Goal: Task Accomplishment & Management: Use online tool/utility

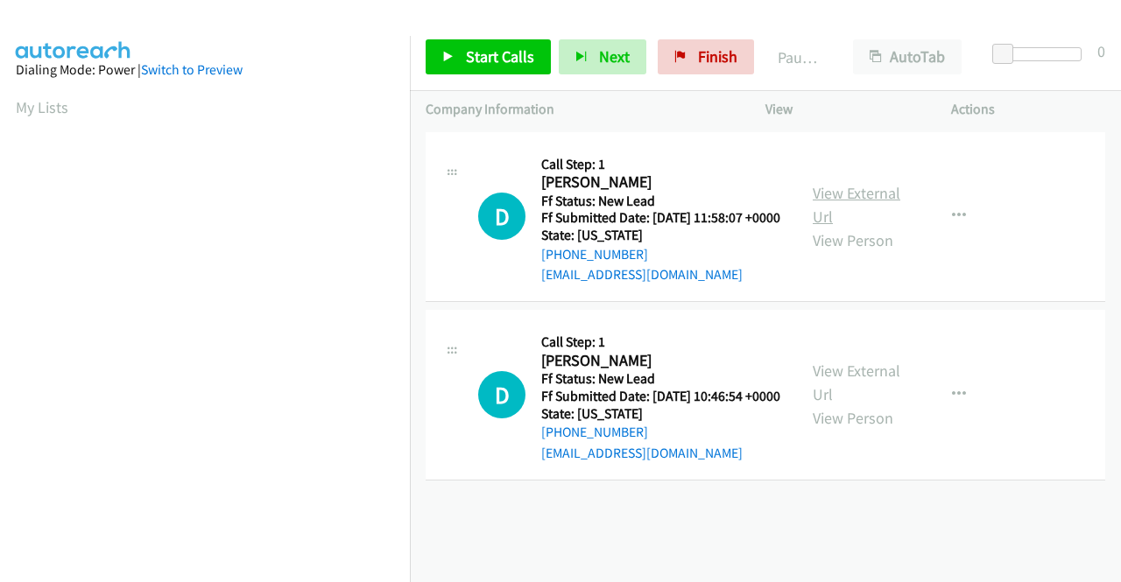
click at [848, 201] on link "View External Url" at bounding box center [857, 205] width 88 height 44
click at [870, 393] on link "View External Url" at bounding box center [857, 383] width 88 height 44
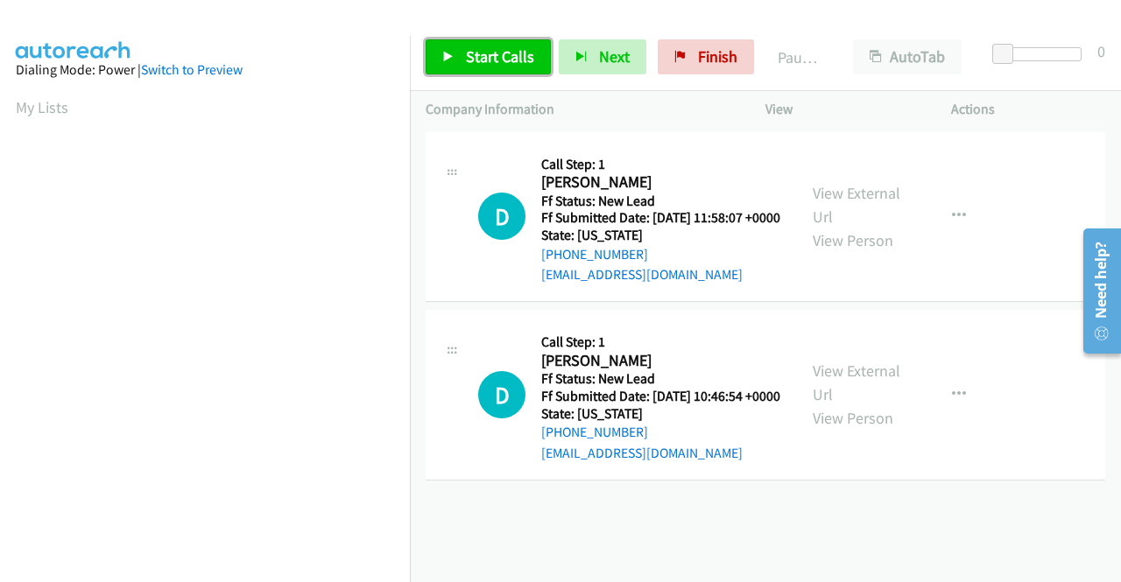
click at [482, 48] on span "Start Calls" at bounding box center [500, 56] width 68 height 20
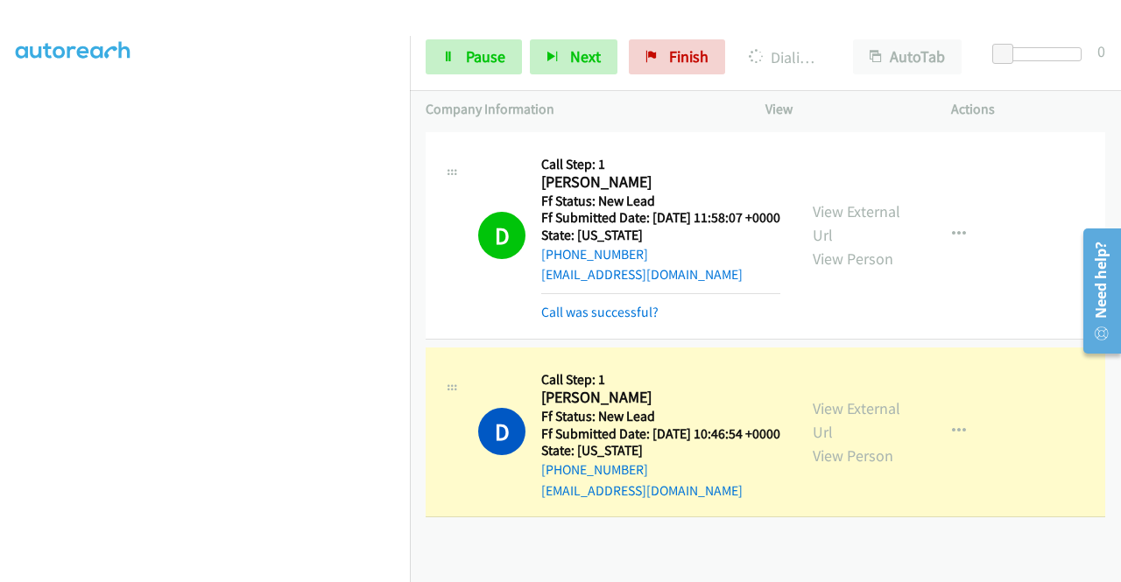
scroll to position [399, 0]
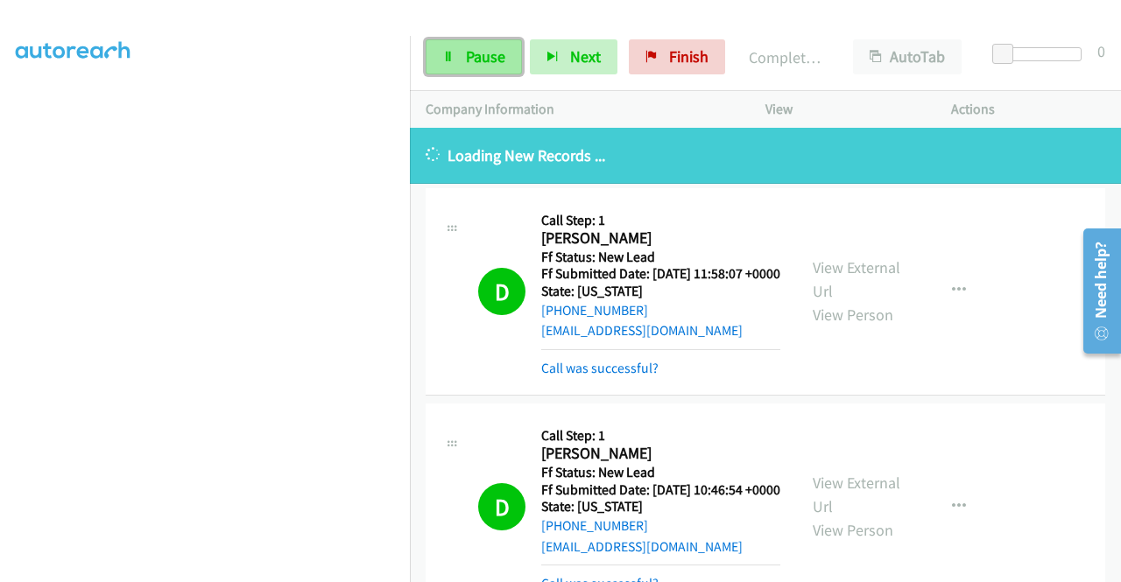
click at [485, 55] on span "Pause" at bounding box center [485, 56] width 39 height 20
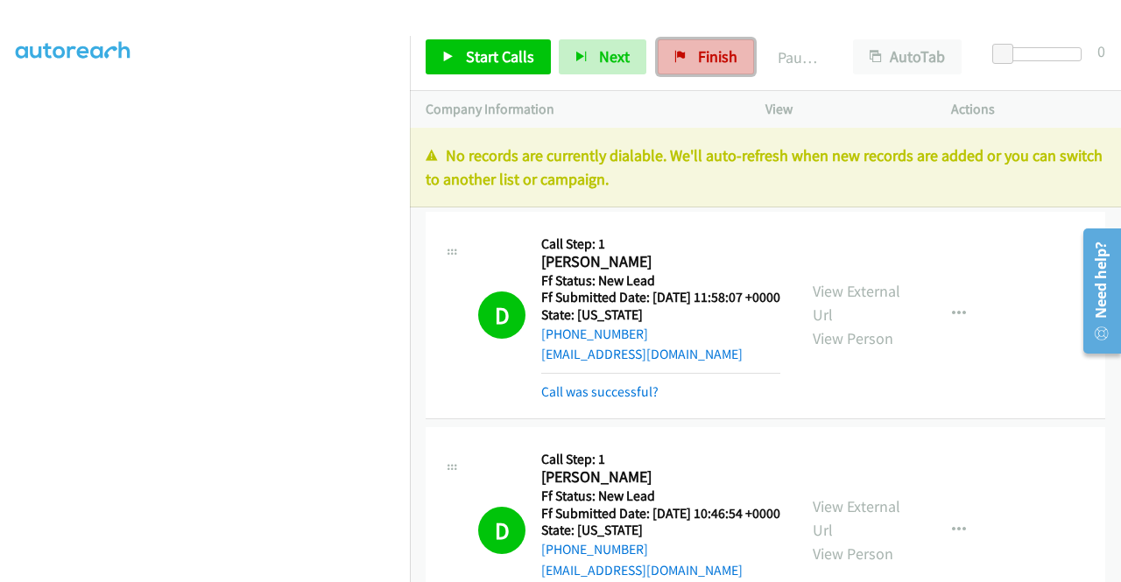
click at [707, 64] on span "Finish" at bounding box center [717, 56] width 39 height 20
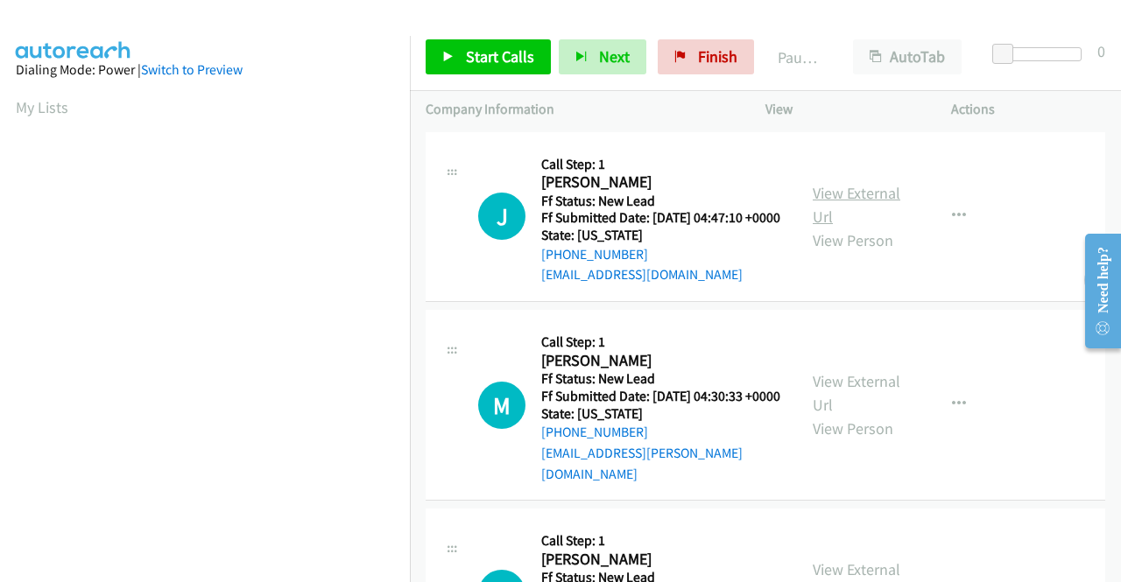
click at [859, 203] on link "View External Url" at bounding box center [857, 205] width 88 height 44
click at [832, 400] on link "View External Url" at bounding box center [857, 393] width 88 height 44
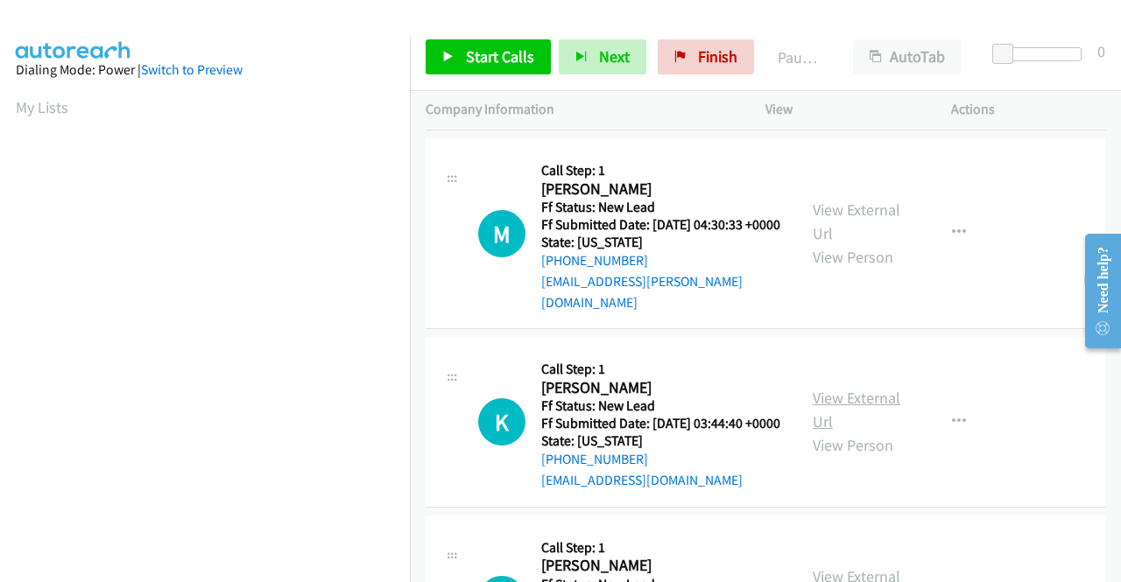
scroll to position [175, 0]
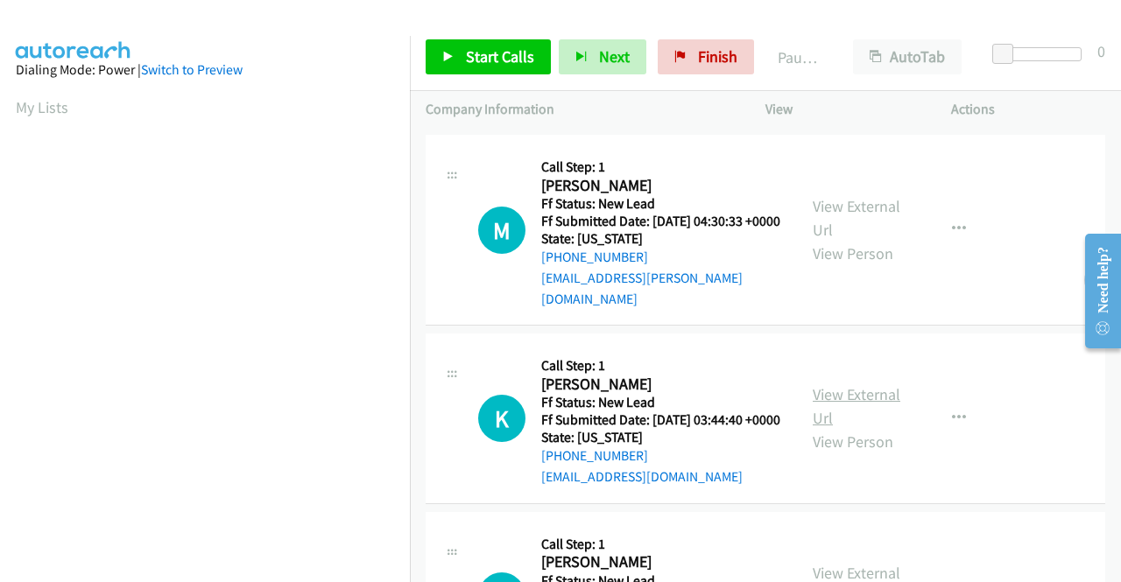
click at [861, 423] on link "View External Url" at bounding box center [857, 406] width 88 height 44
drag, startPoint x: 438, startPoint y: 55, endPoint x: 522, endPoint y: 57, distance: 84.1
click at [438, 55] on link "Start Calls" at bounding box center [488, 56] width 125 height 35
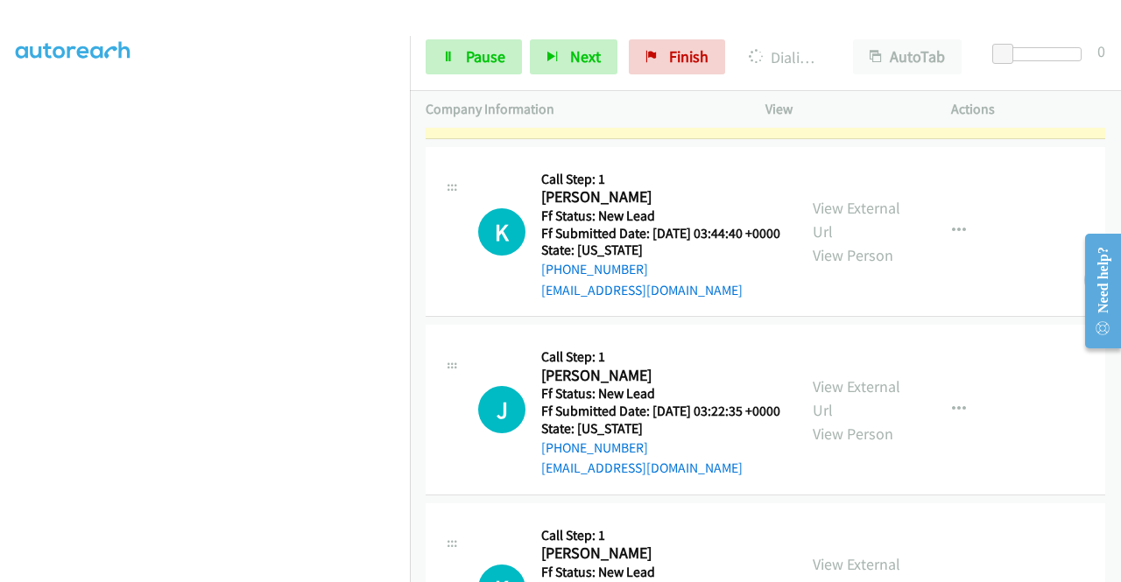
scroll to position [438, 0]
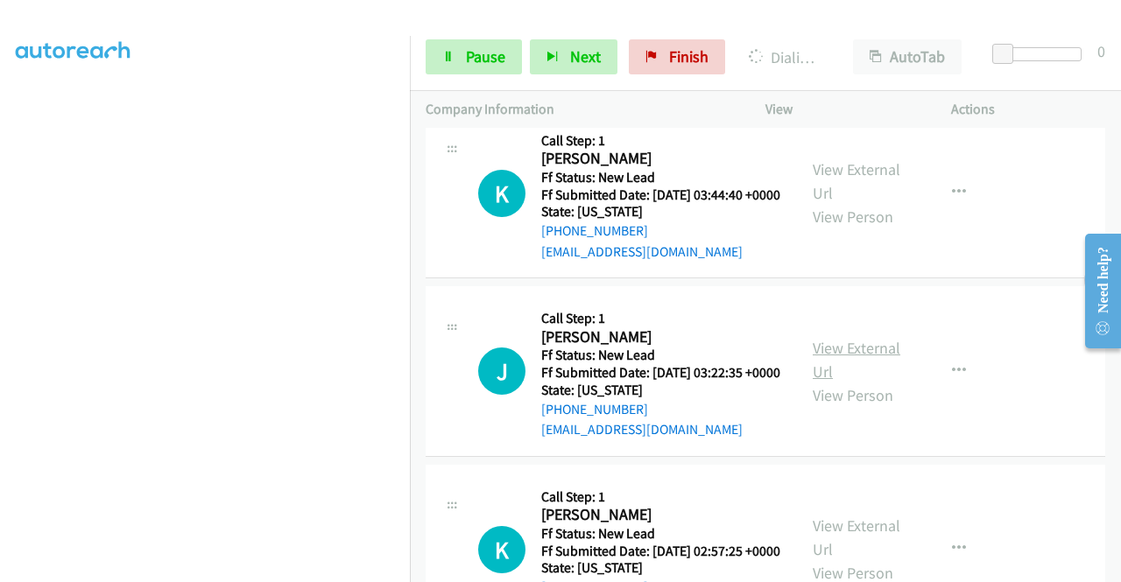
click at [855, 382] on link "View External Url" at bounding box center [857, 360] width 88 height 44
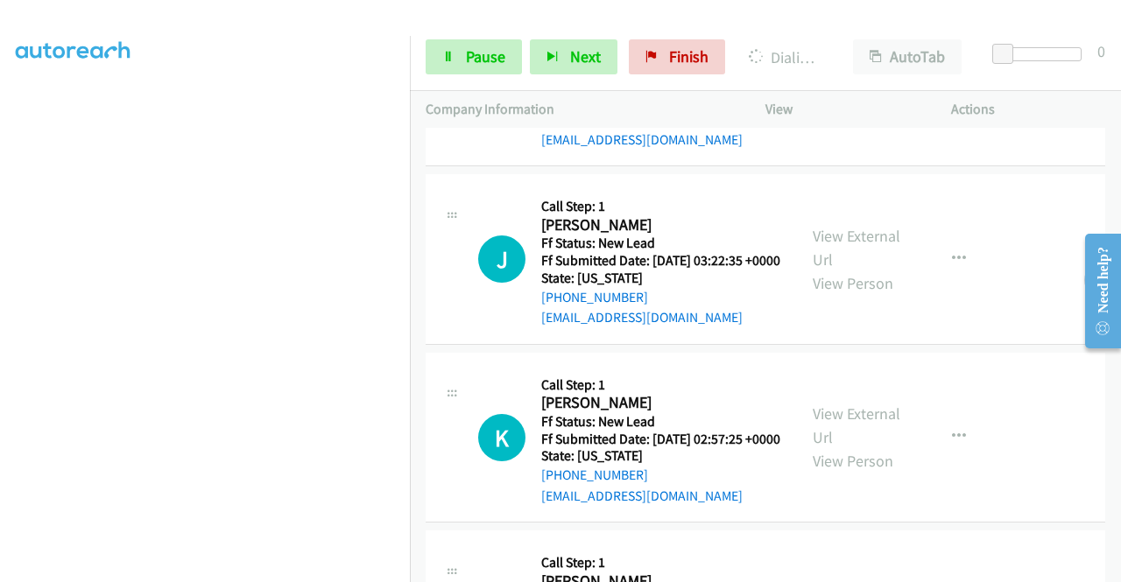
scroll to position [613, 0]
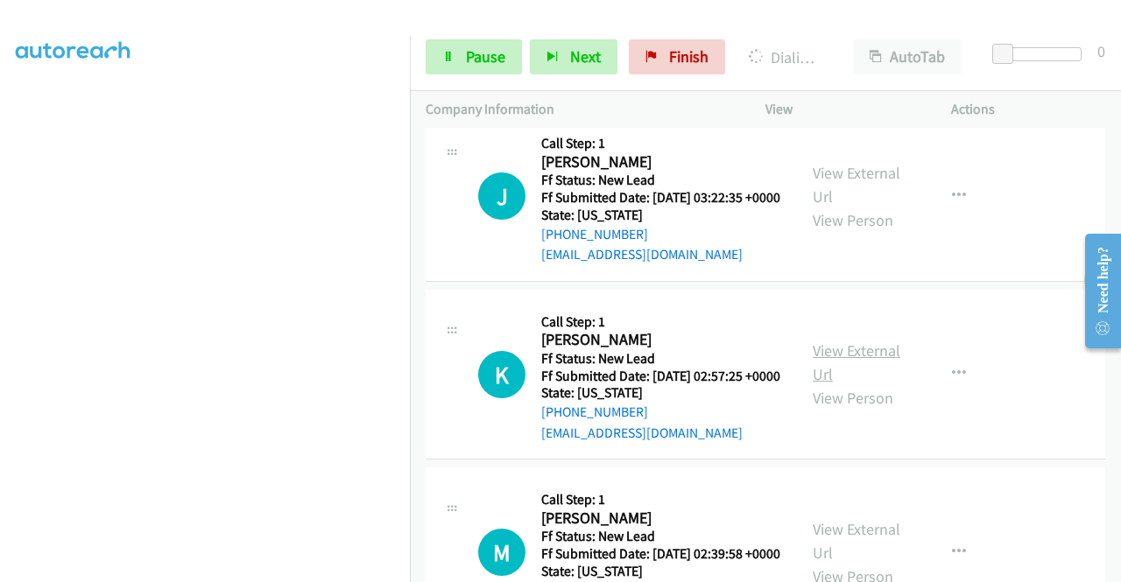
click at [858, 384] on link "View External Url" at bounding box center [857, 363] width 88 height 44
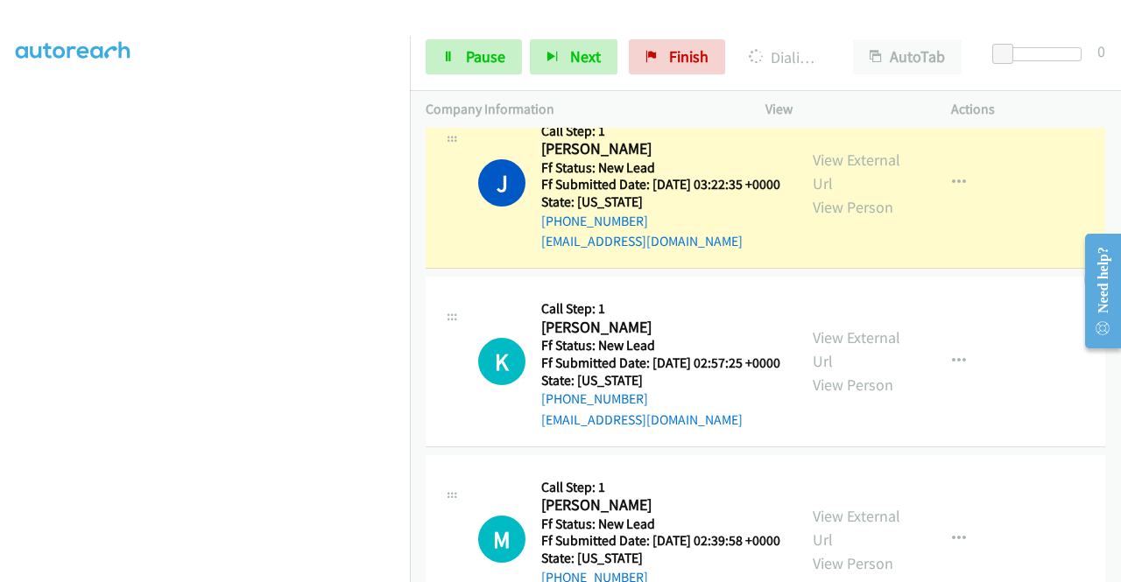
scroll to position [963, 0]
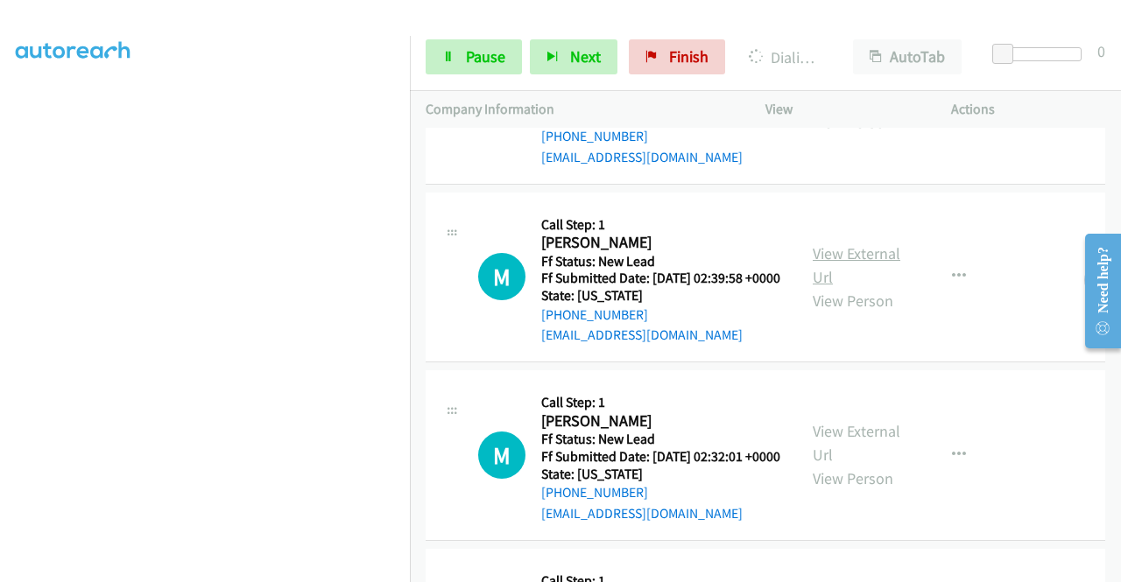
click at [852, 287] on link "View External Url" at bounding box center [857, 265] width 88 height 44
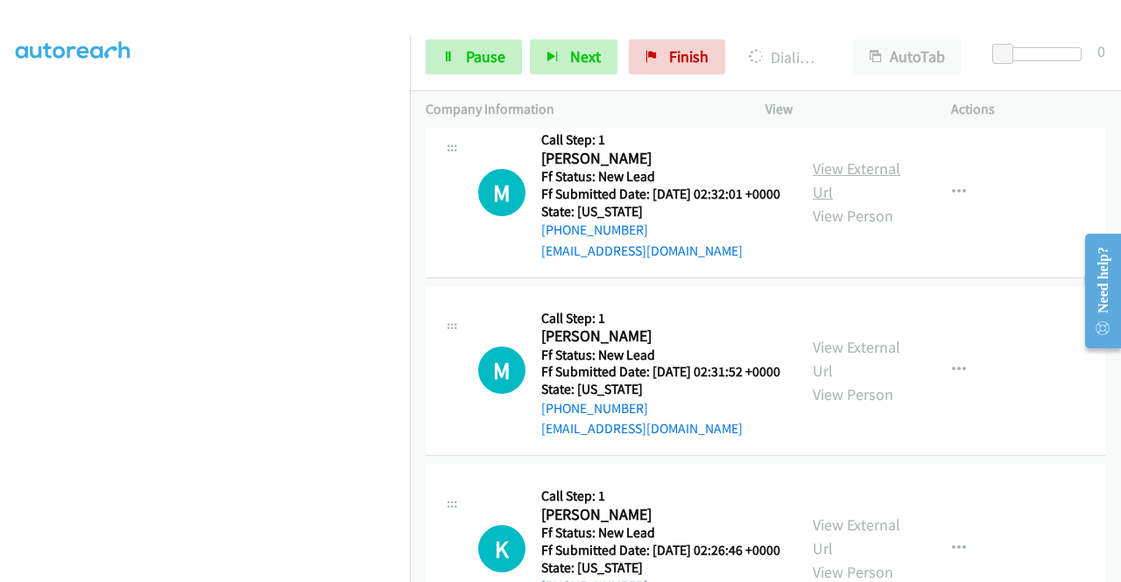
click at [856, 202] on link "View External Url" at bounding box center [857, 180] width 88 height 44
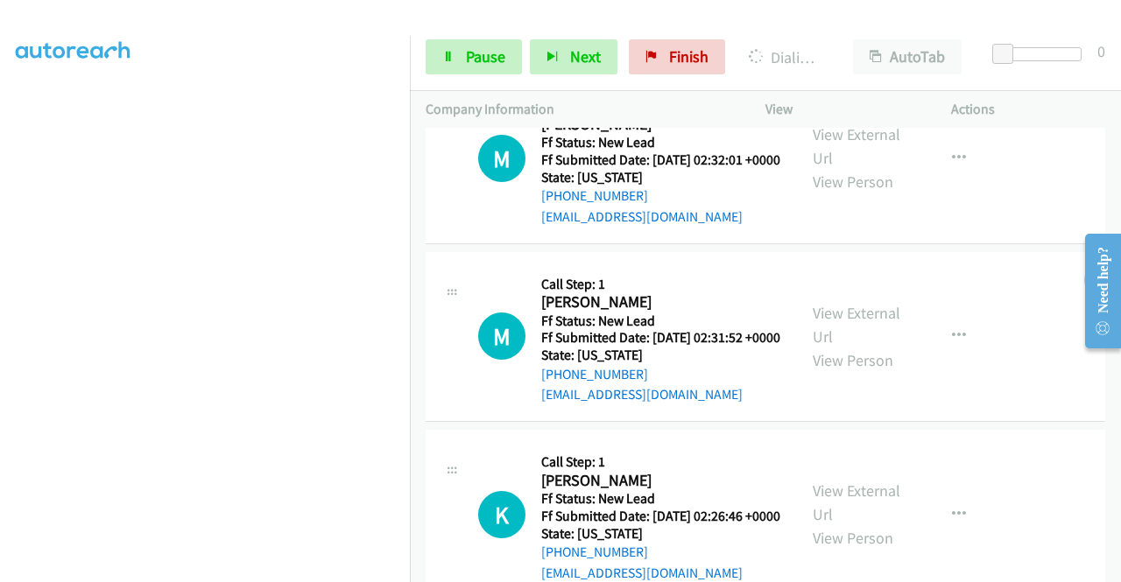
scroll to position [1313, 0]
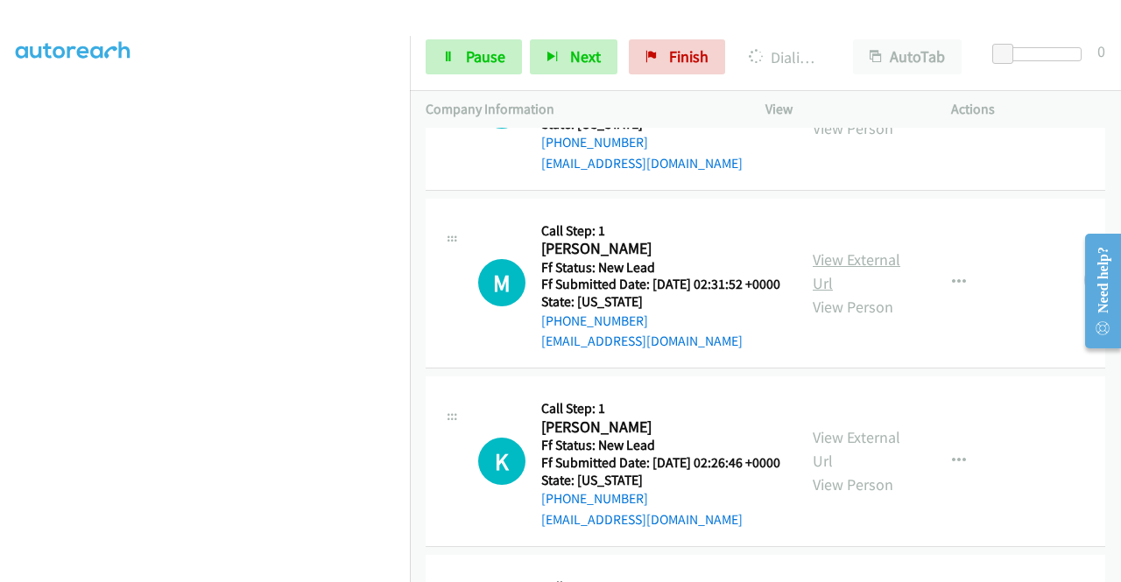
click at [842, 293] on link "View External Url" at bounding box center [857, 272] width 88 height 44
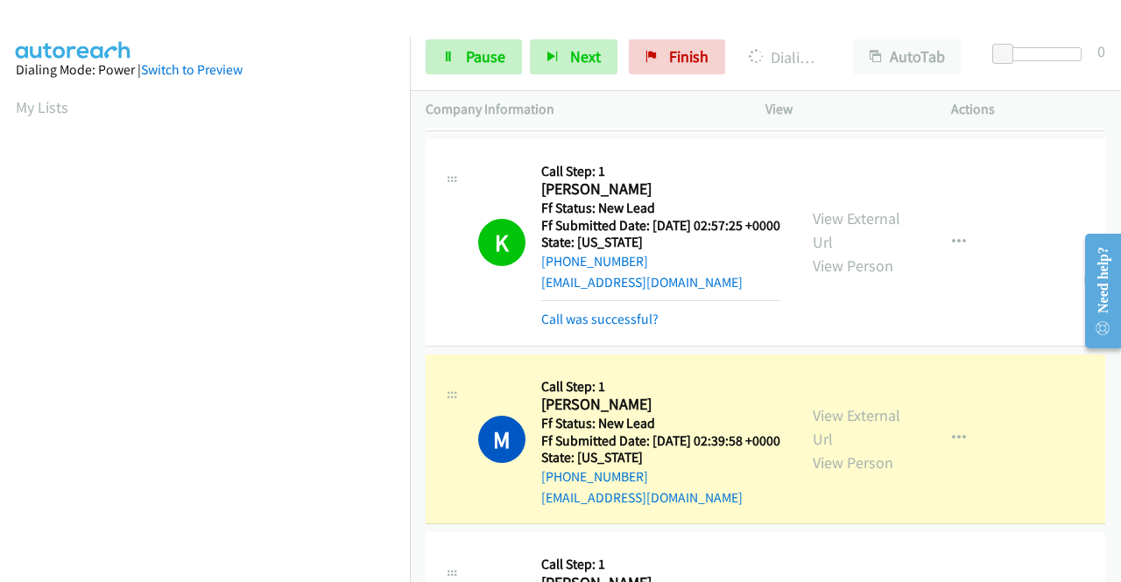
scroll to position [399, 0]
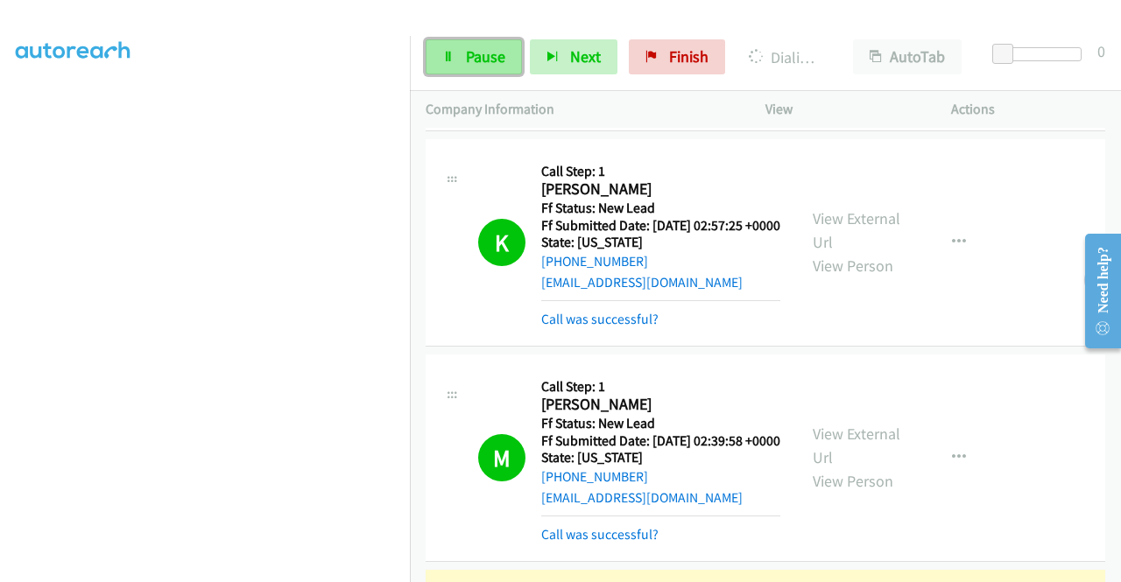
click at [475, 50] on span "Pause" at bounding box center [485, 56] width 39 height 20
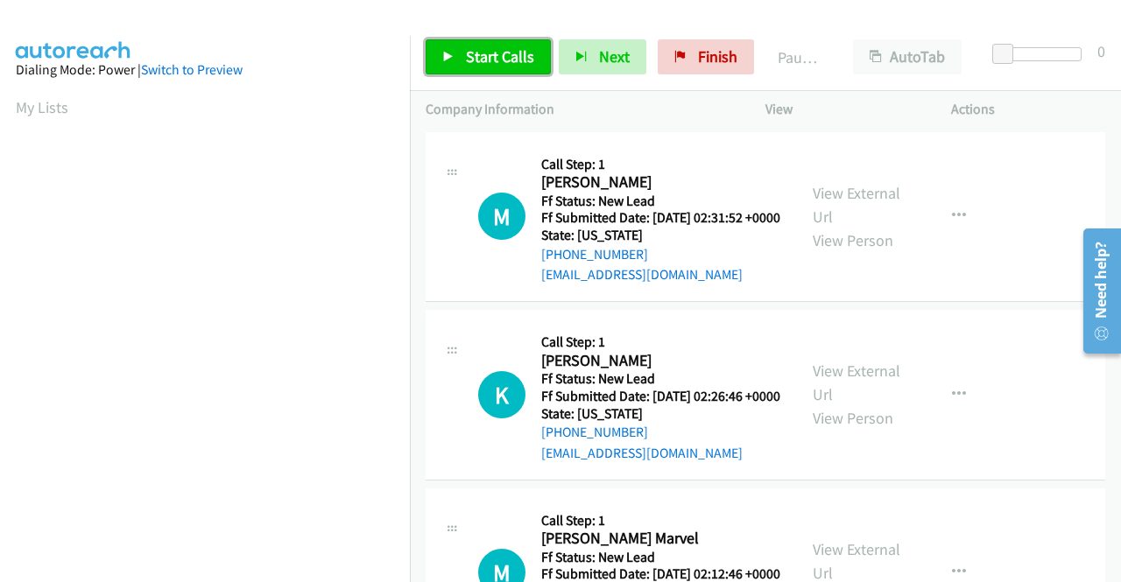
click at [483, 53] on span "Start Calls" at bounding box center [500, 56] width 68 height 20
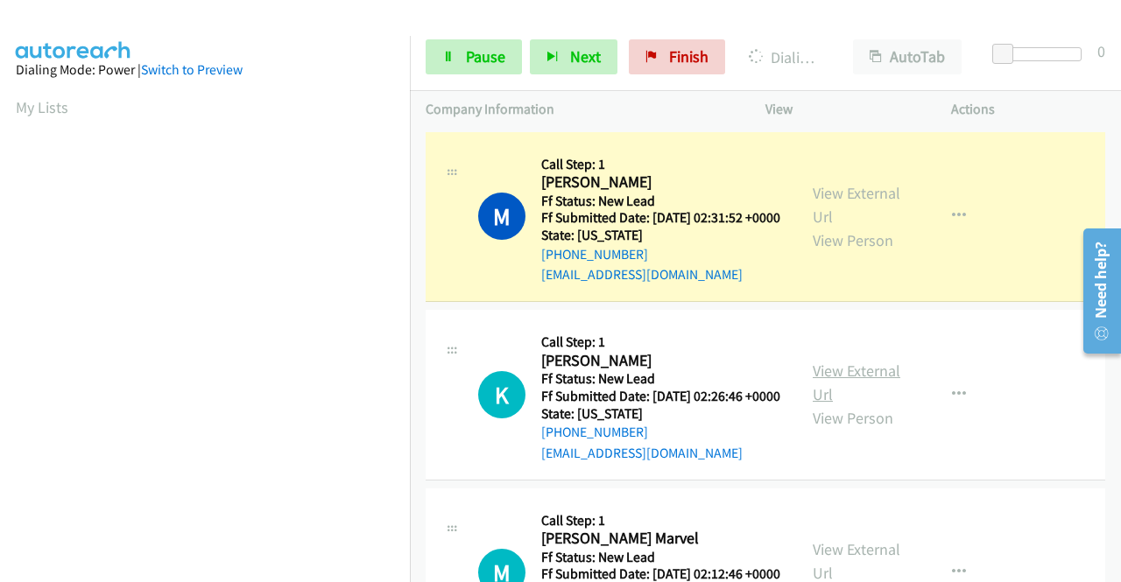
click at [855, 398] on link "View External Url" at bounding box center [857, 383] width 88 height 44
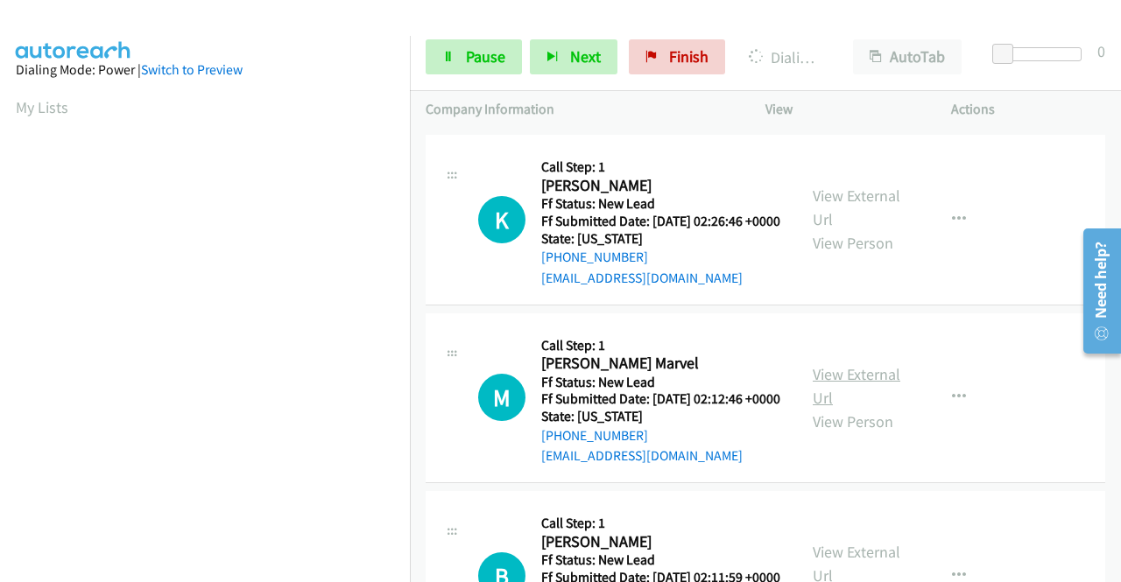
click at [874, 408] on link "View External Url" at bounding box center [857, 386] width 88 height 44
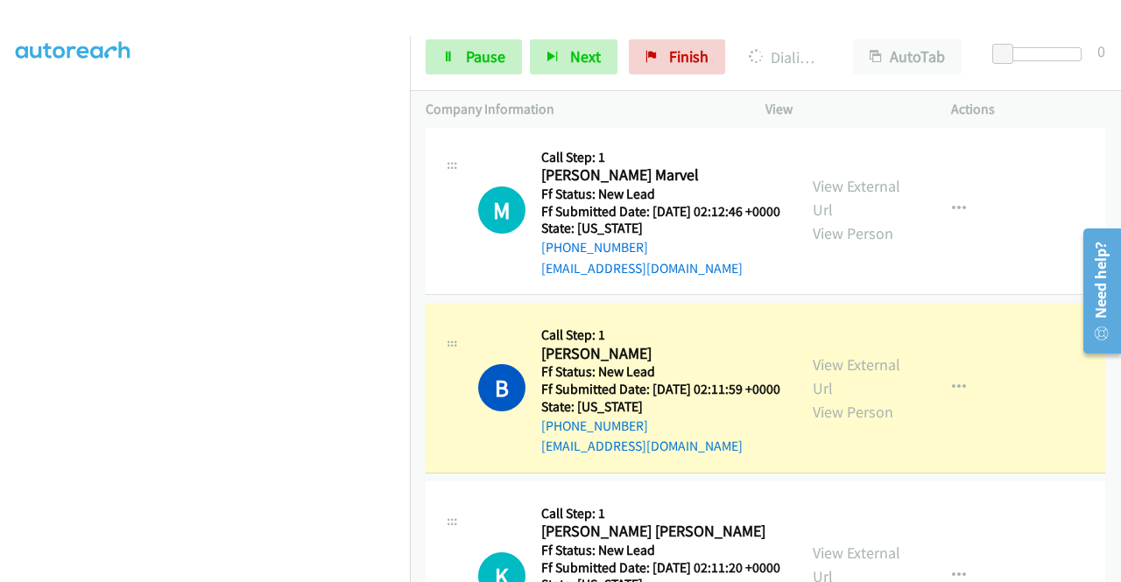
scroll to position [613, 0]
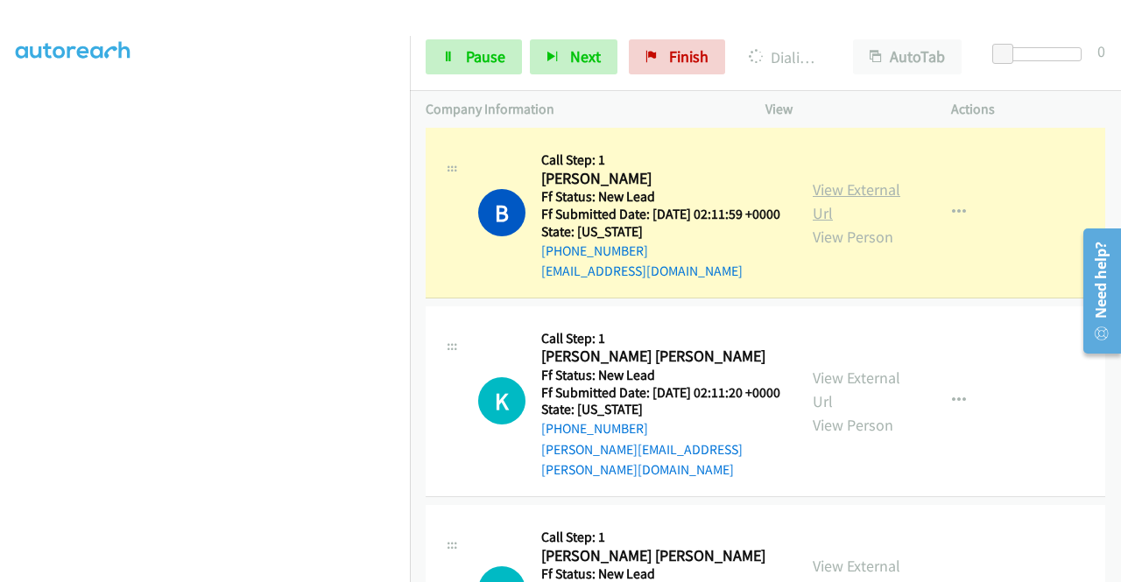
click at [863, 223] on link "View External Url" at bounding box center [857, 201] width 88 height 44
click at [881, 412] on link "View External Url" at bounding box center [857, 390] width 88 height 44
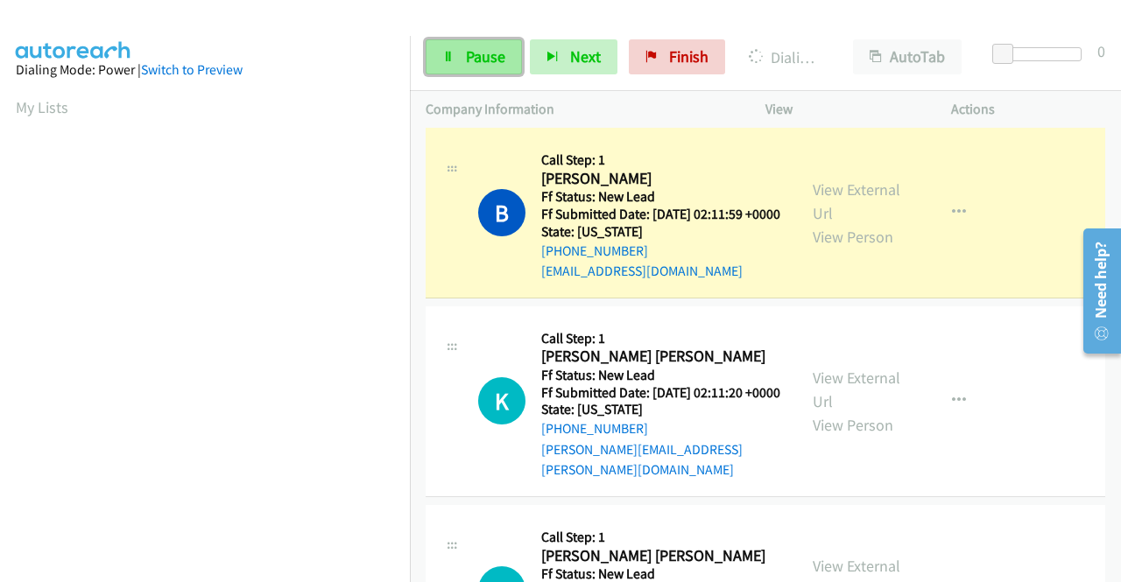
click at [475, 53] on span "Pause" at bounding box center [485, 56] width 39 height 20
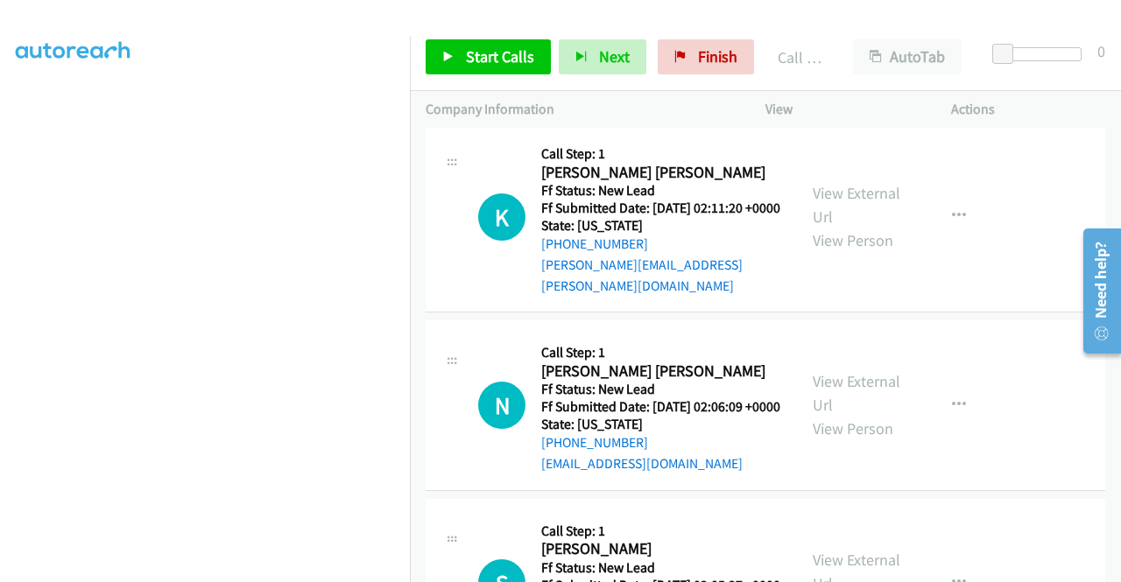
scroll to position [876, 0]
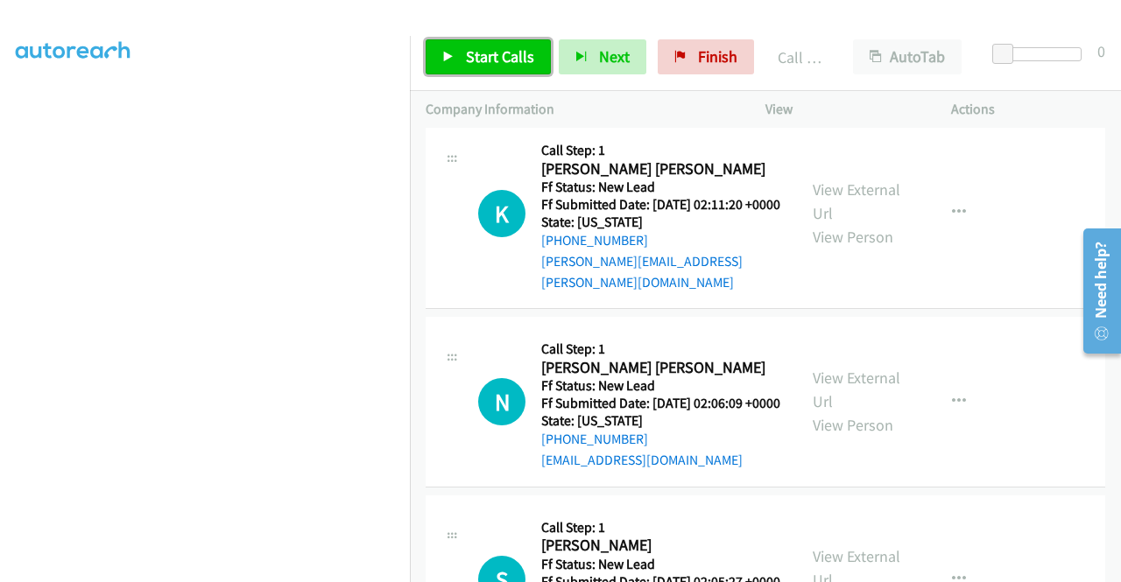
click at [480, 54] on span "Start Calls" at bounding box center [500, 56] width 68 height 20
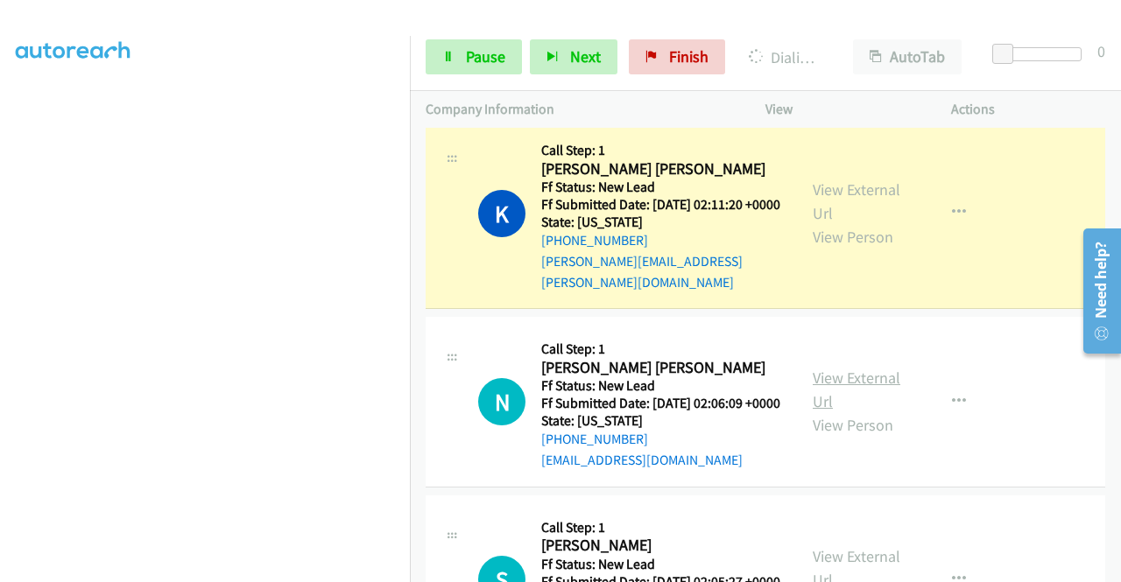
click at [872, 412] on link "View External Url" at bounding box center [857, 390] width 88 height 44
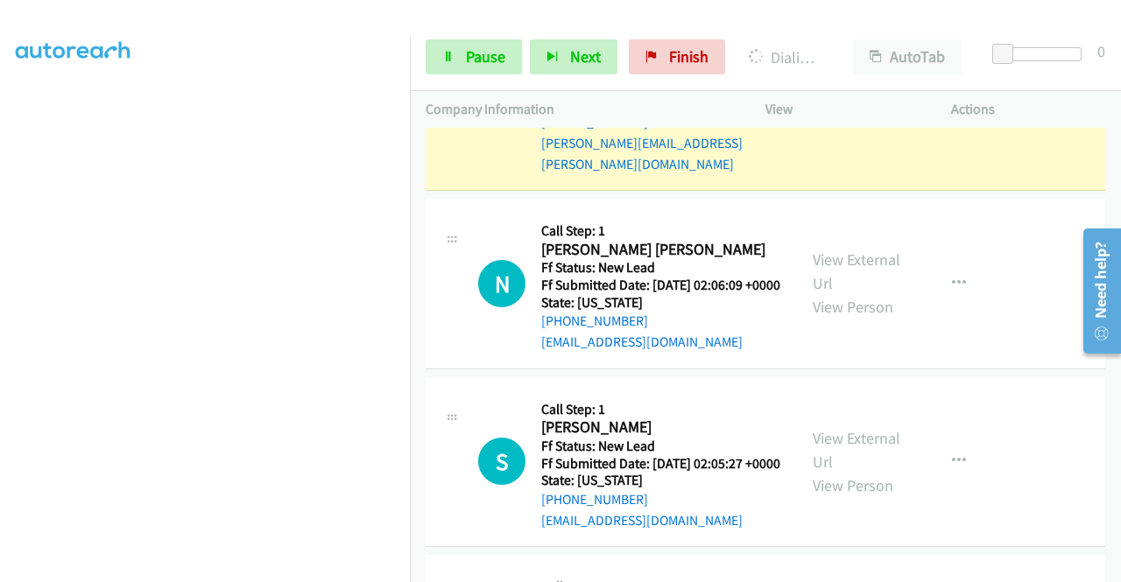
scroll to position [1051, 0]
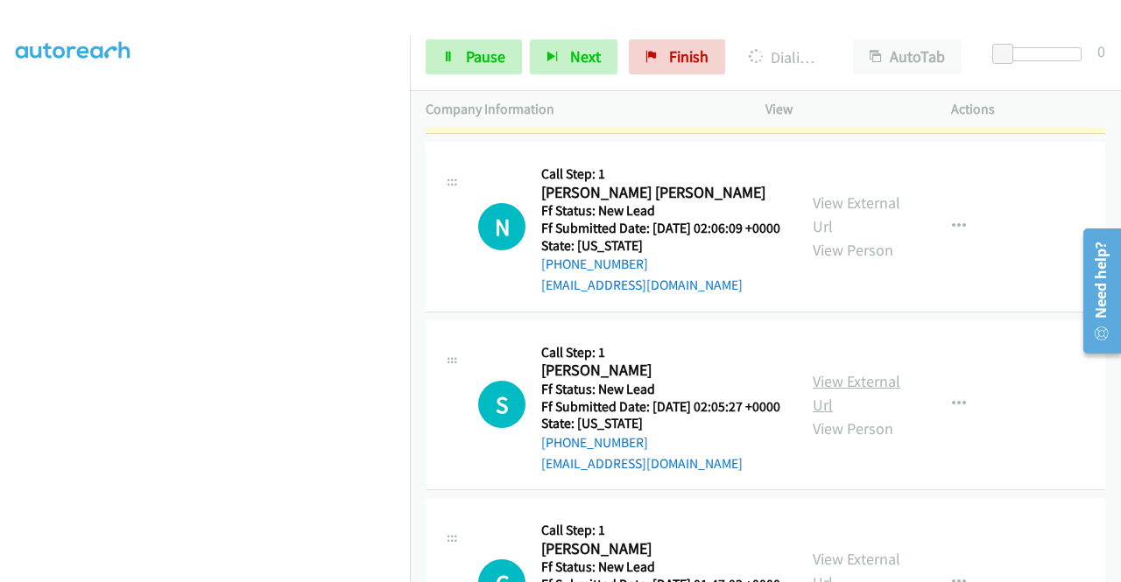
click at [857, 415] on link "View External Url" at bounding box center [857, 393] width 88 height 44
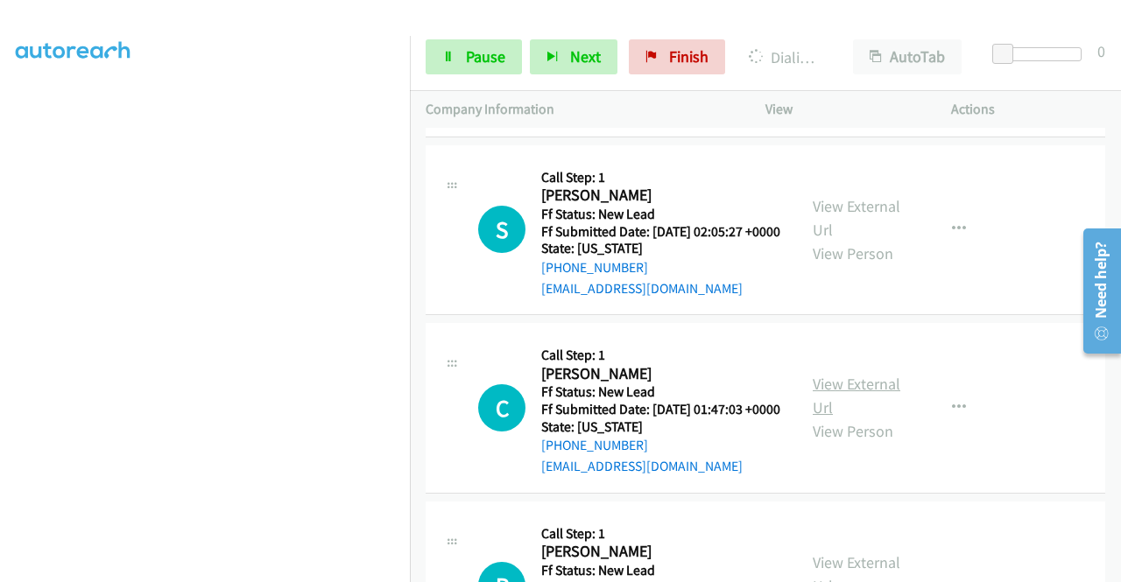
click at [853, 418] on link "View External Url" at bounding box center [857, 396] width 88 height 44
click at [493, 56] on span "Pause" at bounding box center [485, 56] width 39 height 20
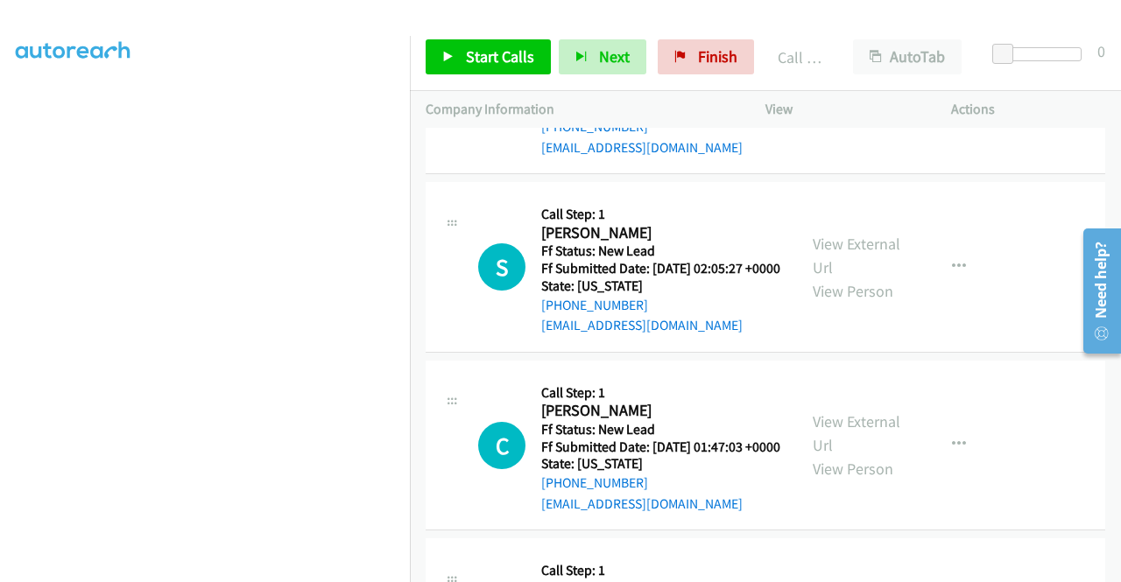
scroll to position [1263, 0]
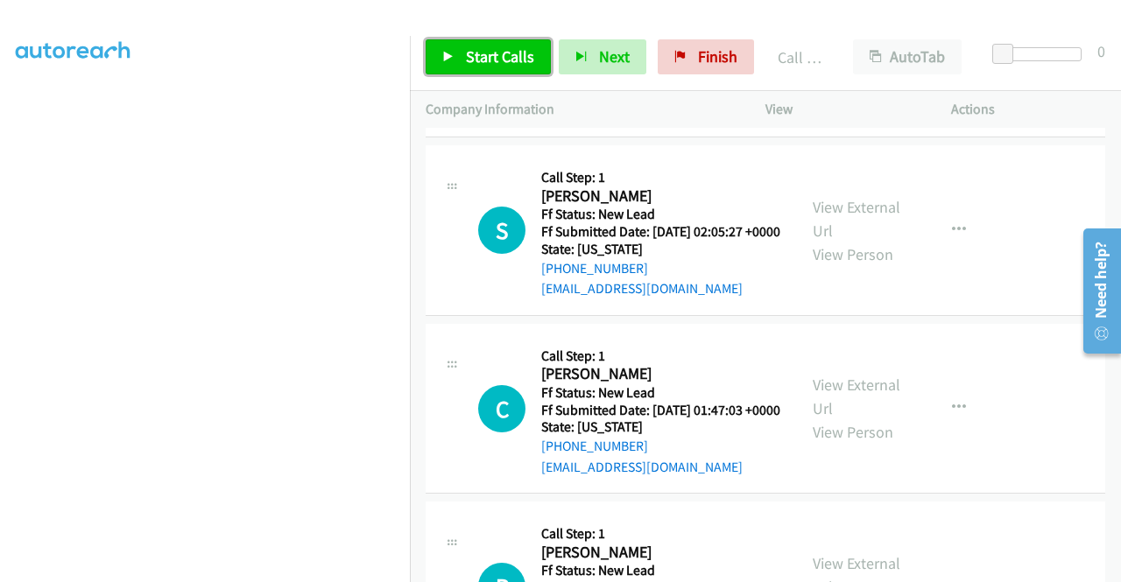
click at [459, 57] on link "Start Calls" at bounding box center [488, 56] width 125 height 35
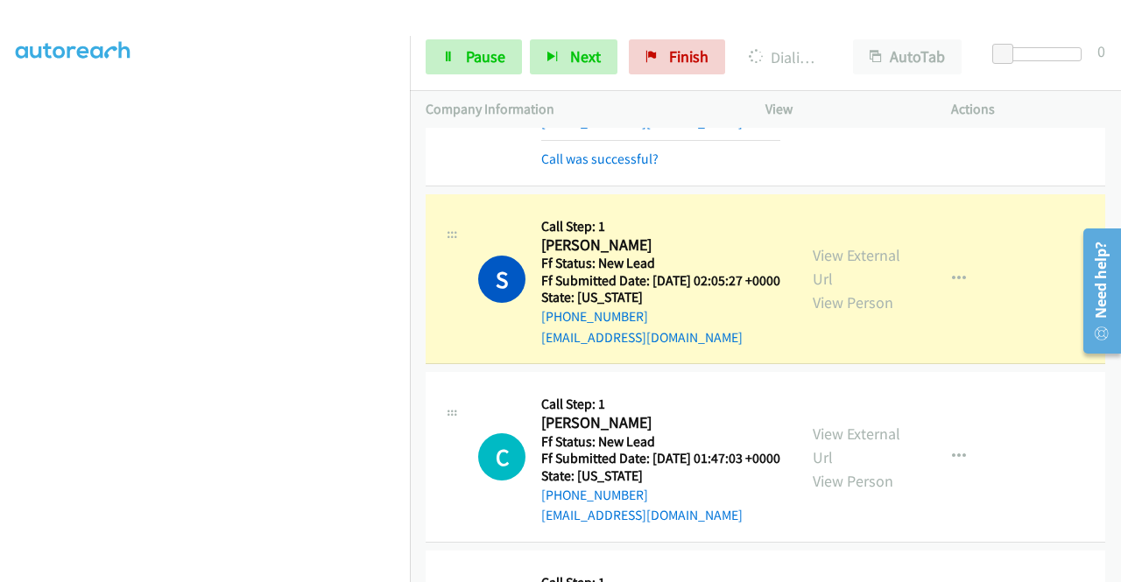
scroll to position [1350, 0]
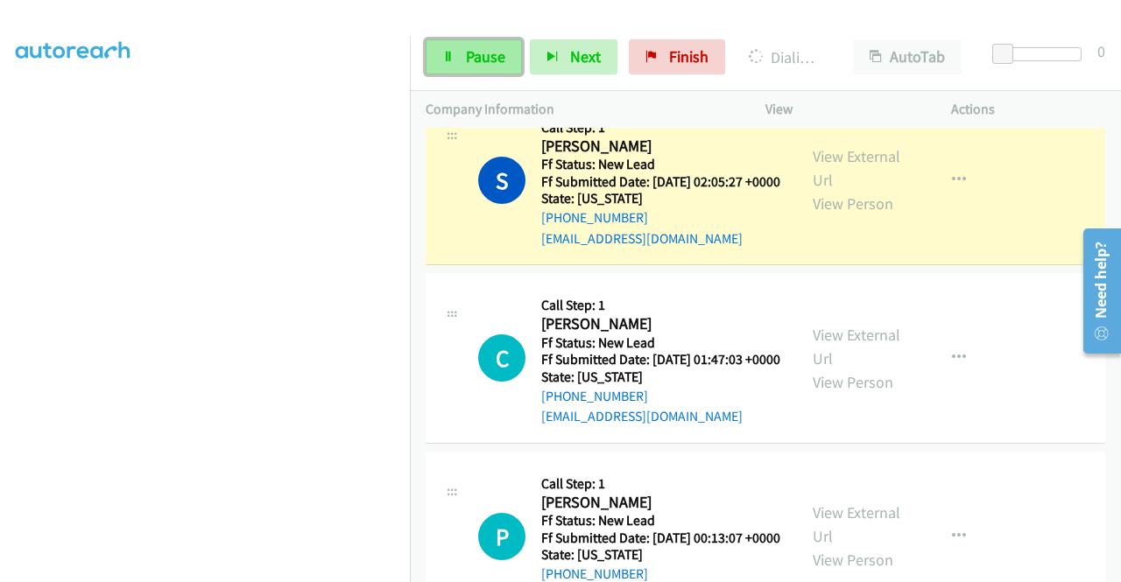
click at [475, 56] on span "Pause" at bounding box center [485, 56] width 39 height 20
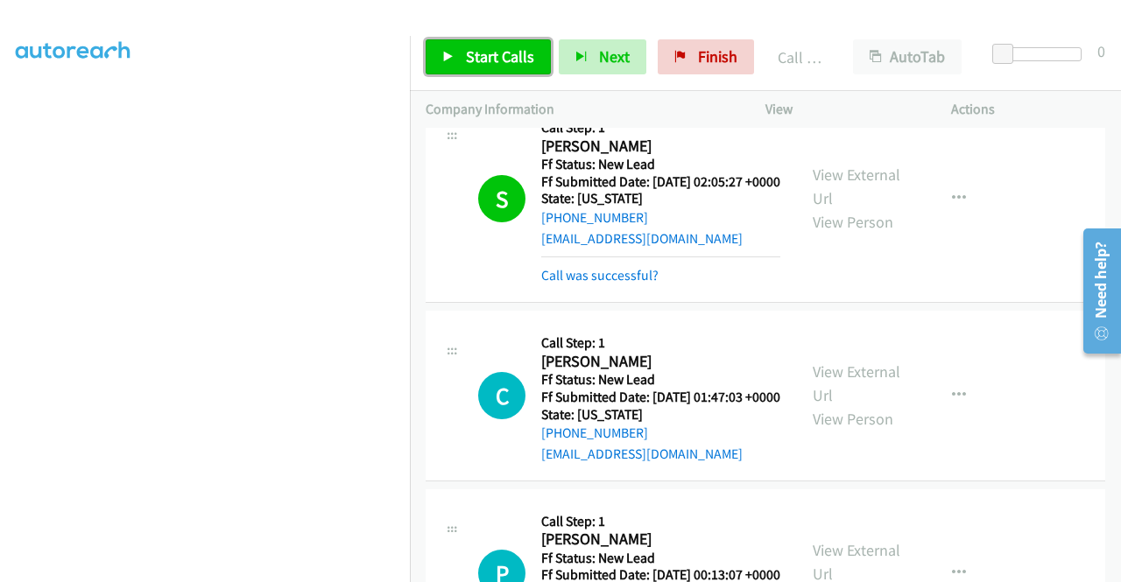
click at [490, 53] on span "Start Calls" at bounding box center [500, 56] width 68 height 20
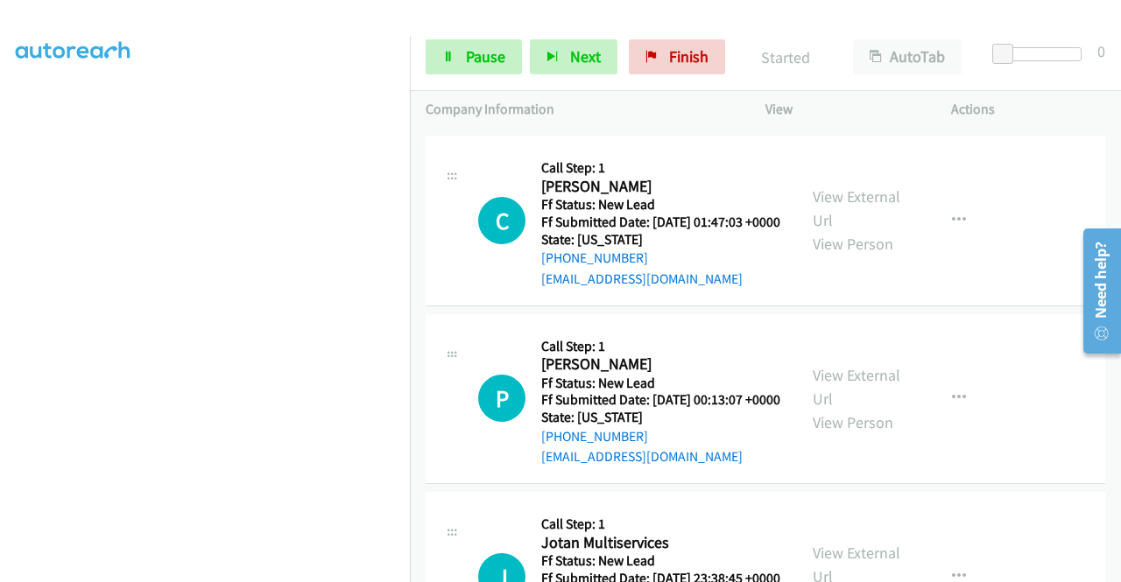
scroll to position [1700, 0]
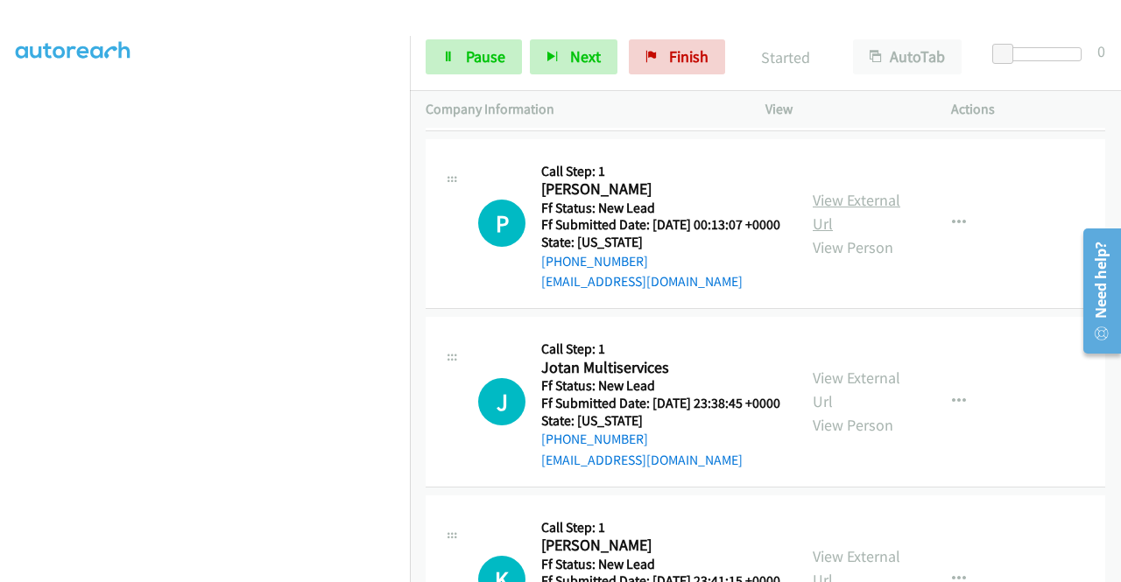
click at [846, 234] on link "View External Url" at bounding box center [857, 212] width 88 height 44
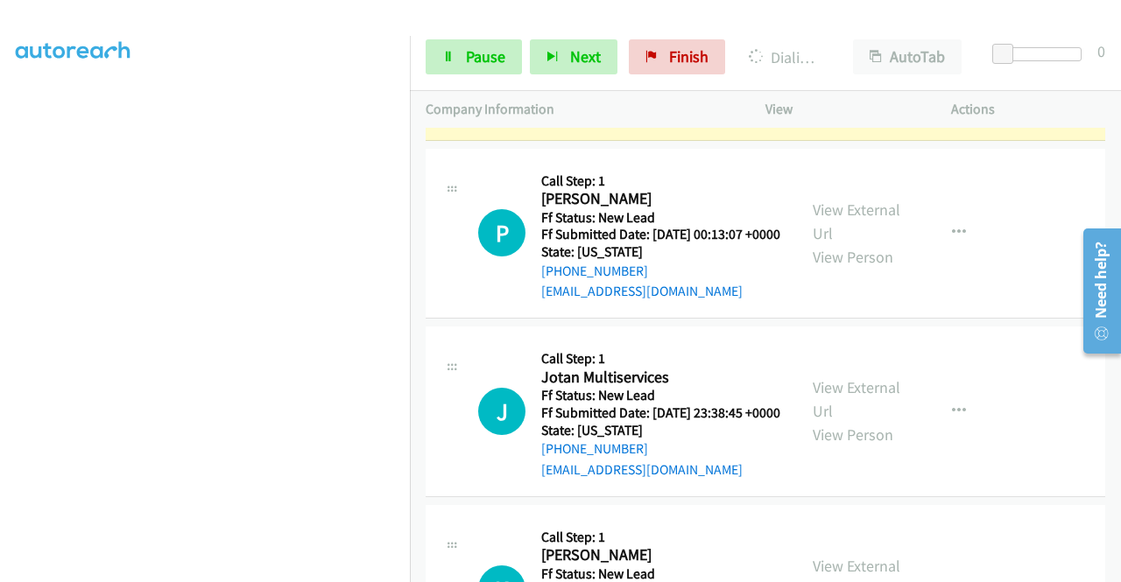
scroll to position [1788, 0]
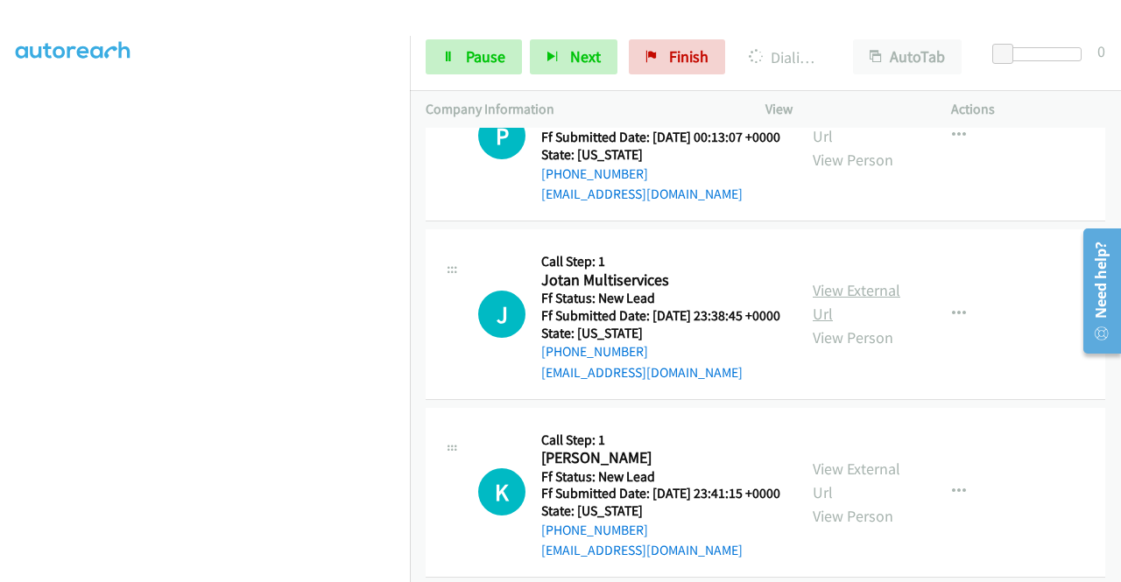
click at [854, 324] on link "View External Url" at bounding box center [857, 302] width 88 height 44
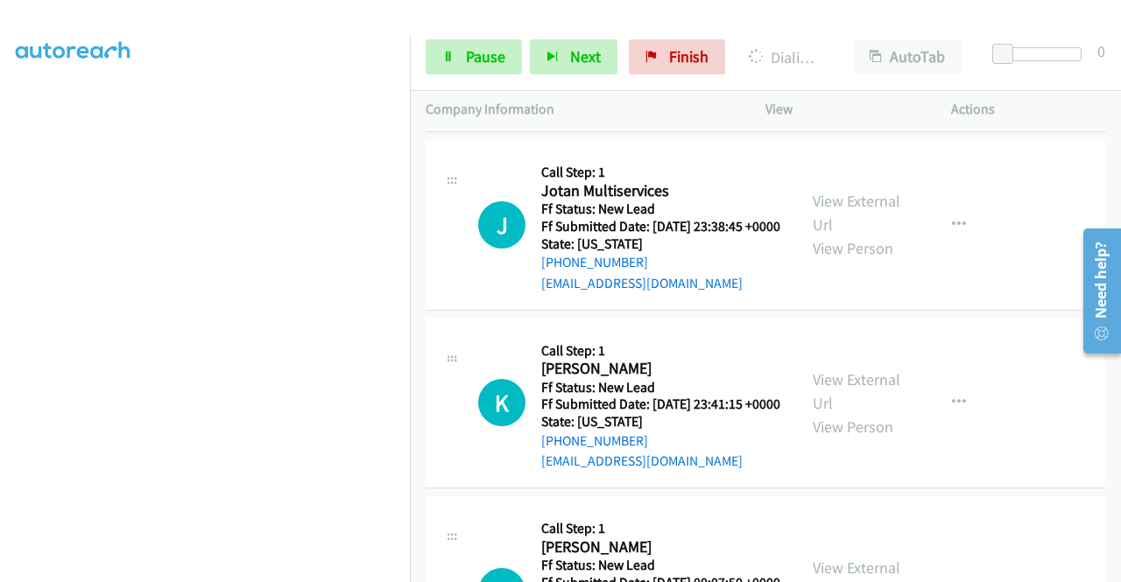
scroll to position [1963, 0]
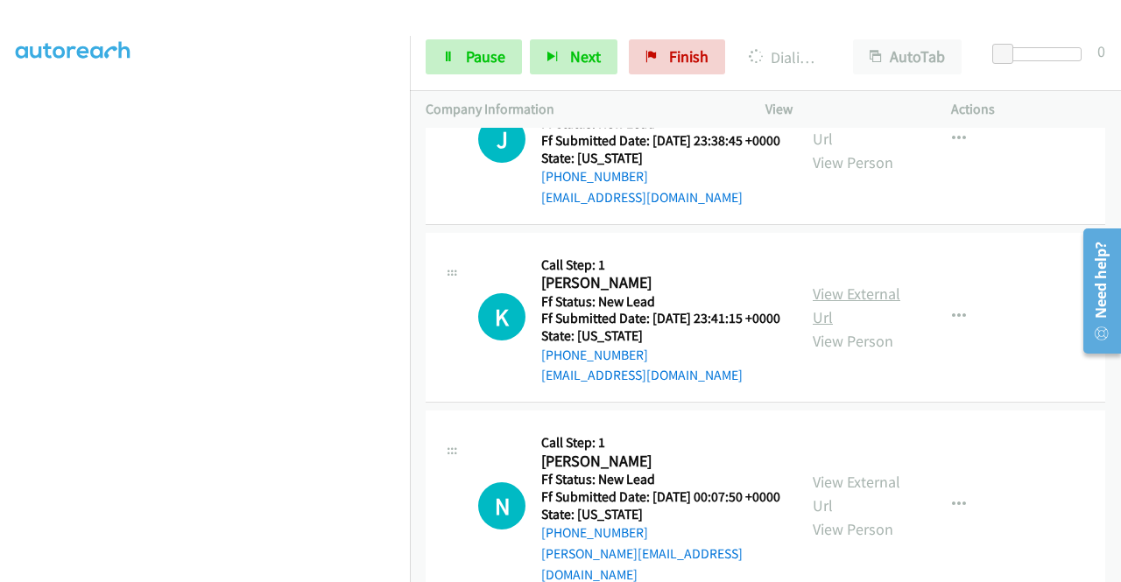
click at [855, 327] on link "View External Url" at bounding box center [857, 306] width 88 height 44
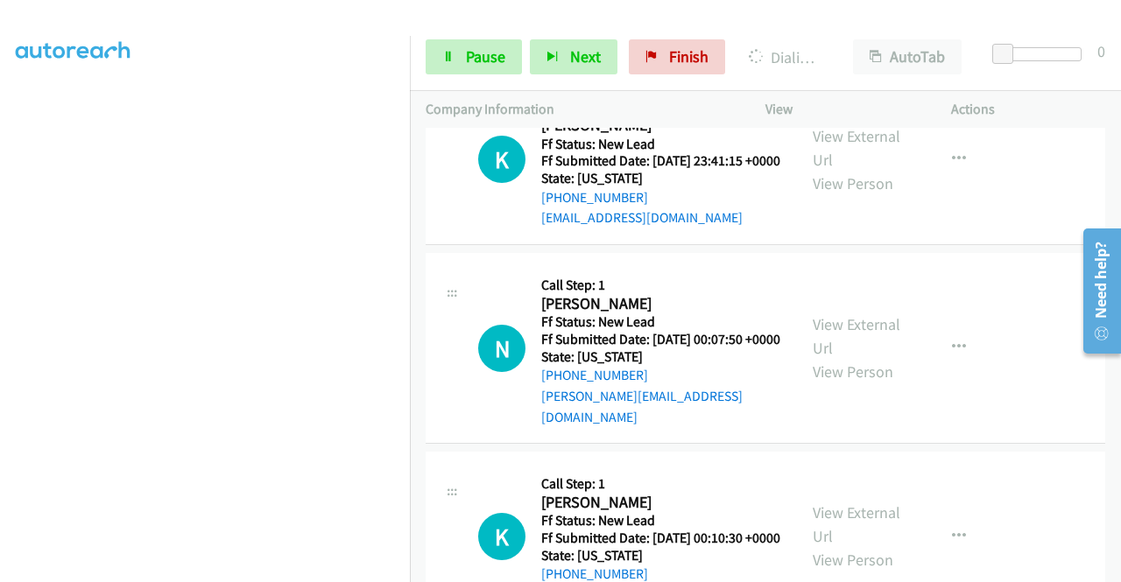
scroll to position [2226, 0]
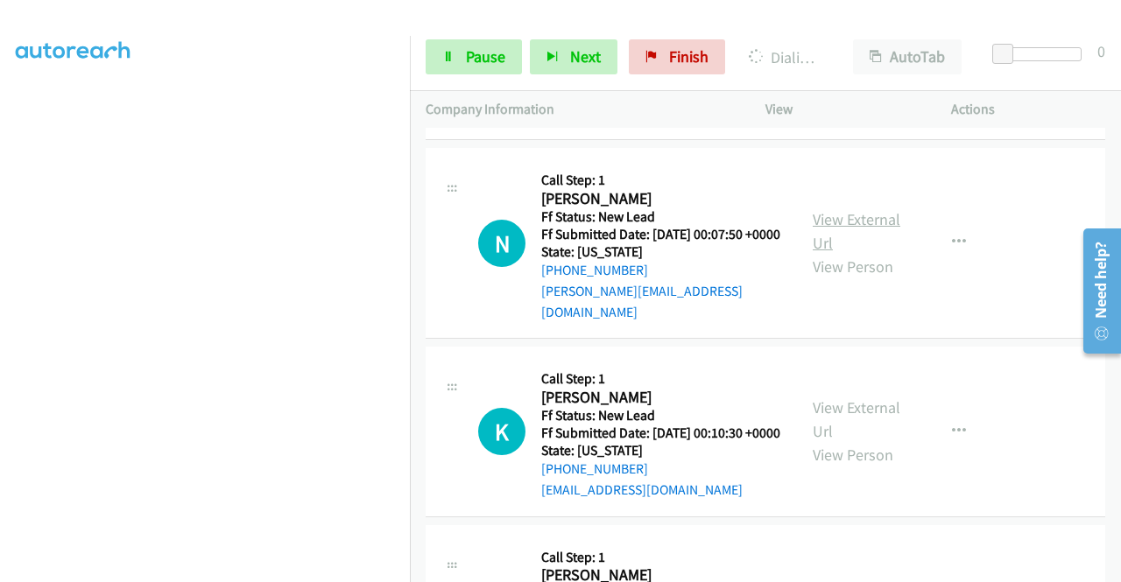
click at [869, 253] on link "View External Url" at bounding box center [857, 231] width 88 height 44
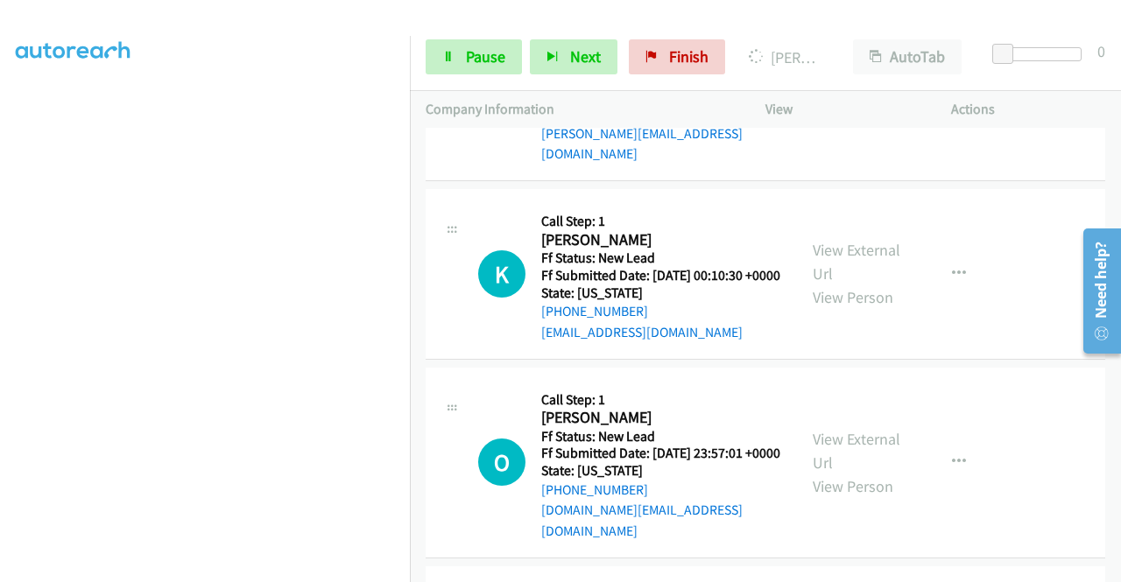
scroll to position [2613, 0]
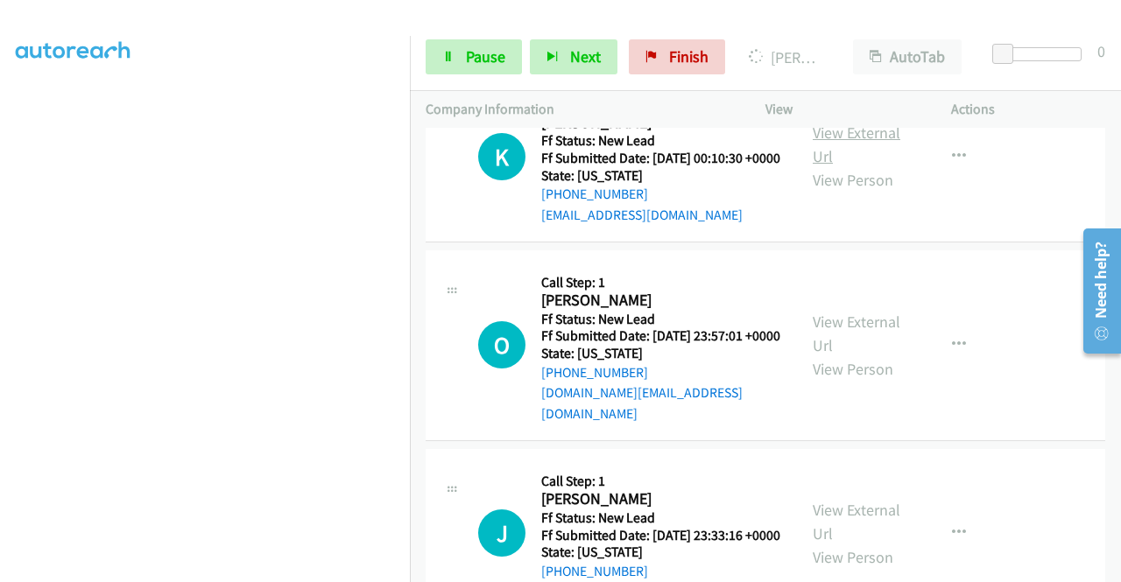
click at [867, 166] on link "View External Url" at bounding box center [857, 145] width 88 height 44
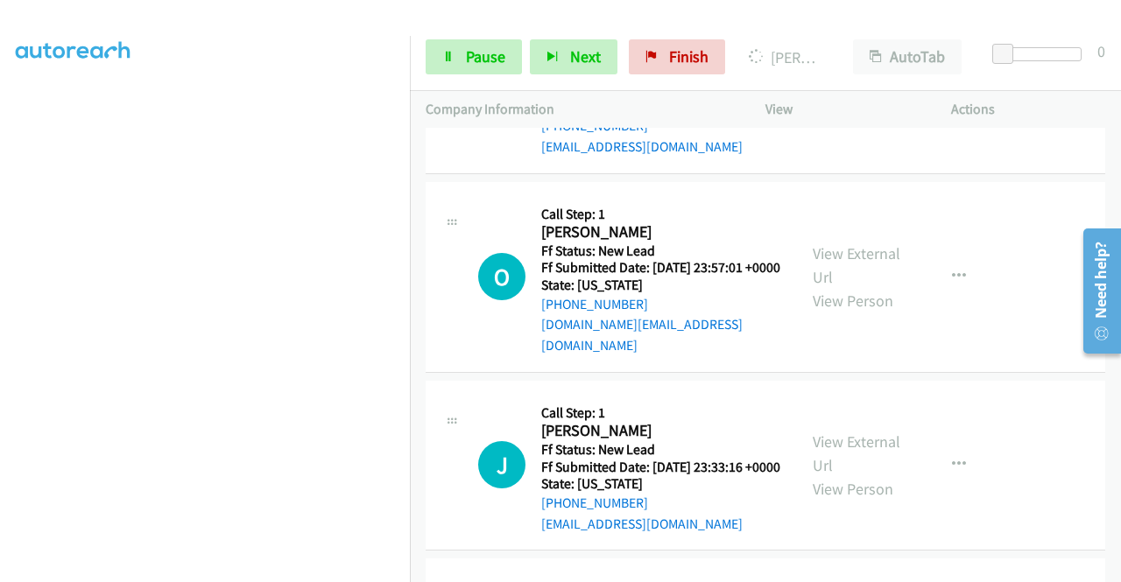
scroll to position [2788, 0]
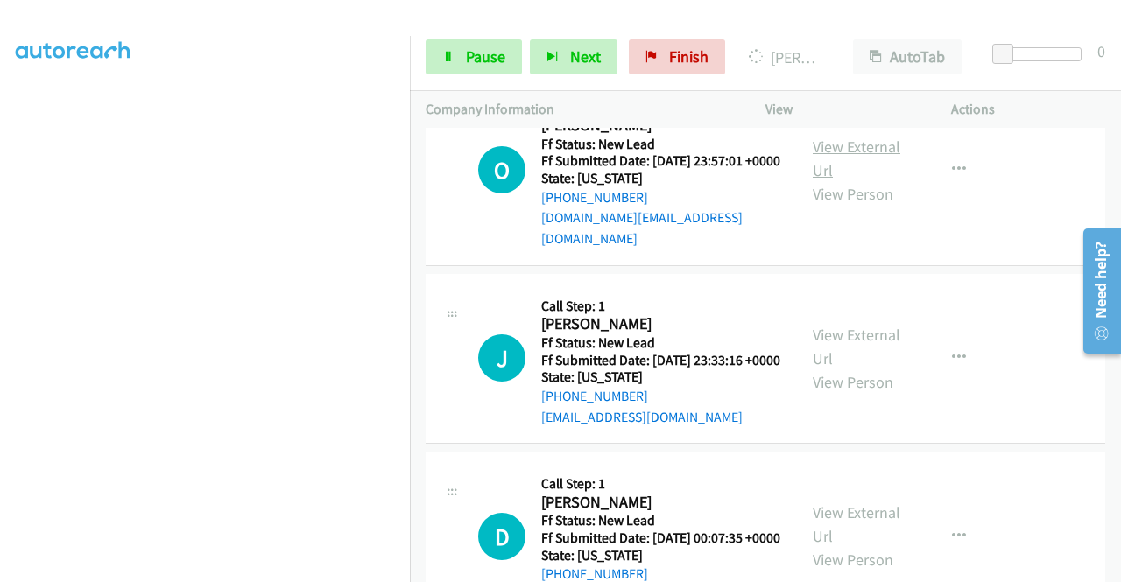
click at [848, 180] on link "View External Url" at bounding box center [857, 159] width 88 height 44
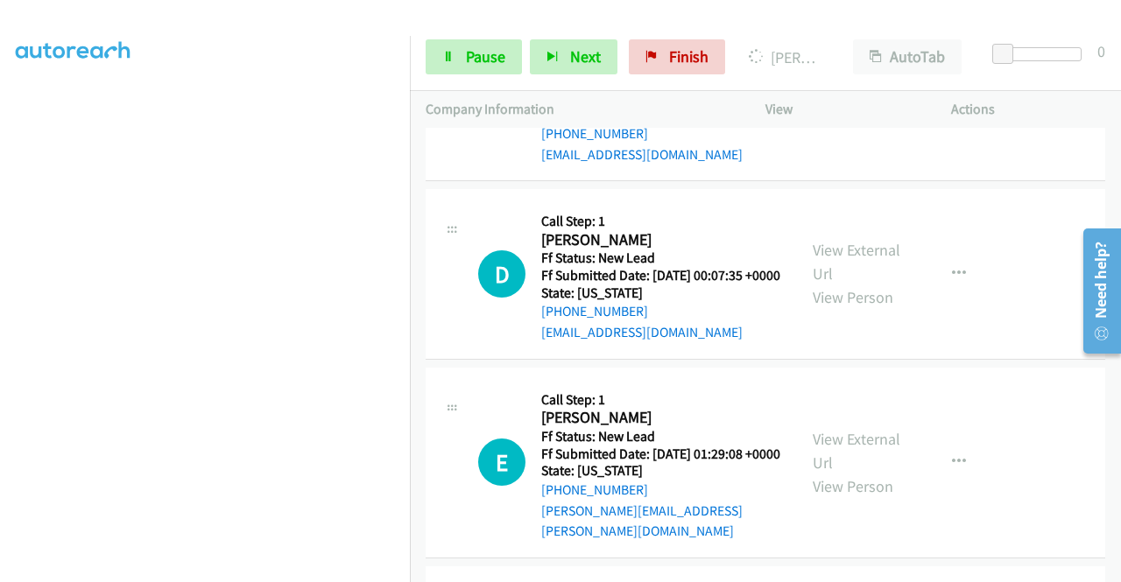
click at [863, 106] on link "View External Url" at bounding box center [857, 84] width 88 height 44
click at [846, 284] on link "View External Url" at bounding box center [857, 262] width 88 height 44
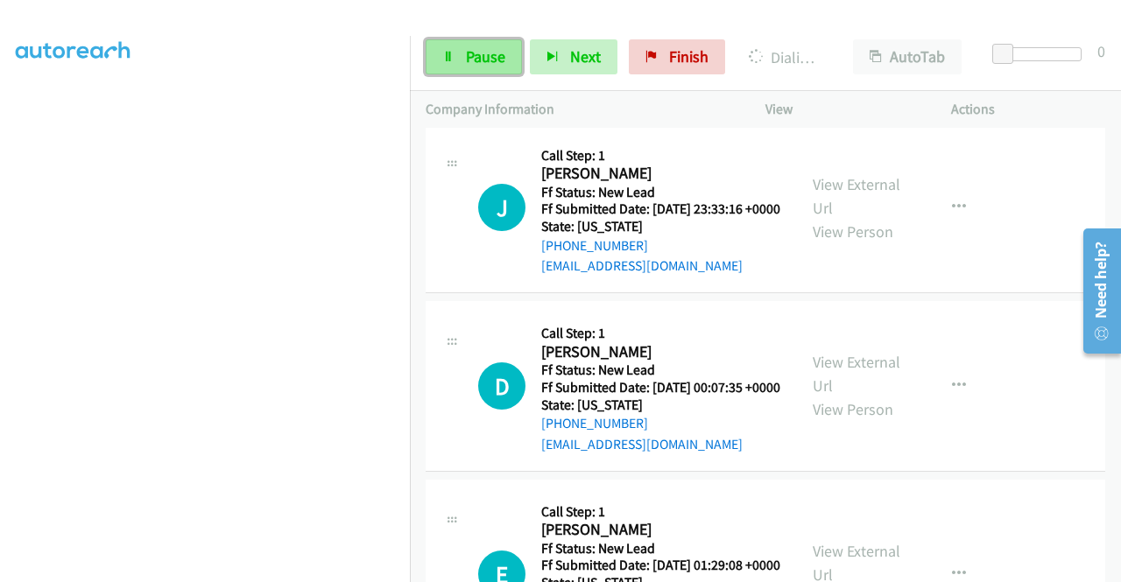
click at [475, 57] on span "Pause" at bounding box center [485, 56] width 39 height 20
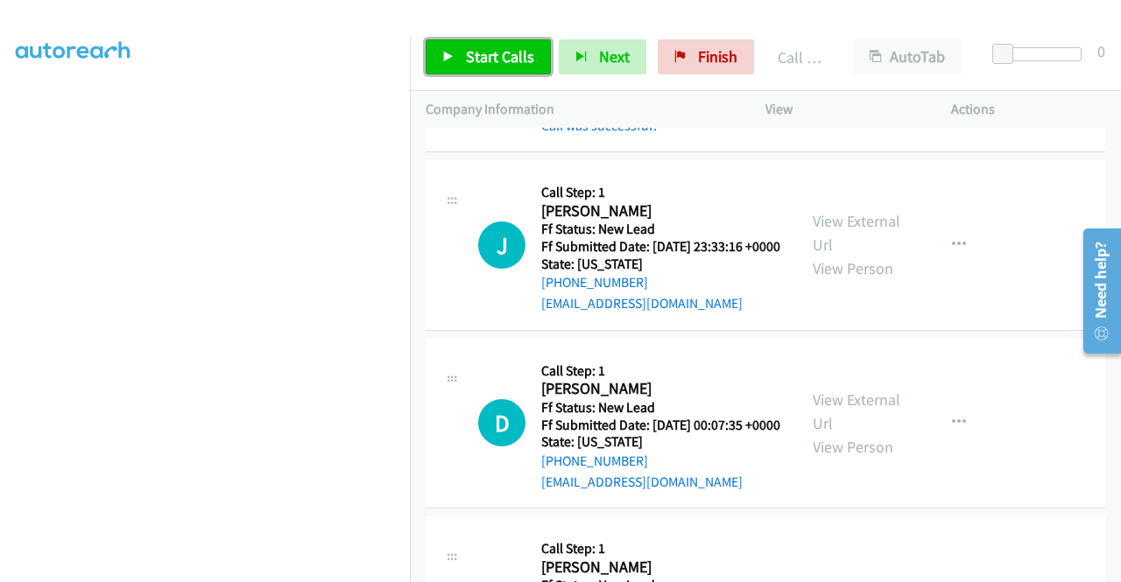
click at [487, 50] on span "Start Calls" at bounding box center [500, 56] width 68 height 20
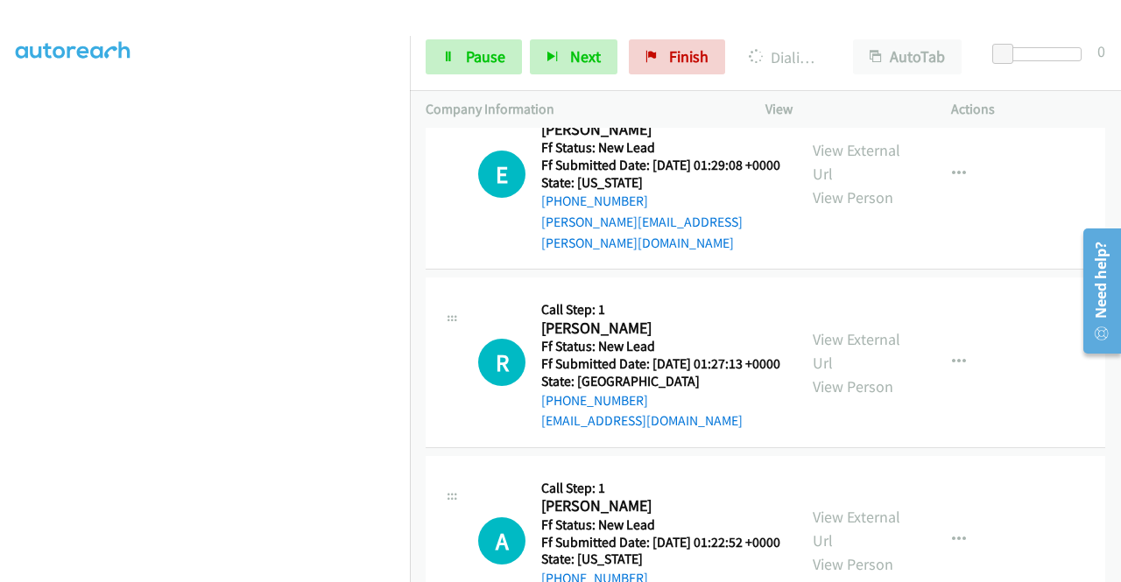
scroll to position [3488, 0]
click at [469, 61] on span "Pause" at bounding box center [485, 56] width 39 height 20
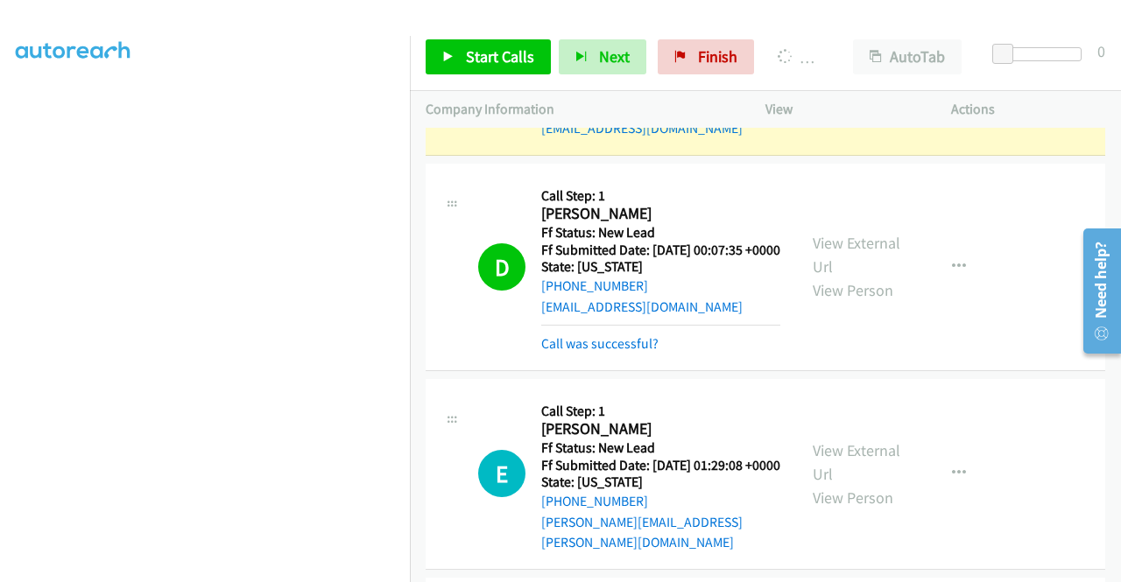
scroll to position [399, 0]
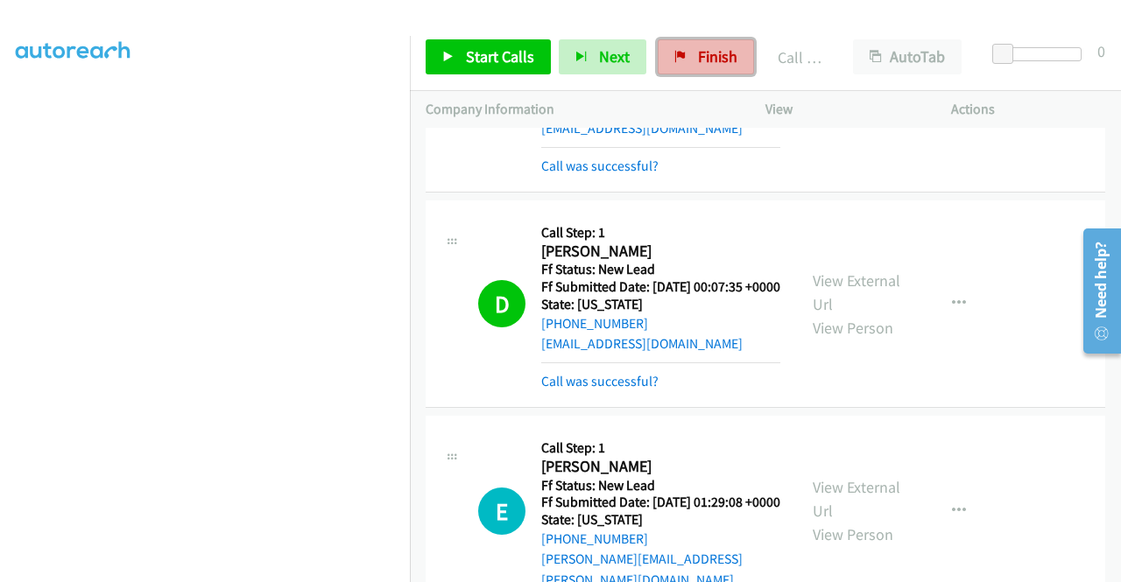
click at [683, 50] on link "Finish" at bounding box center [706, 56] width 96 height 35
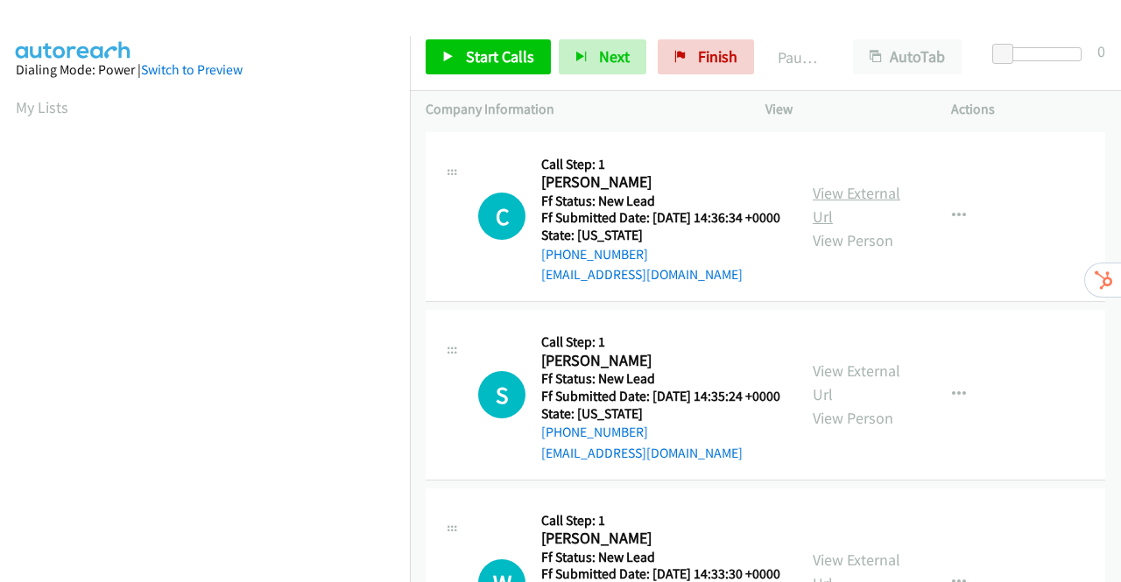
click at [841, 201] on link "View External Url" at bounding box center [857, 205] width 88 height 44
click at [858, 393] on link "View External Url" at bounding box center [857, 383] width 88 height 44
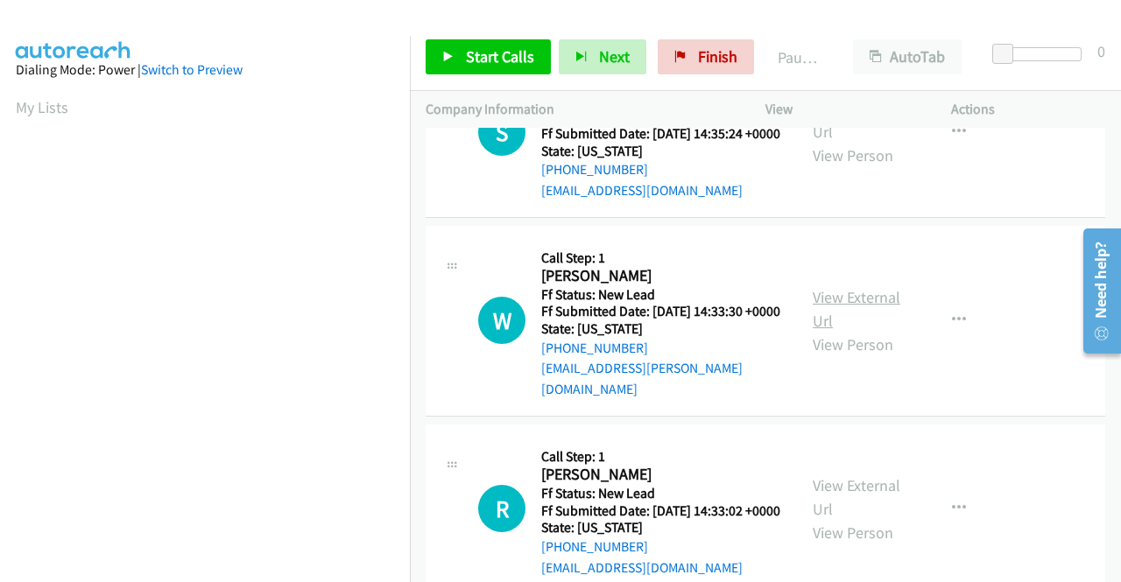
click at [862, 331] on link "View External Url" at bounding box center [857, 309] width 88 height 44
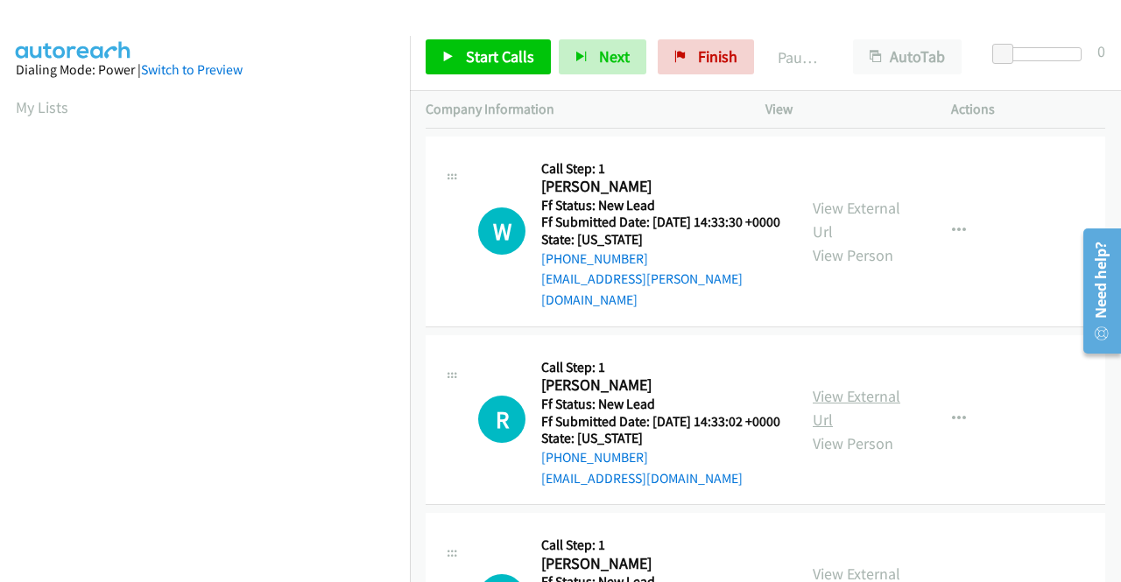
scroll to position [438, 0]
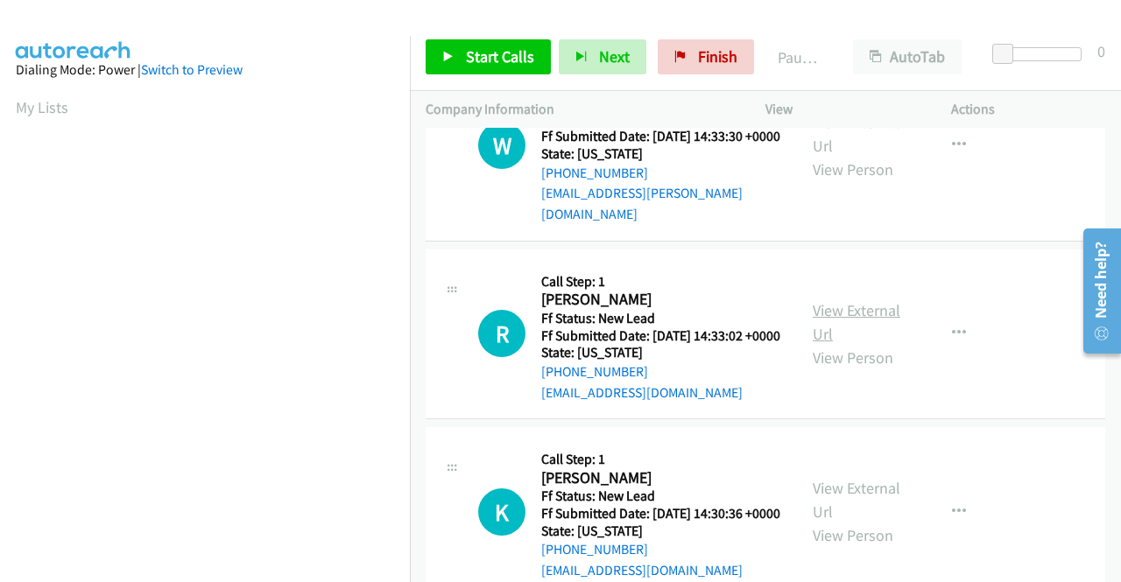
click at [844, 344] on link "View External Url" at bounding box center [857, 322] width 88 height 44
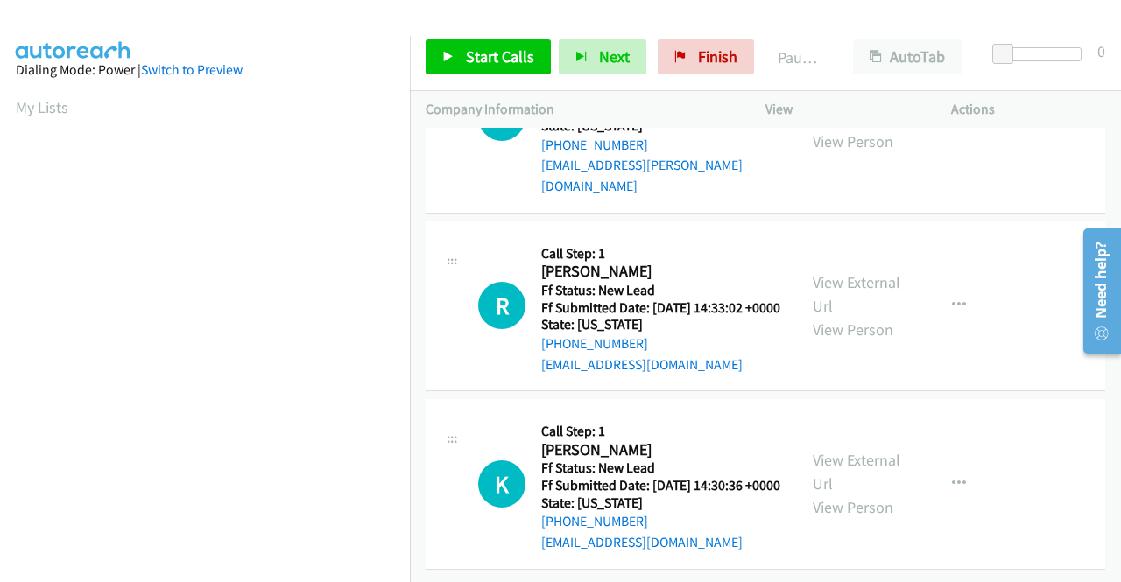
click at [896, 435] on div "View External Url View Person View External Url Email Schedule/Manage Callback …" at bounding box center [897, 484] width 201 height 138
click at [857, 450] on link "View External Url" at bounding box center [857, 472] width 88 height 44
click at [460, 56] on link "Start Calls" at bounding box center [488, 56] width 125 height 35
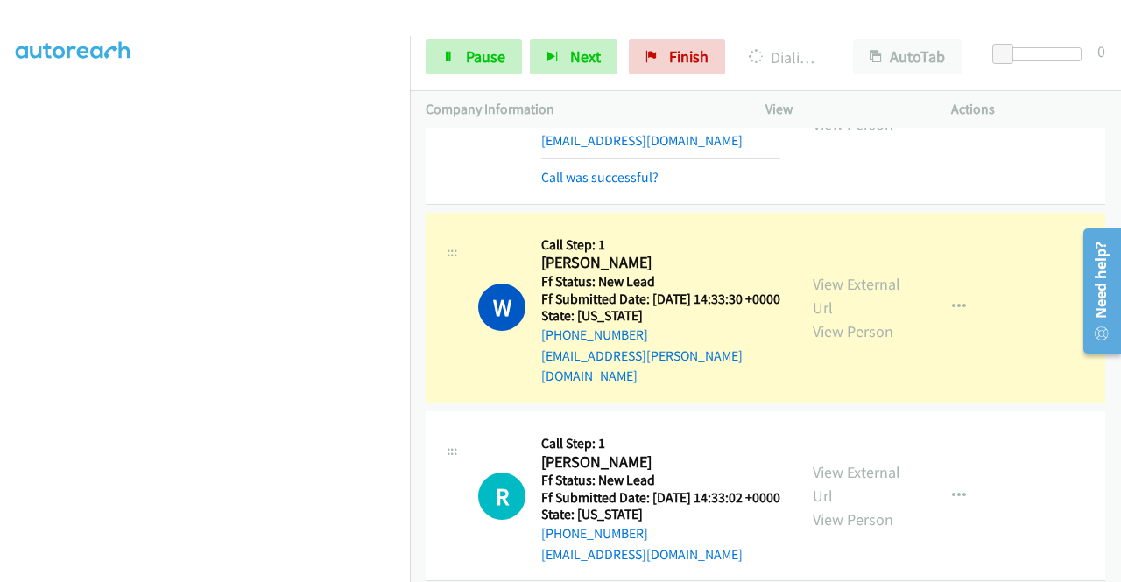
scroll to position [616, 0]
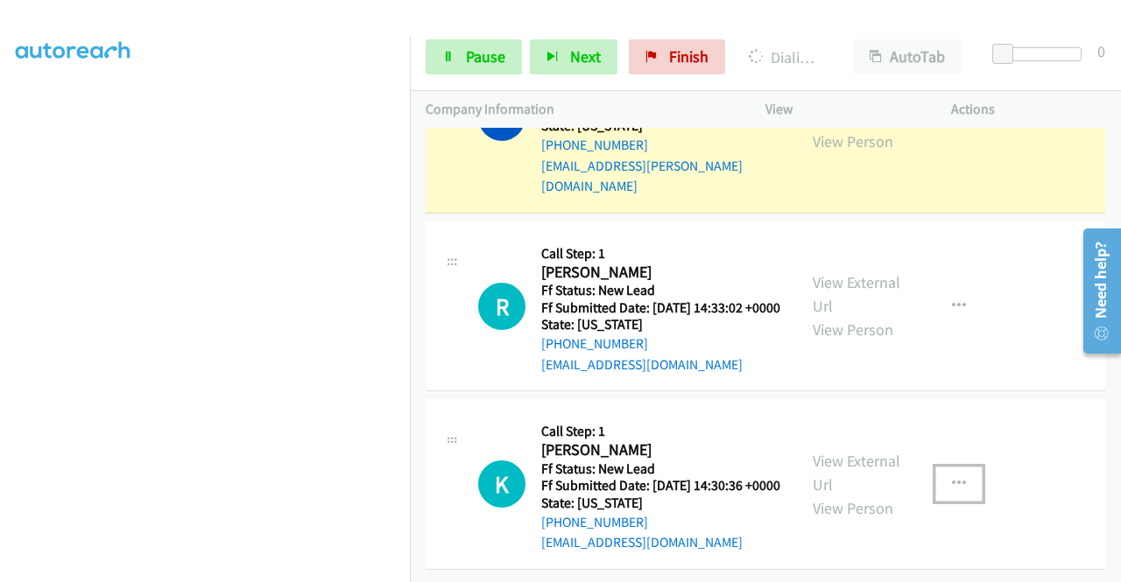
click at [952, 477] on icon "button" at bounding box center [959, 484] width 14 height 14
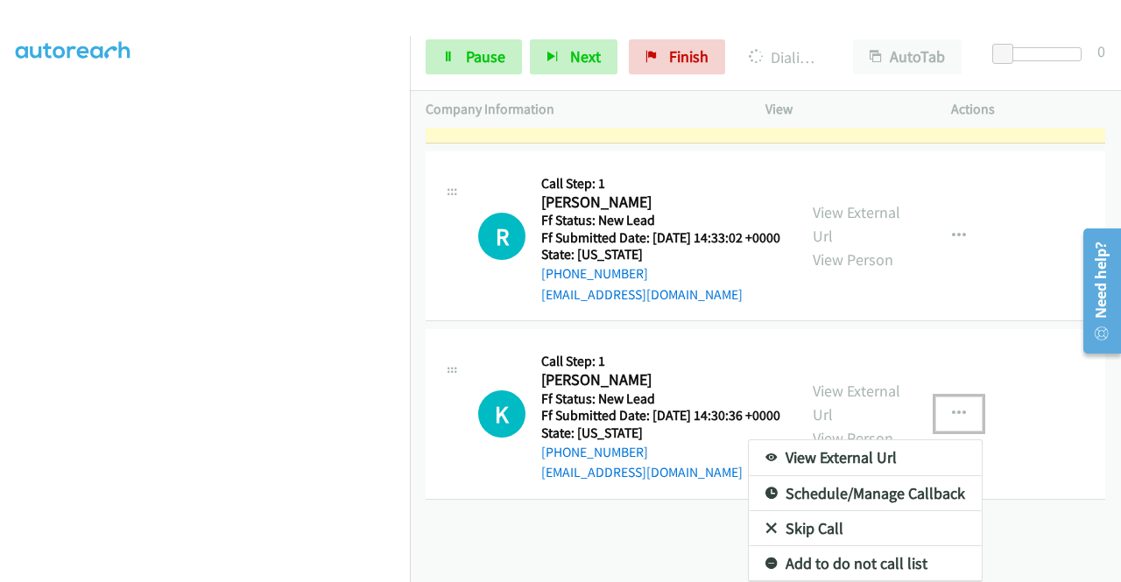
click at [816, 512] on link "Skip Call" at bounding box center [865, 528] width 233 height 35
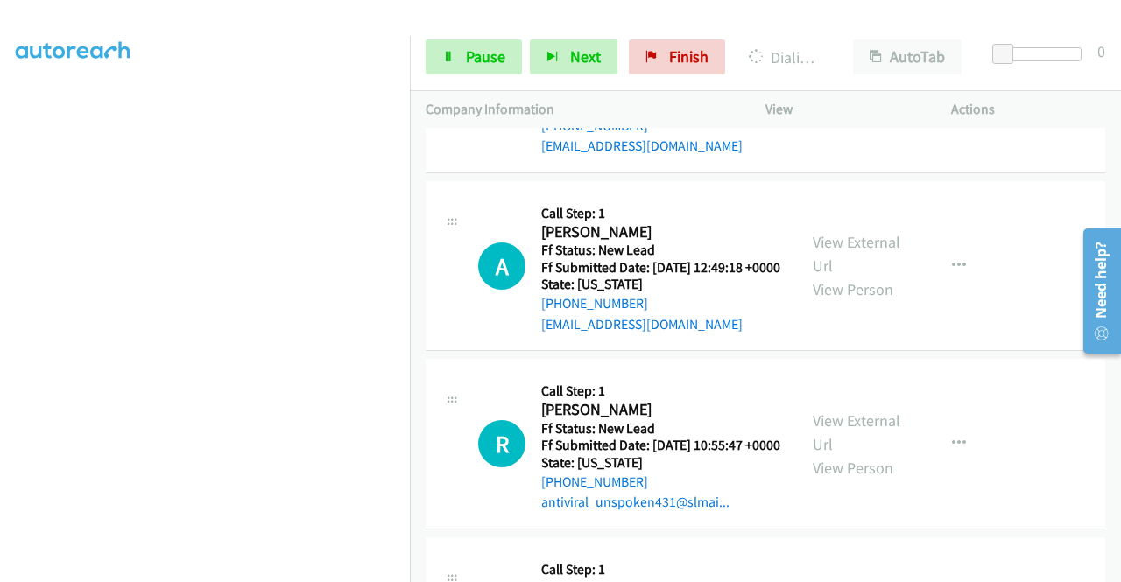
scroll to position [938, 0]
click at [845, 275] on link "View External Url" at bounding box center [857, 253] width 88 height 44
click at [848, 454] on link "View External Url" at bounding box center [857, 432] width 88 height 44
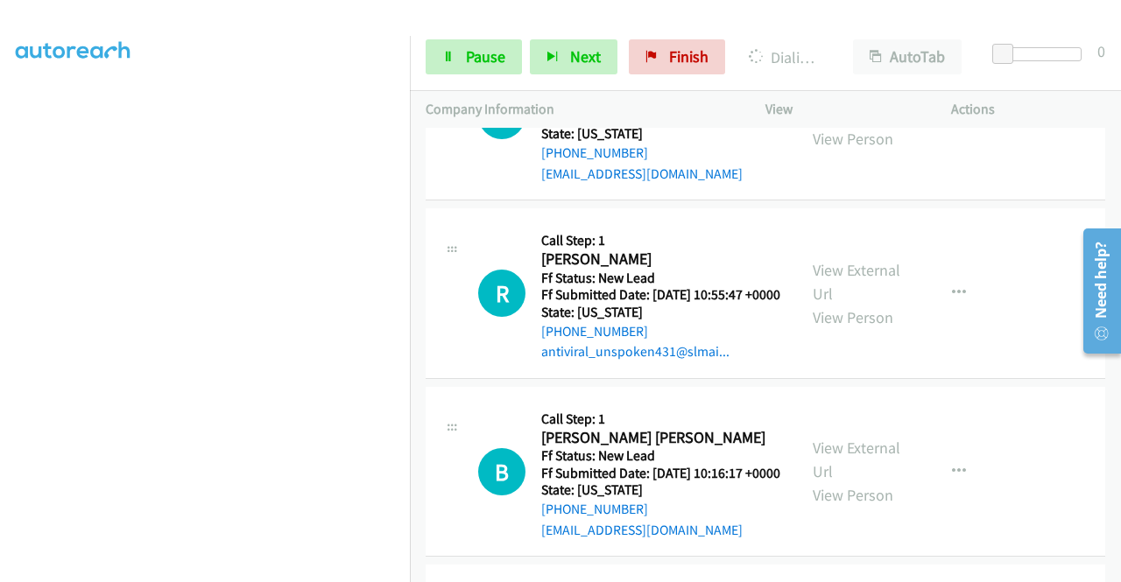
scroll to position [1200, 0]
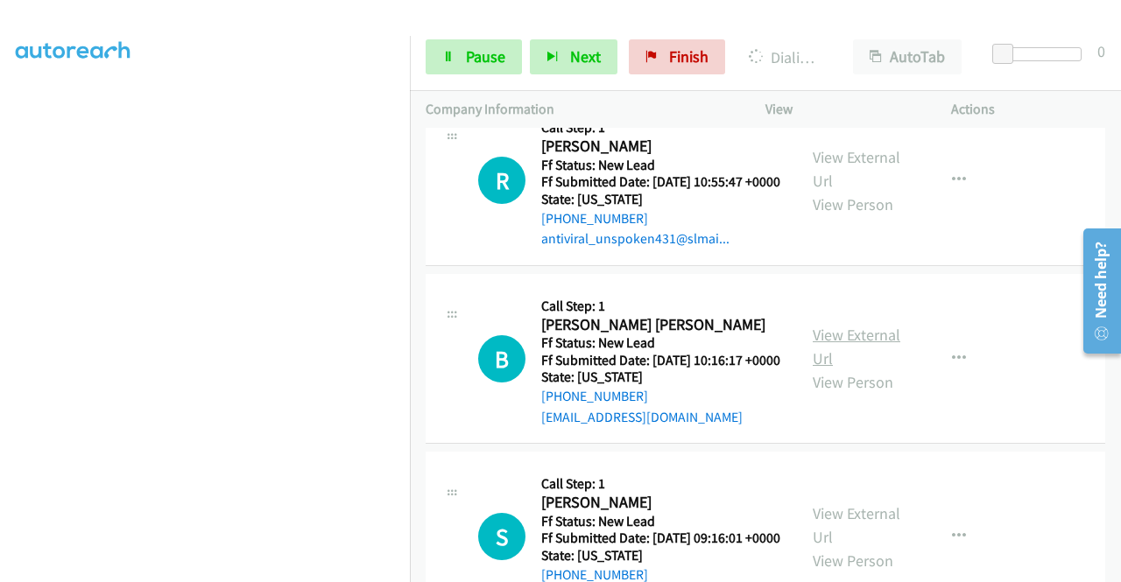
click at [854, 369] on link "View External Url" at bounding box center [857, 347] width 88 height 44
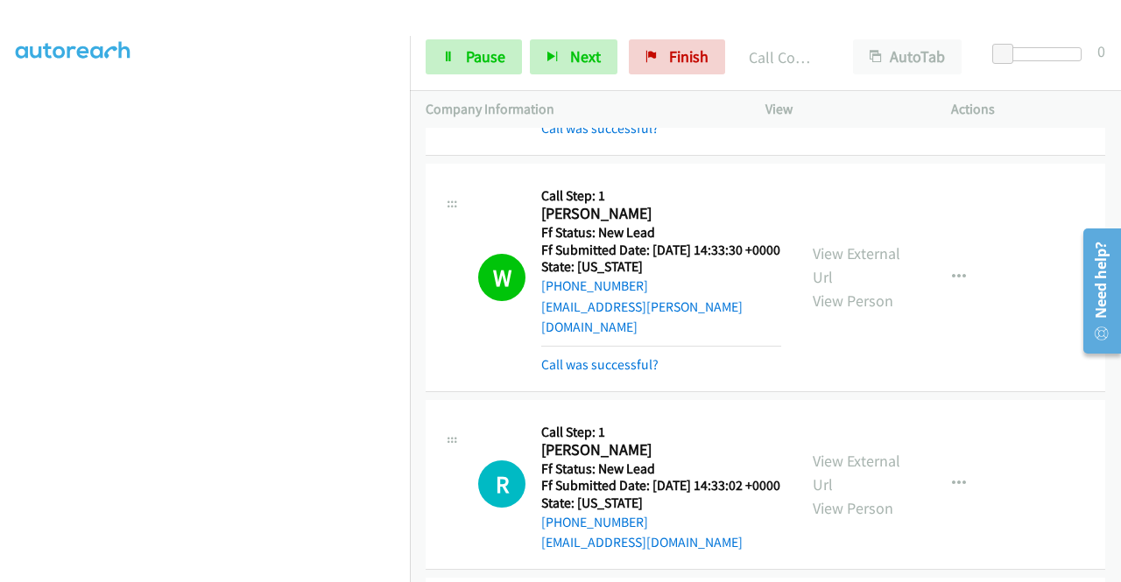
scroll to position [362, 0]
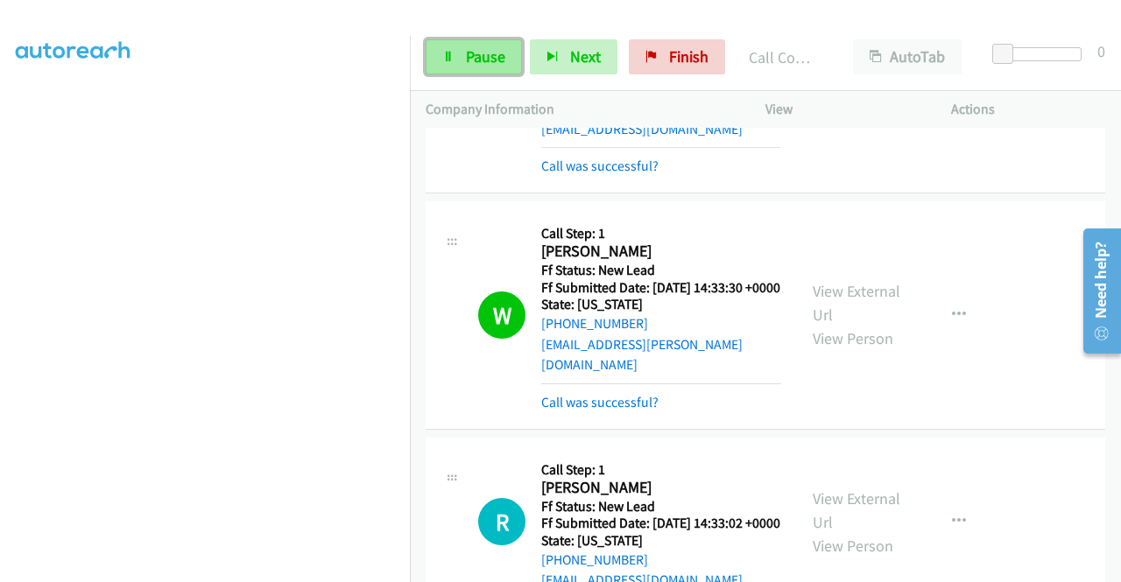
click at [457, 55] on link "Pause" at bounding box center [474, 56] width 96 height 35
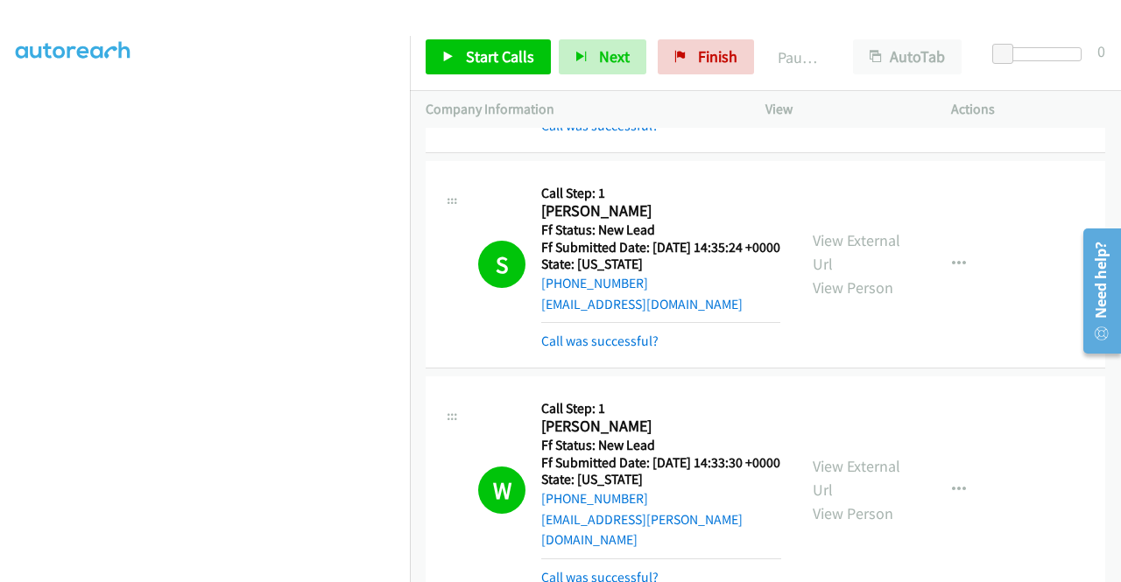
scroll to position [399, 0]
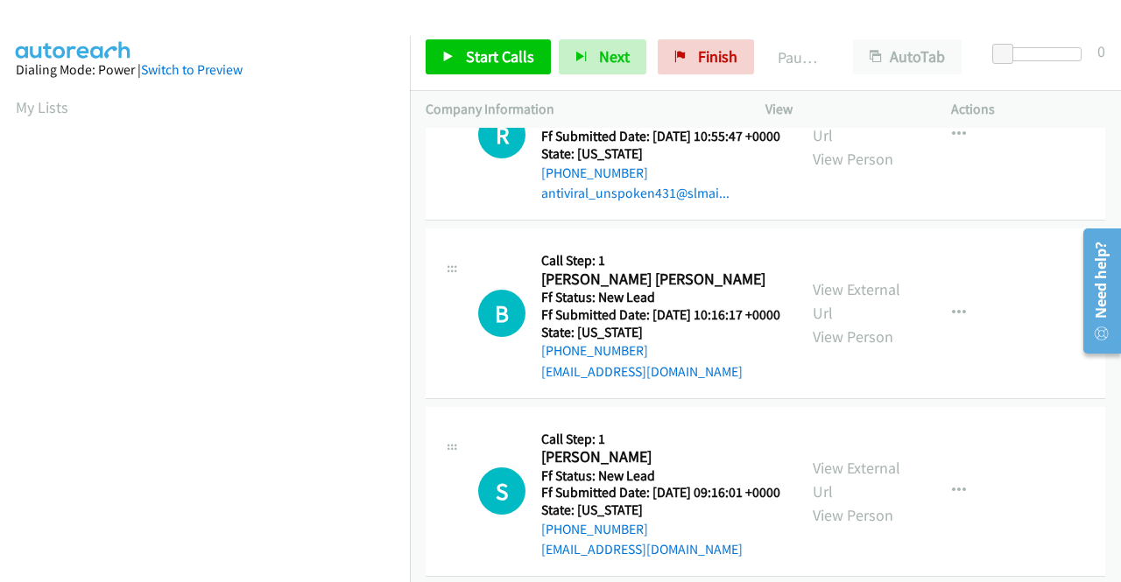
scroll to position [543, 0]
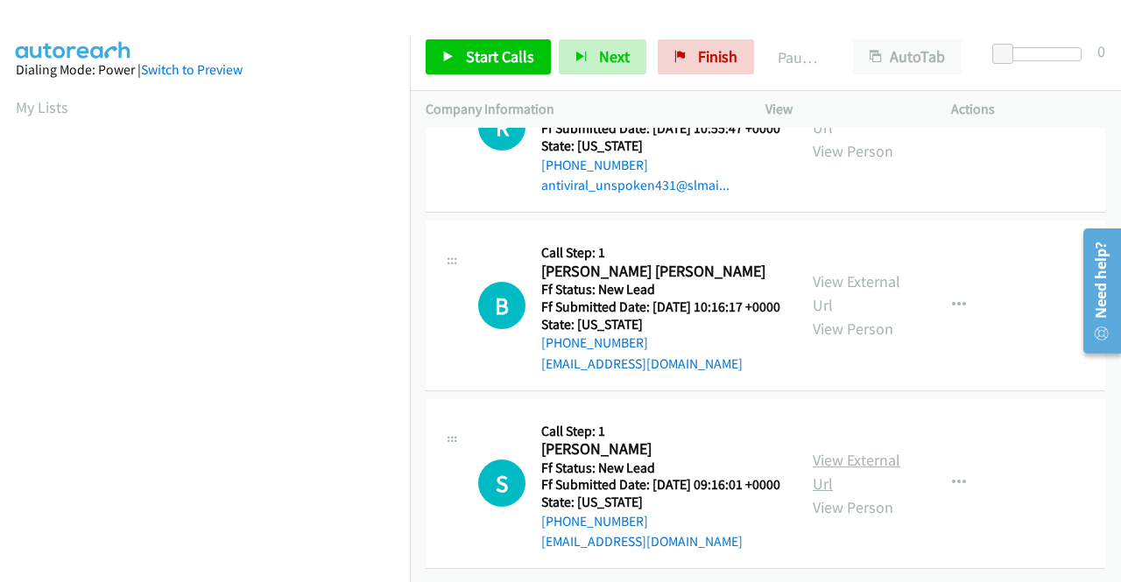
click at [841, 450] on link "View External Url" at bounding box center [857, 472] width 88 height 44
drag, startPoint x: 459, startPoint y: 55, endPoint x: 475, endPoint y: 53, distance: 15.9
click at [461, 55] on link "Start Calls" at bounding box center [488, 56] width 125 height 35
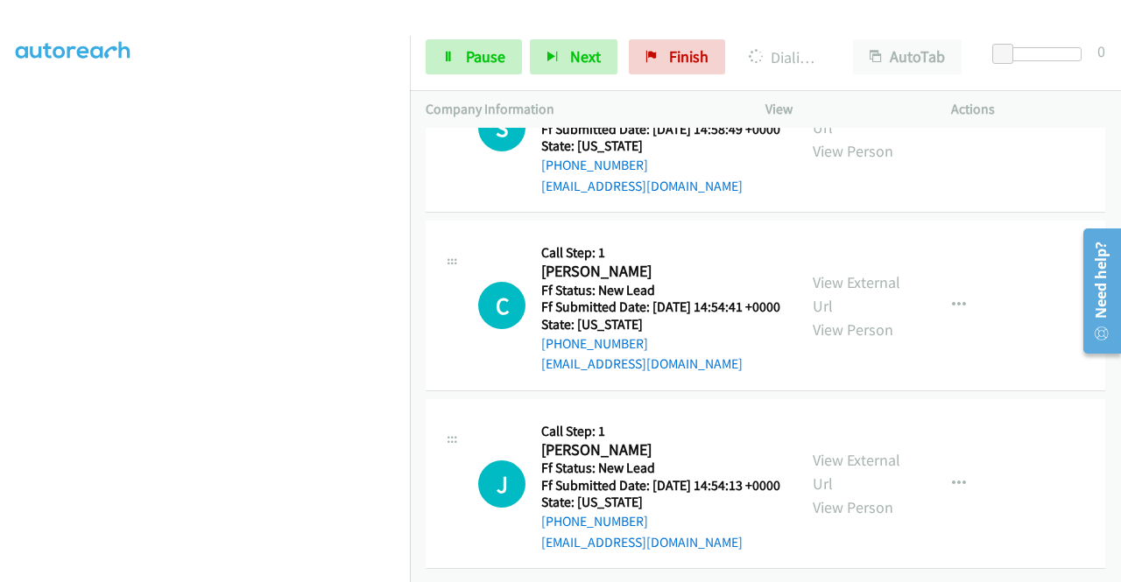
scroll to position [1240, 0]
click at [839, 272] on link "View External Url" at bounding box center [857, 294] width 88 height 44
click at [870, 450] on link "View External Url" at bounding box center [857, 472] width 88 height 44
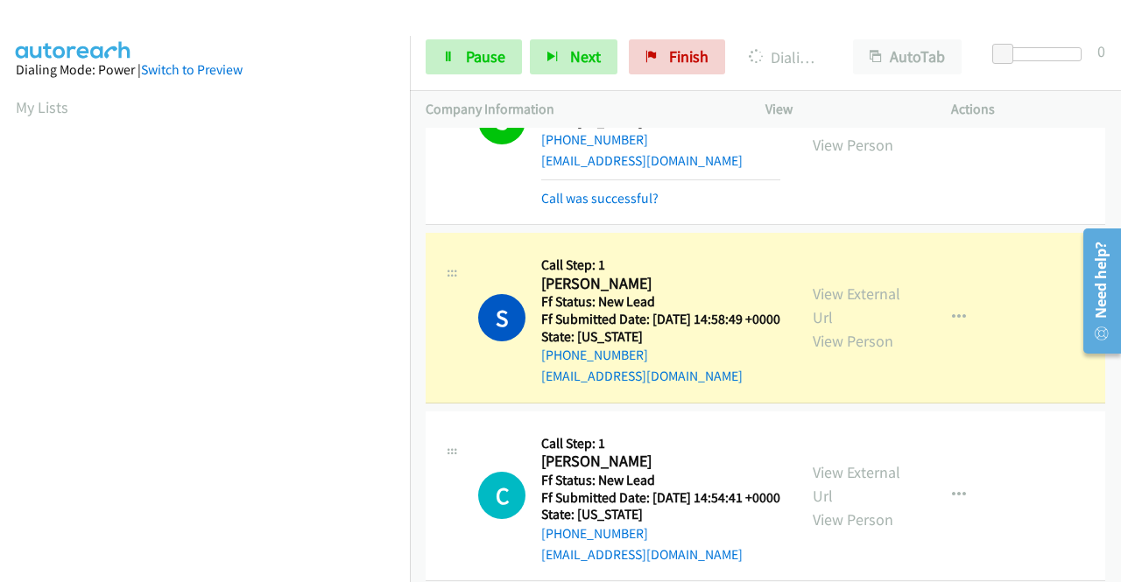
scroll to position [1014, 0]
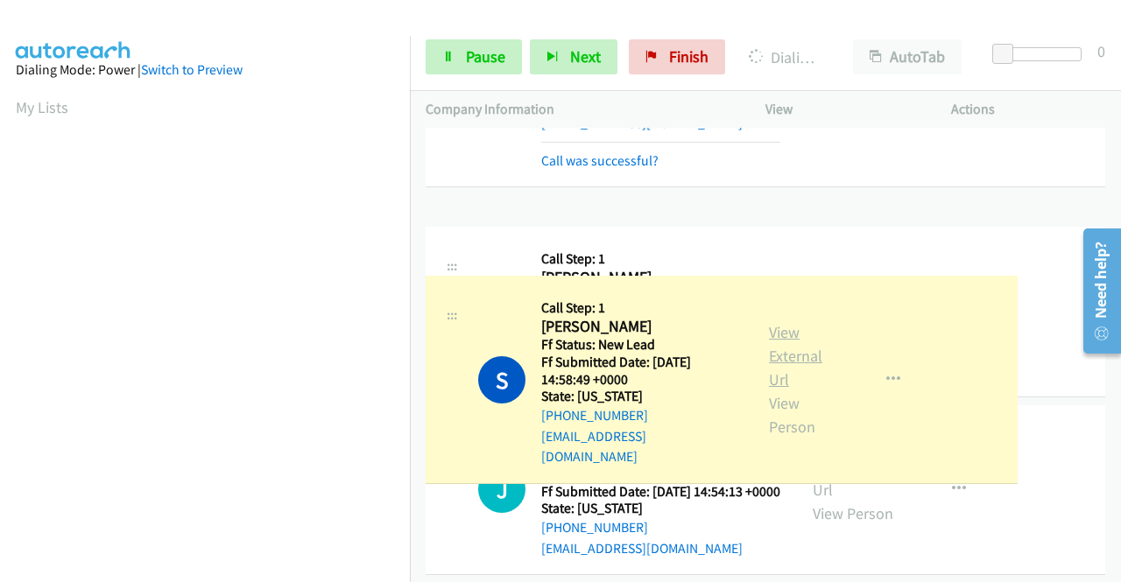
drag, startPoint x: 826, startPoint y: 349, endPoint x: 817, endPoint y: 343, distance: 10.7
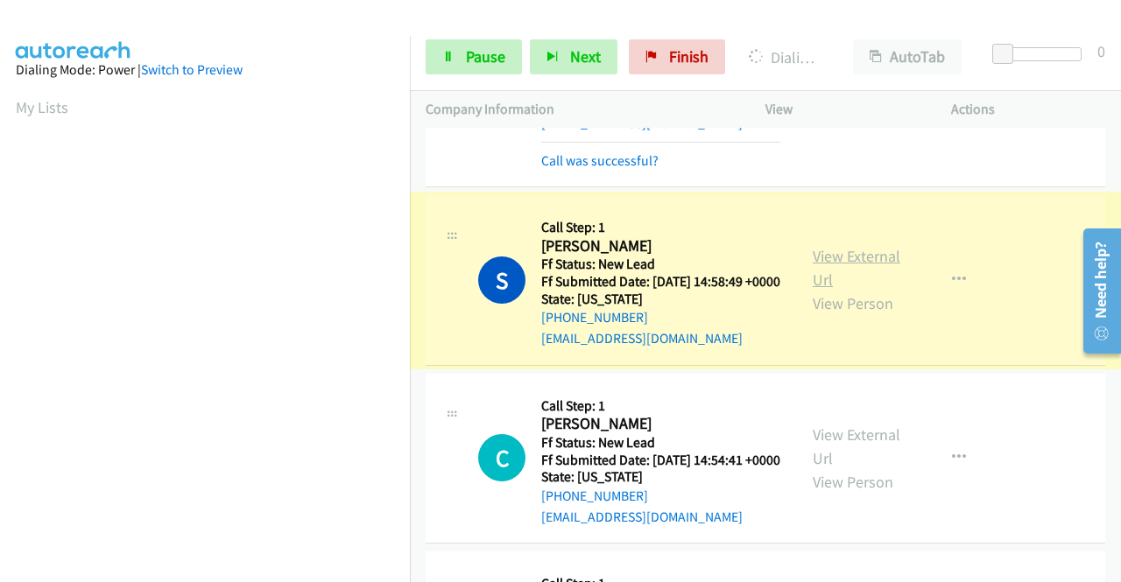
click at [838, 290] on link "View External Url" at bounding box center [857, 268] width 88 height 44
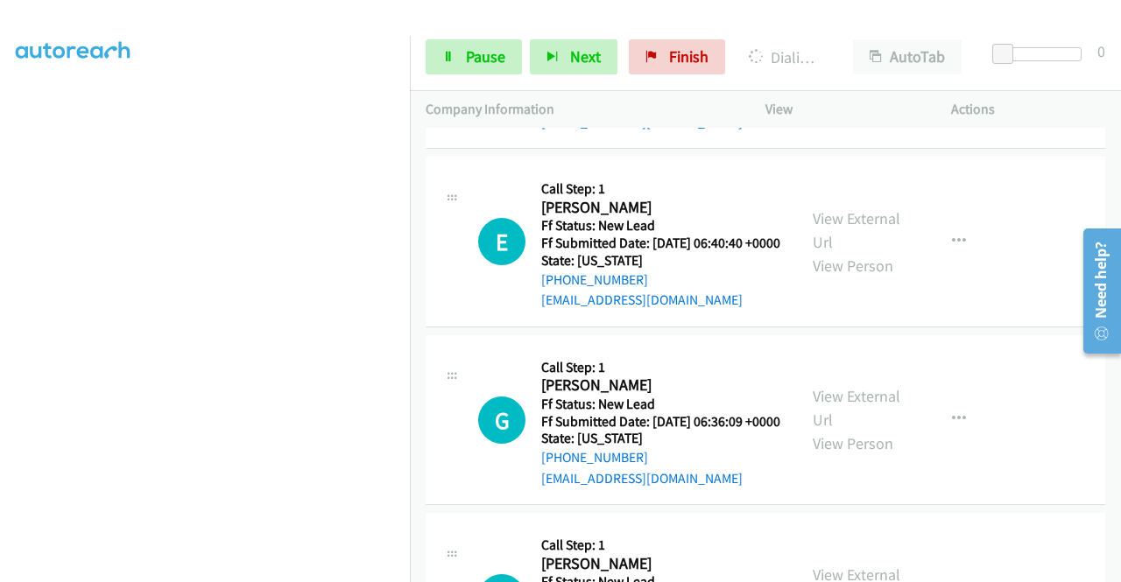
scroll to position [1627, 0]
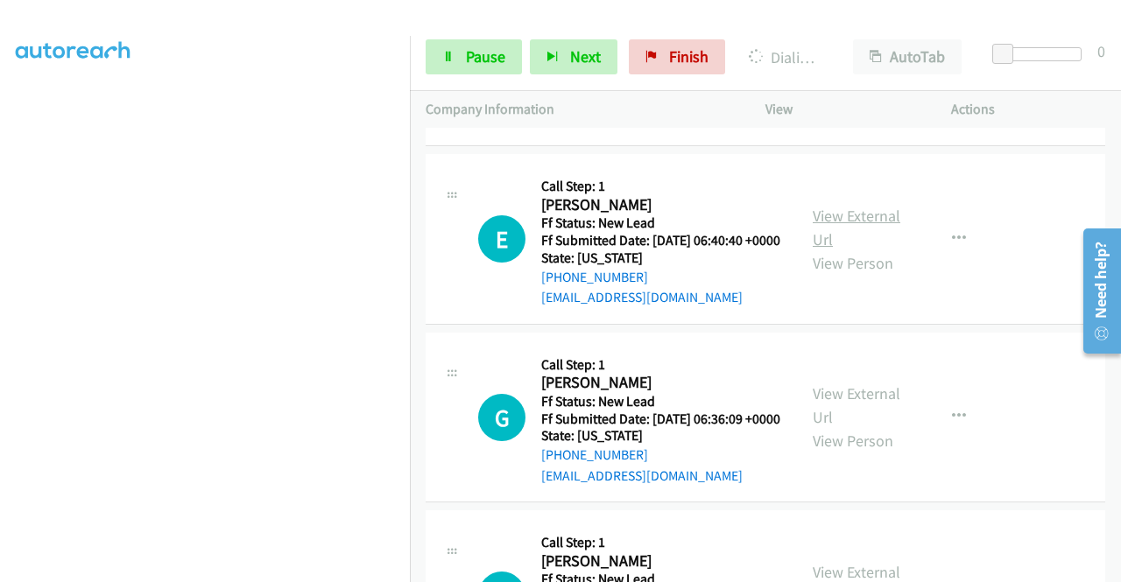
click at [849, 250] on link "View External Url" at bounding box center [857, 228] width 88 height 44
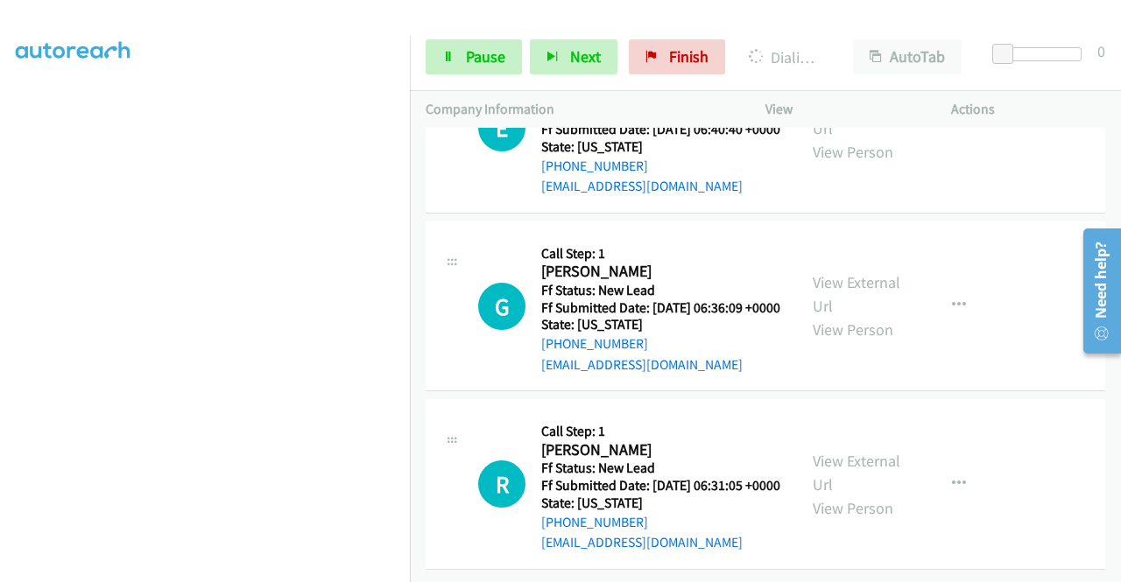
scroll to position [1890, 0]
click at [863, 293] on link "View External Url" at bounding box center [857, 294] width 88 height 44
click at [858, 451] on link "View External Url" at bounding box center [857, 473] width 88 height 44
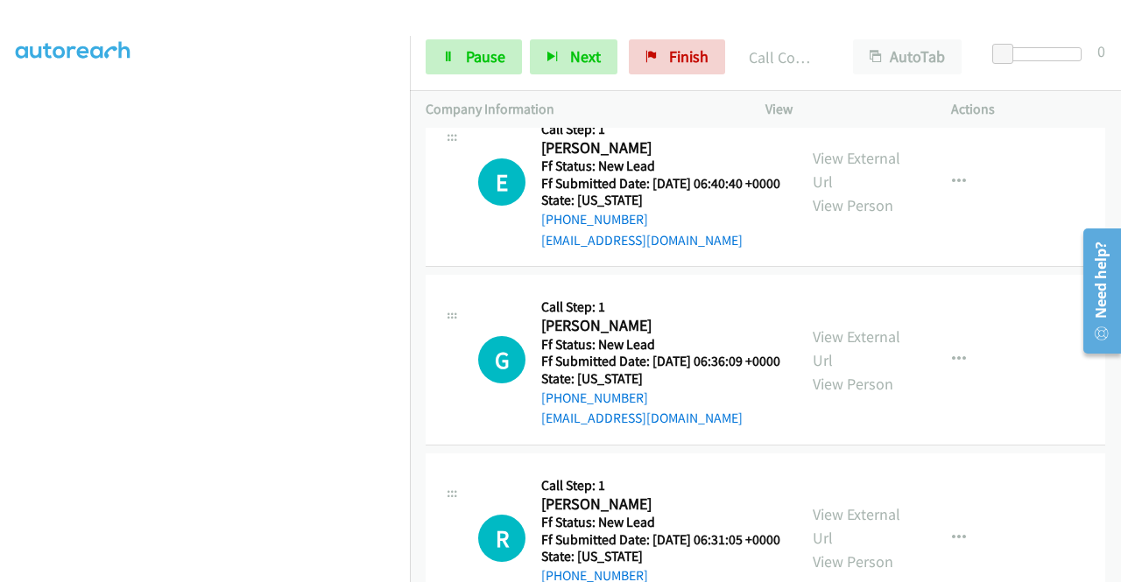
scroll to position [1622, 0]
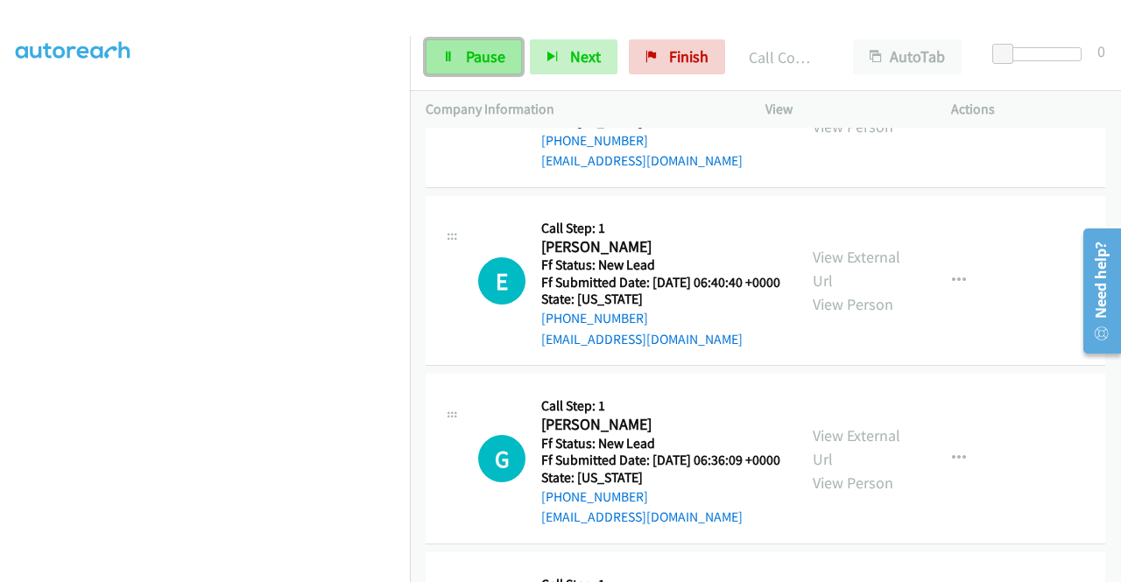
click at [484, 53] on span "Pause" at bounding box center [485, 56] width 39 height 20
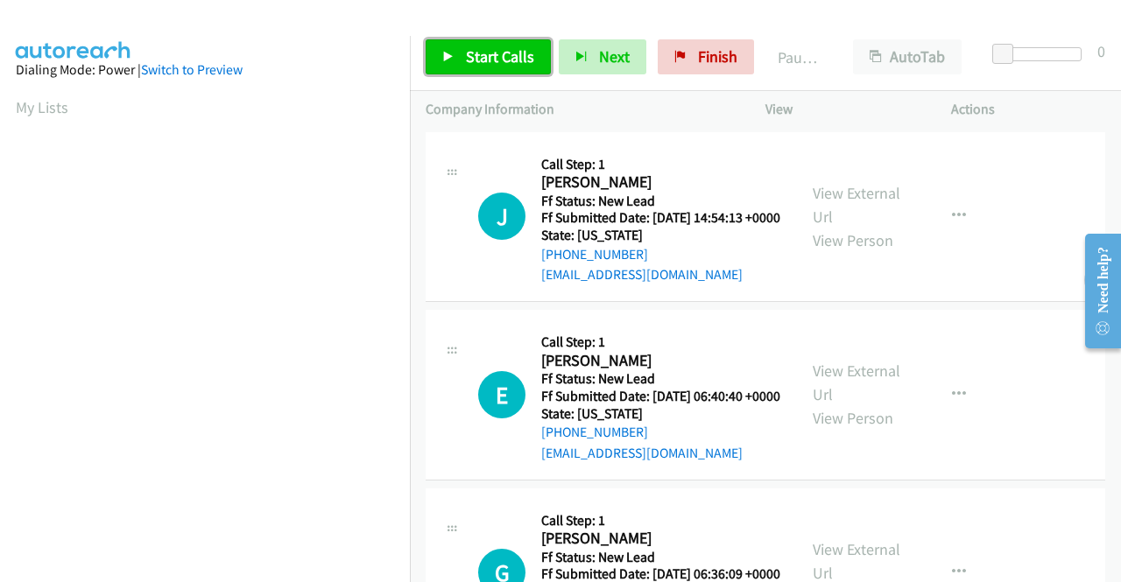
click at [493, 55] on span "Start Calls" at bounding box center [500, 56] width 68 height 20
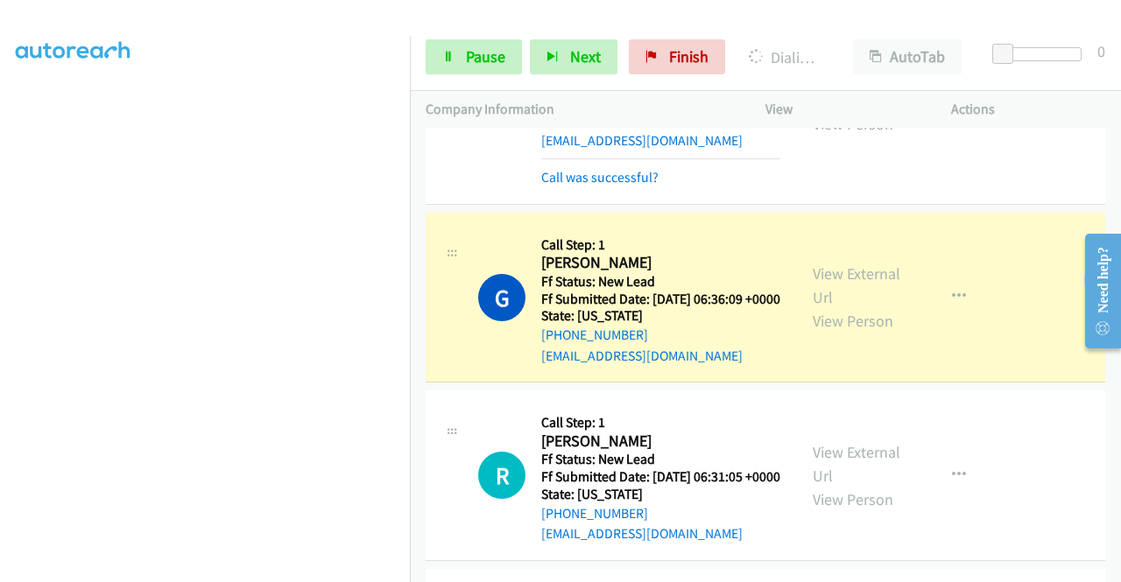
scroll to position [613, 0]
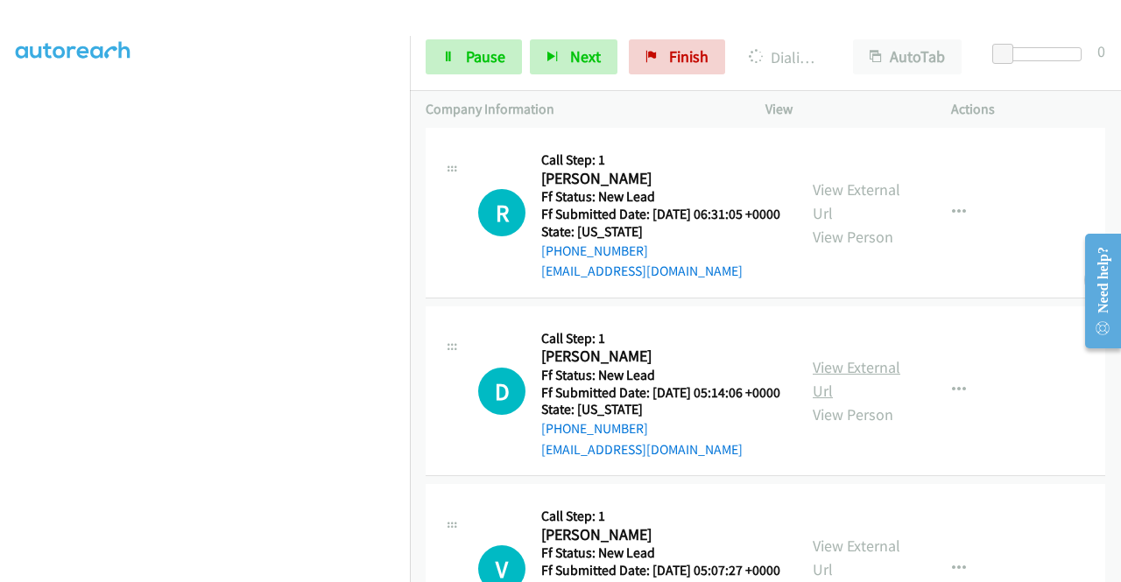
click at [850, 401] on link "View External Url" at bounding box center [857, 379] width 88 height 44
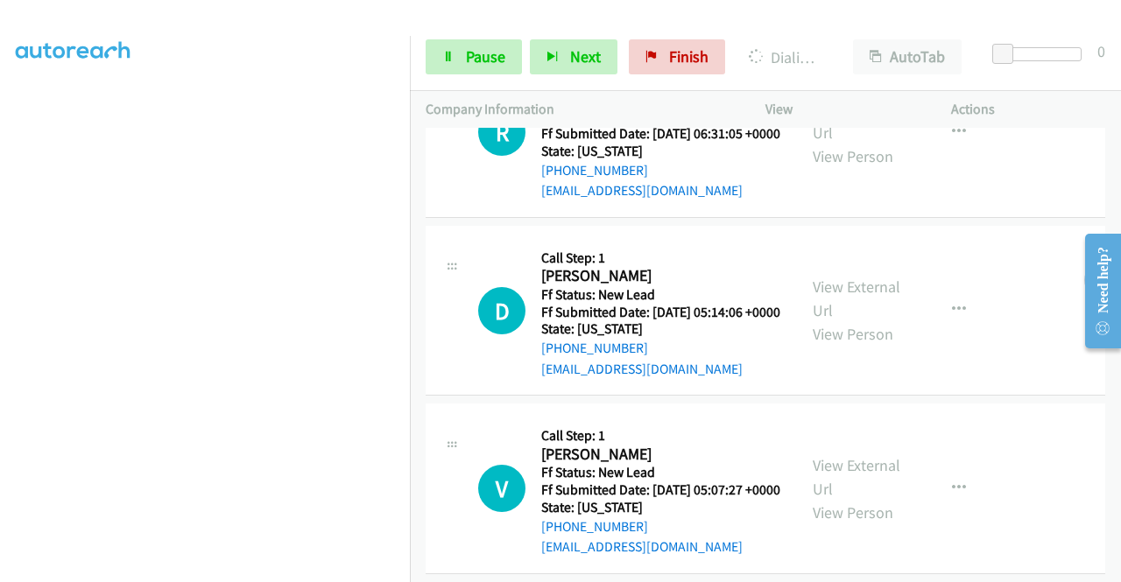
scroll to position [788, 0]
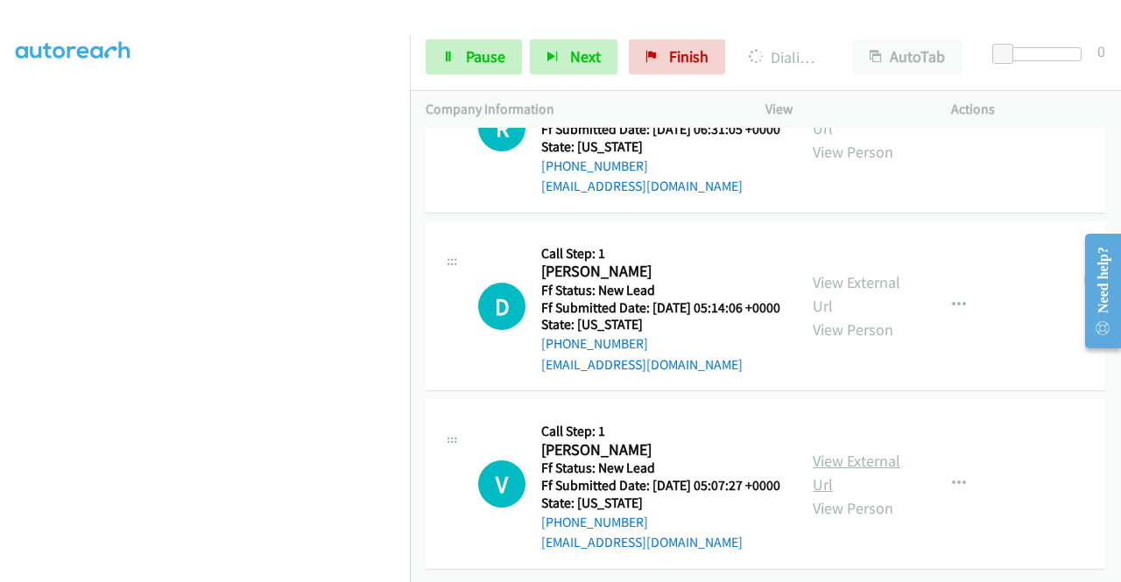
click at [813, 457] on link "View External Url" at bounding box center [857, 473] width 88 height 44
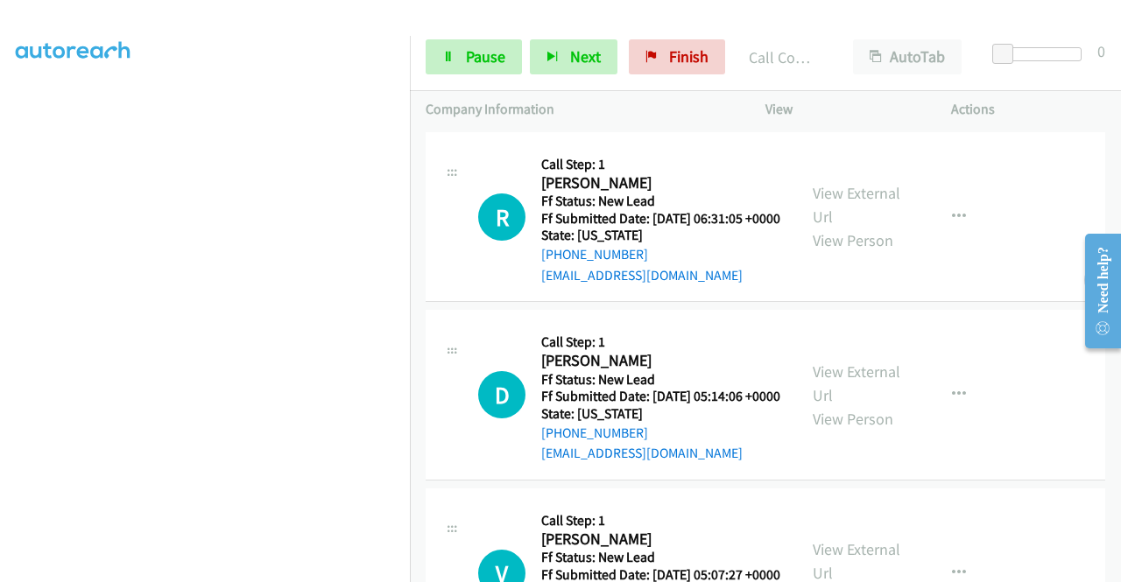
scroll to position [674, 0]
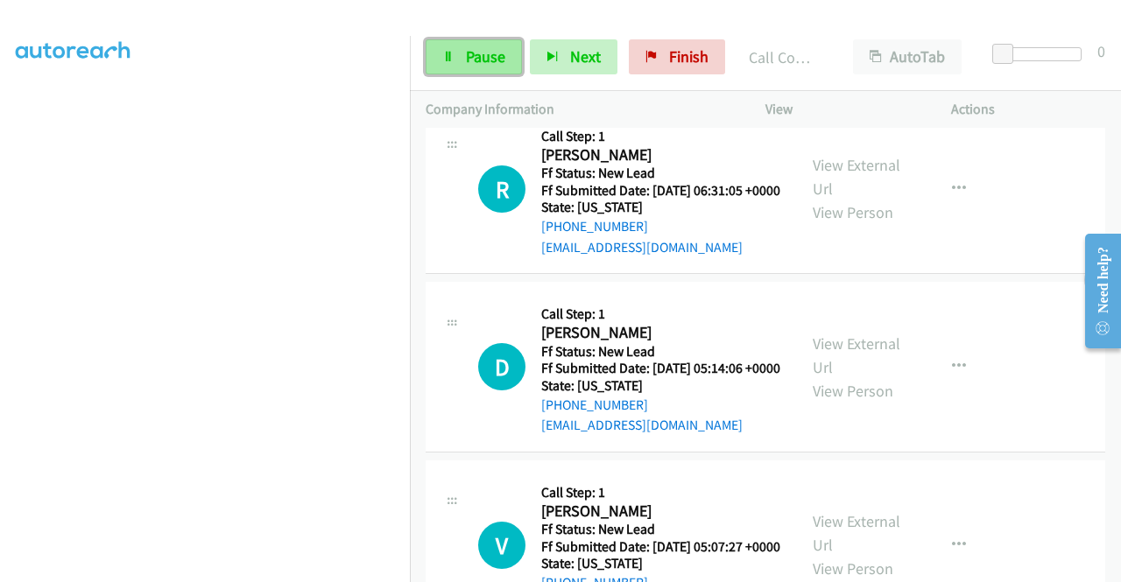
click at [473, 56] on span "Pause" at bounding box center [485, 56] width 39 height 20
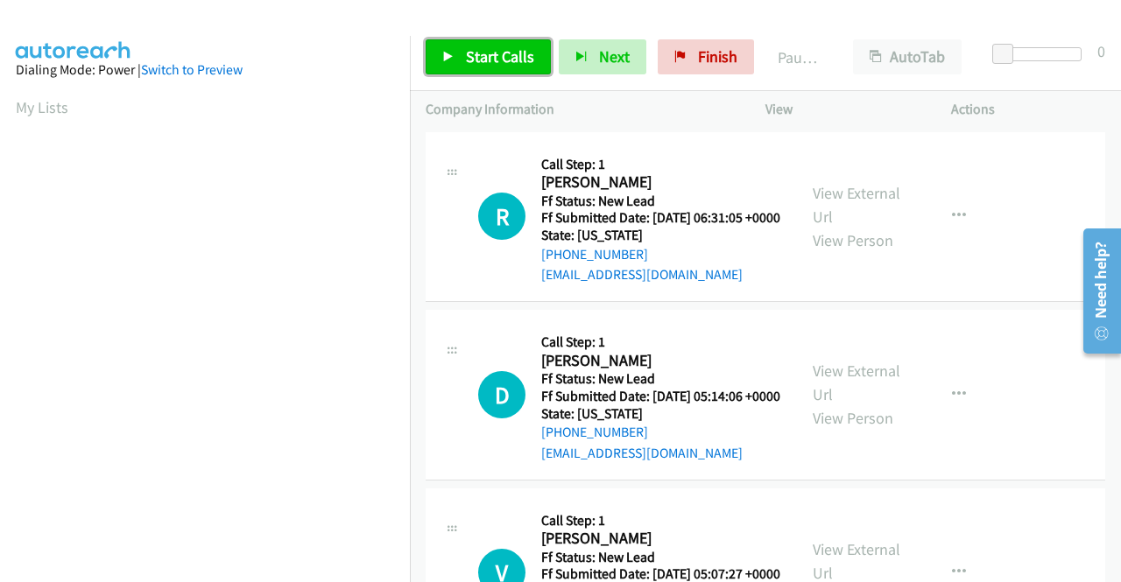
click at [481, 56] on span "Start Calls" at bounding box center [500, 56] width 68 height 20
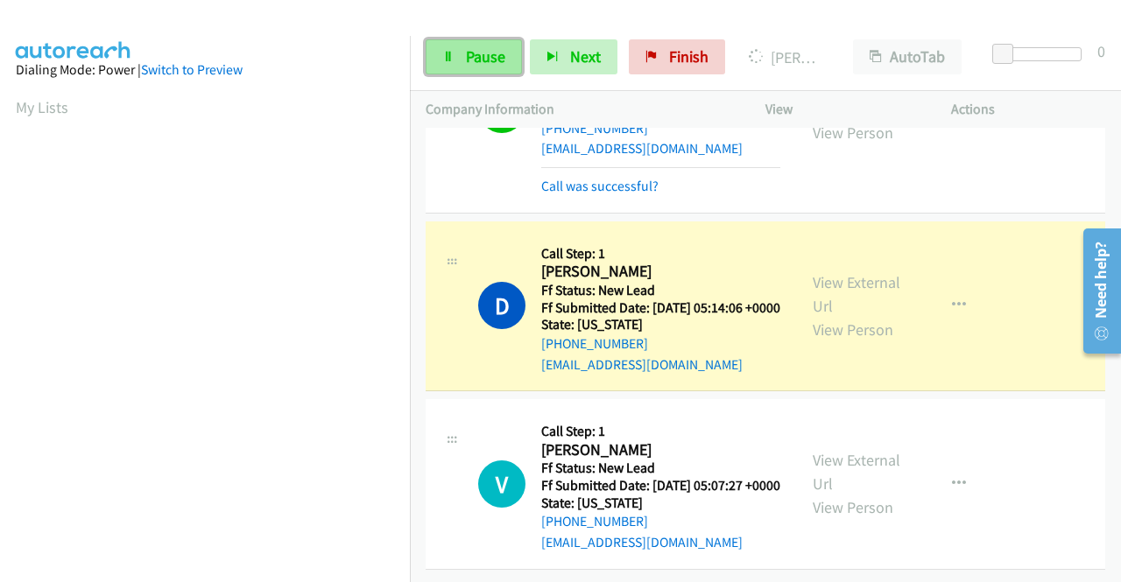
click at [496, 57] on span "Pause" at bounding box center [485, 56] width 39 height 20
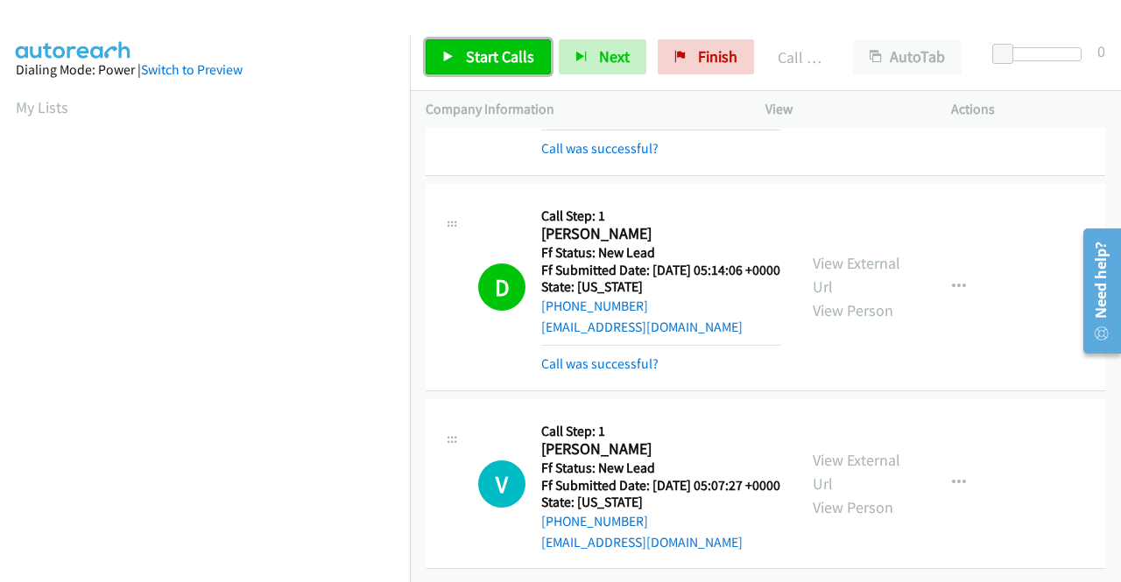
click at [485, 60] on span "Start Calls" at bounding box center [500, 56] width 68 height 20
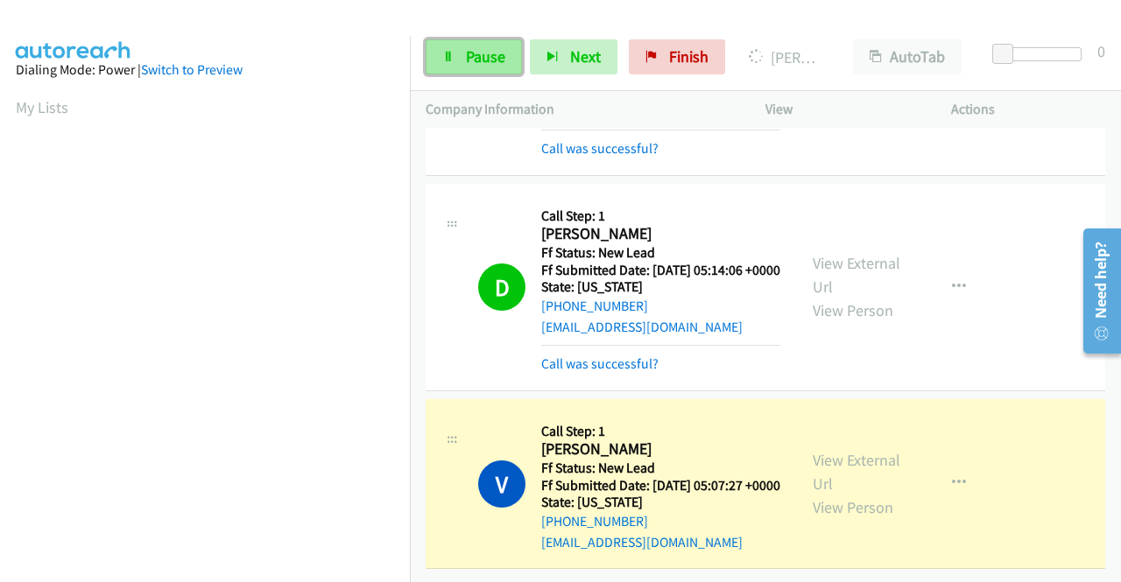
click at [484, 53] on span "Pause" at bounding box center [485, 56] width 39 height 20
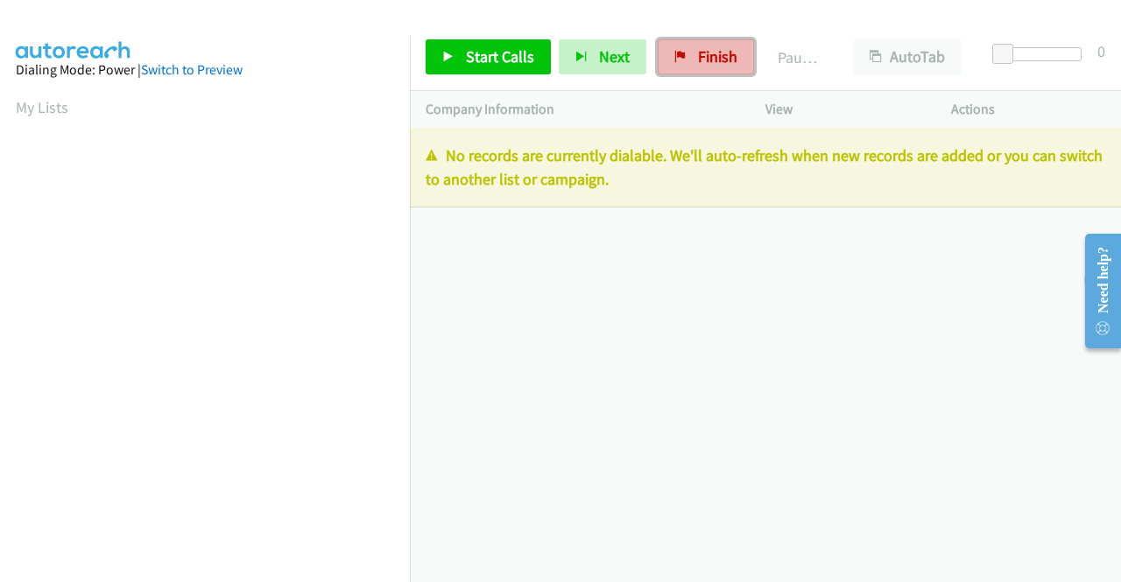
drag, startPoint x: 704, startPoint y: 53, endPoint x: 611, endPoint y: 211, distance: 182.9
click at [704, 54] on span "Finish" at bounding box center [717, 56] width 39 height 20
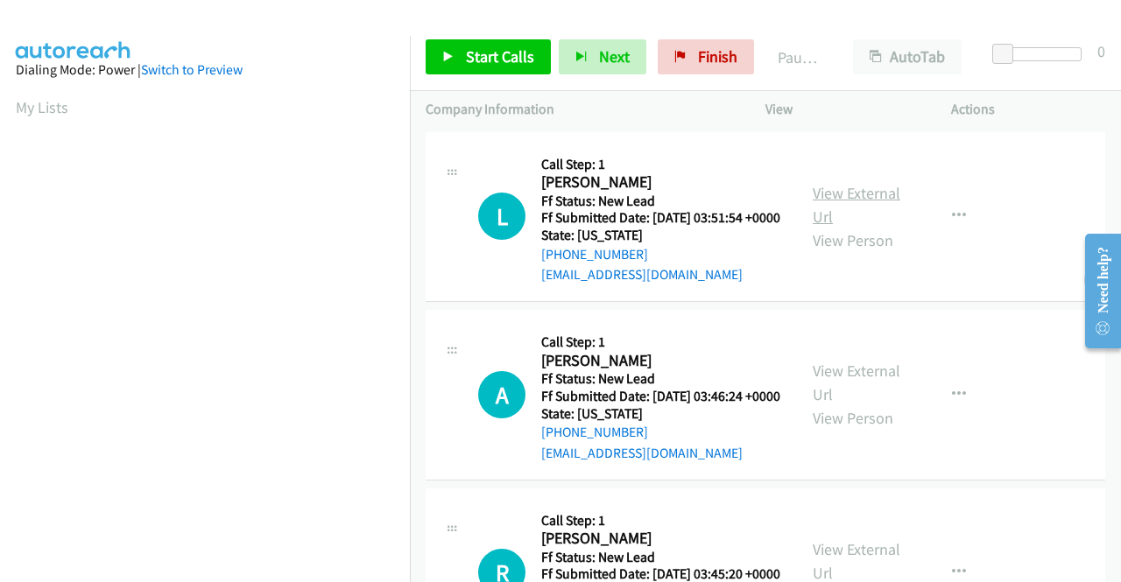
click at [842, 202] on link "View External Url" at bounding box center [857, 205] width 88 height 44
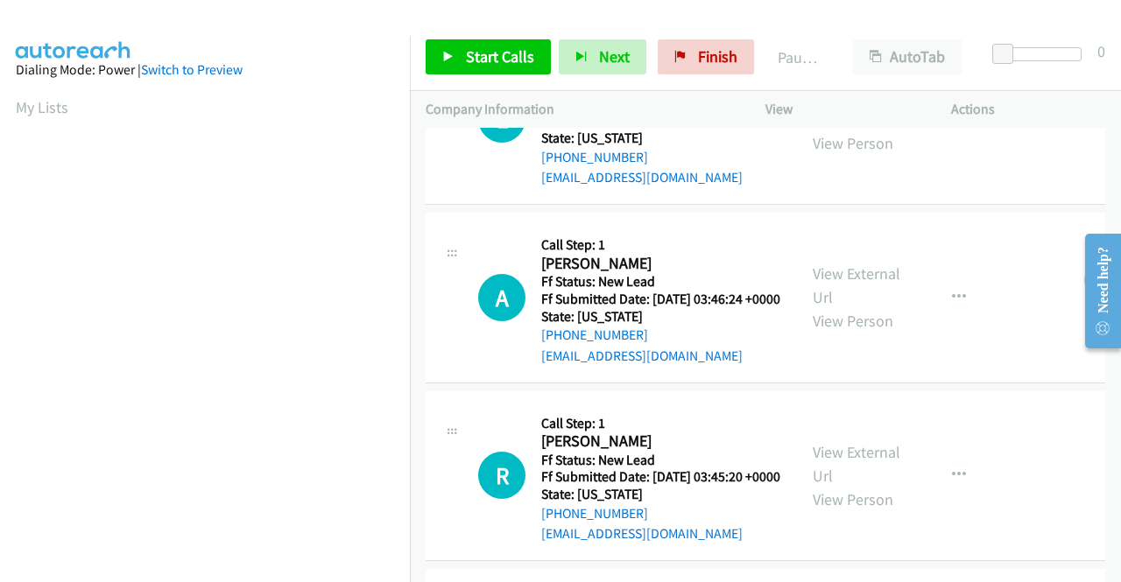
scroll to position [175, 0]
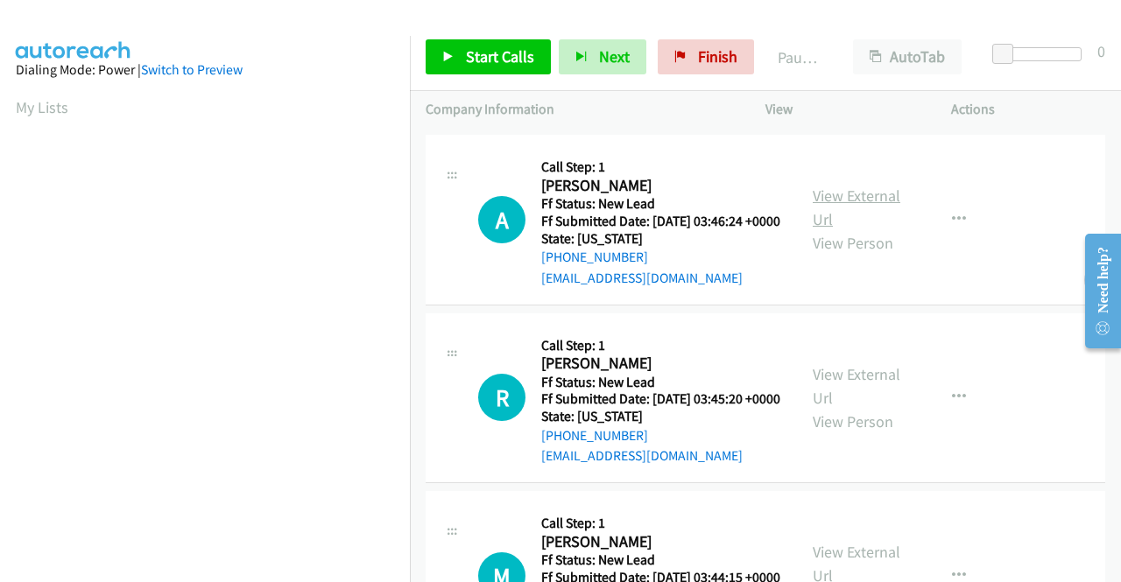
click at [869, 216] on link "View External Url" at bounding box center [857, 208] width 88 height 44
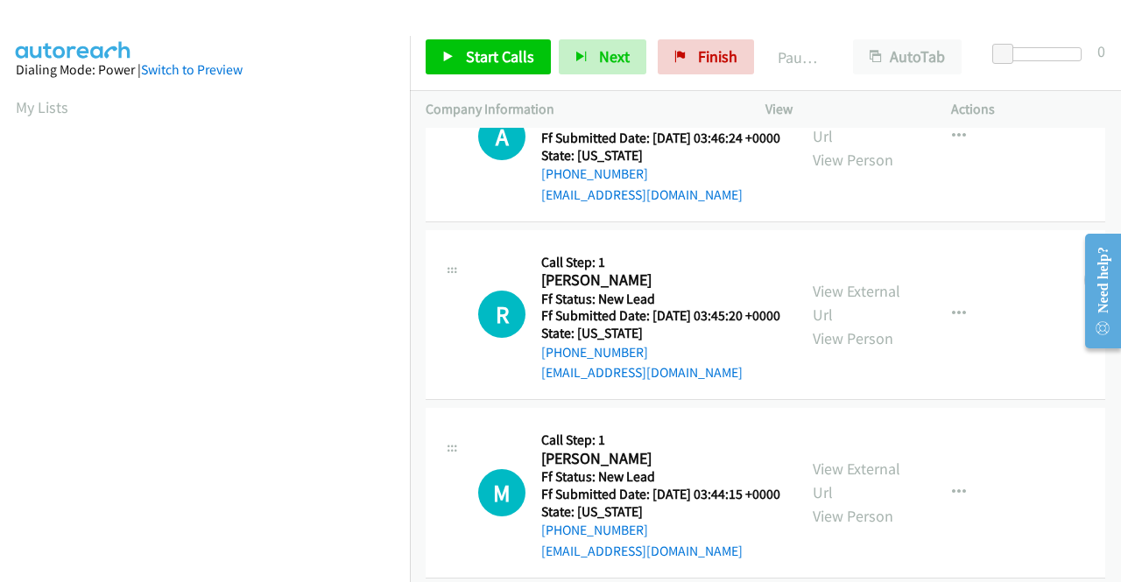
scroll to position [350, 0]
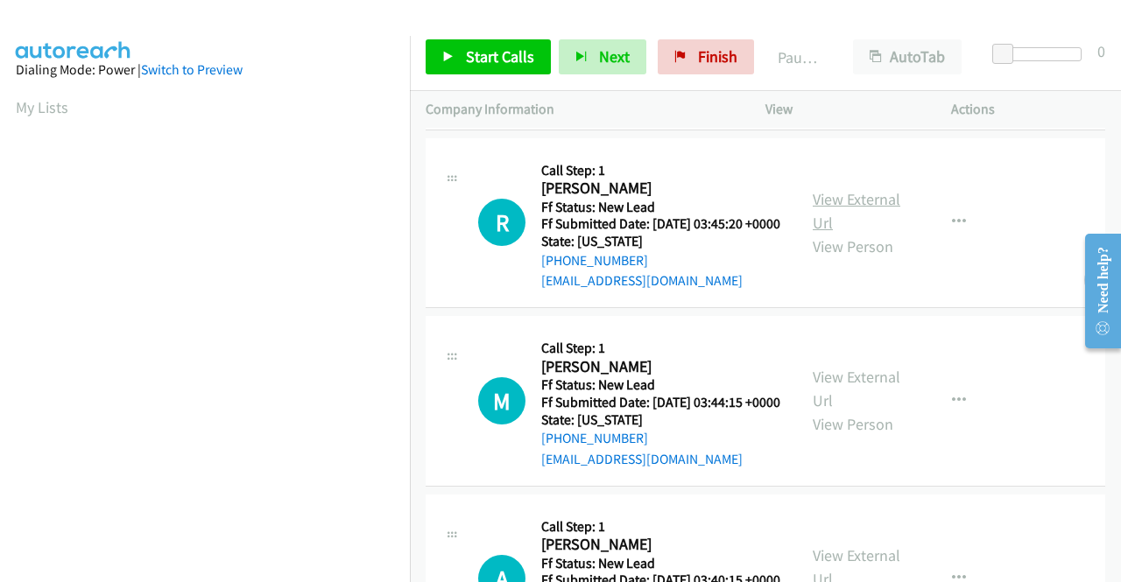
click at [860, 233] on link "View External Url" at bounding box center [857, 211] width 88 height 44
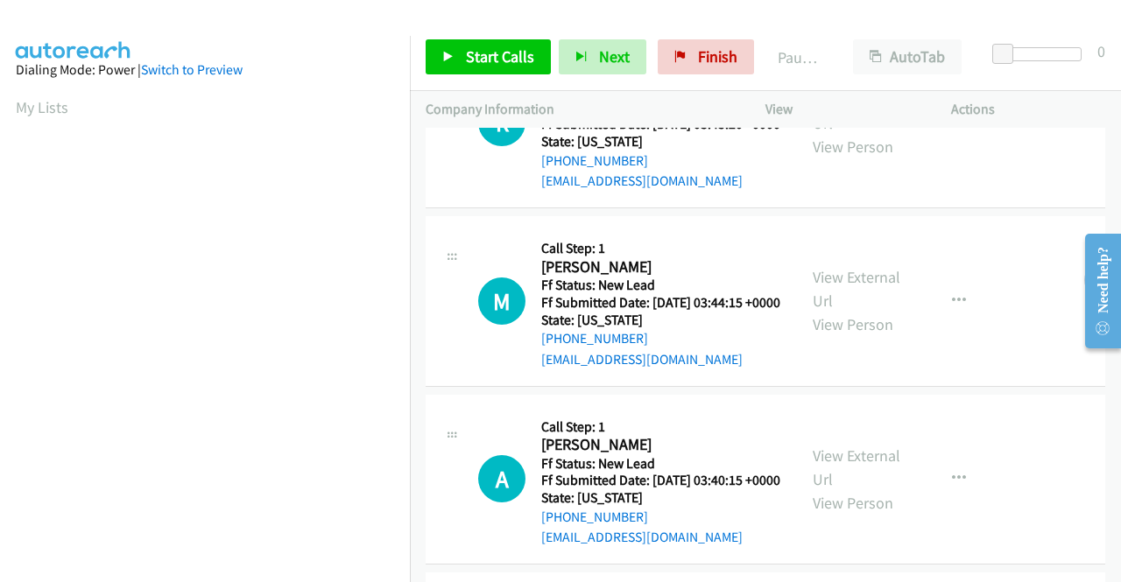
scroll to position [525, 0]
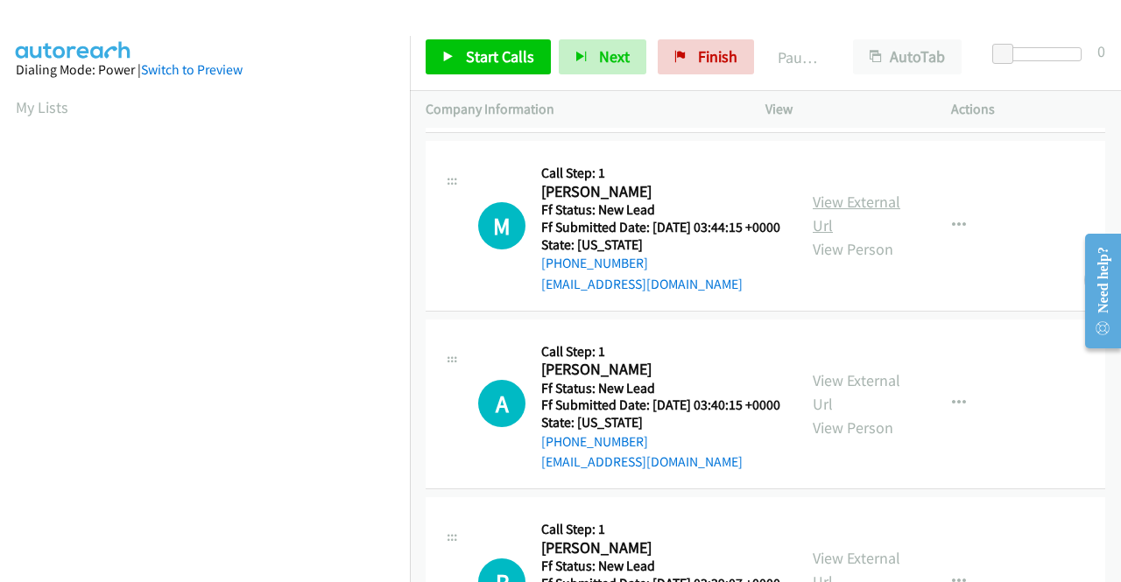
click at [841, 236] on link "View External Url" at bounding box center [857, 214] width 88 height 44
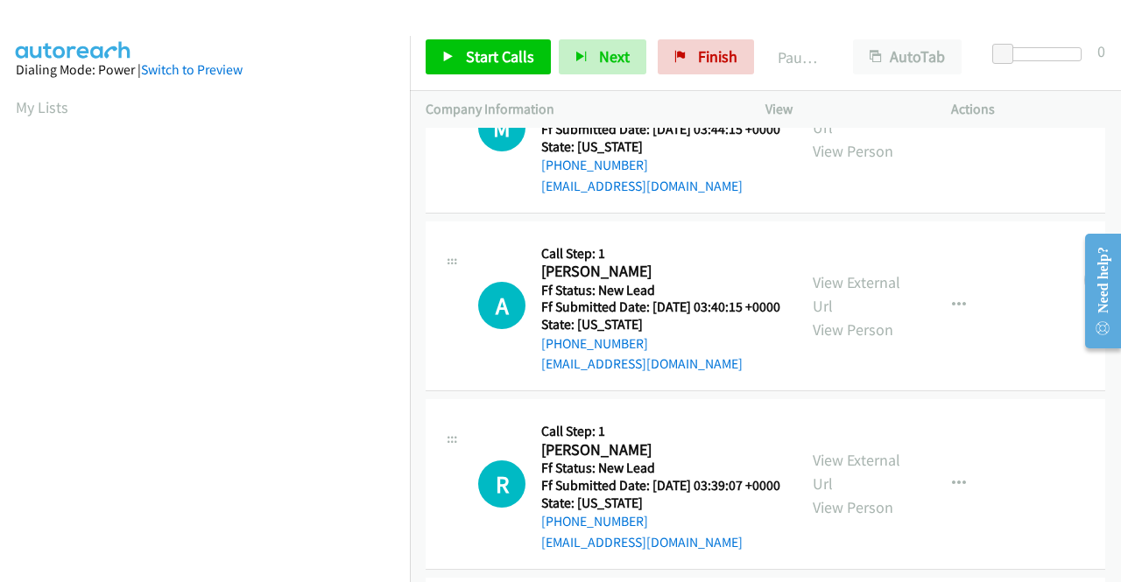
scroll to position [700, 0]
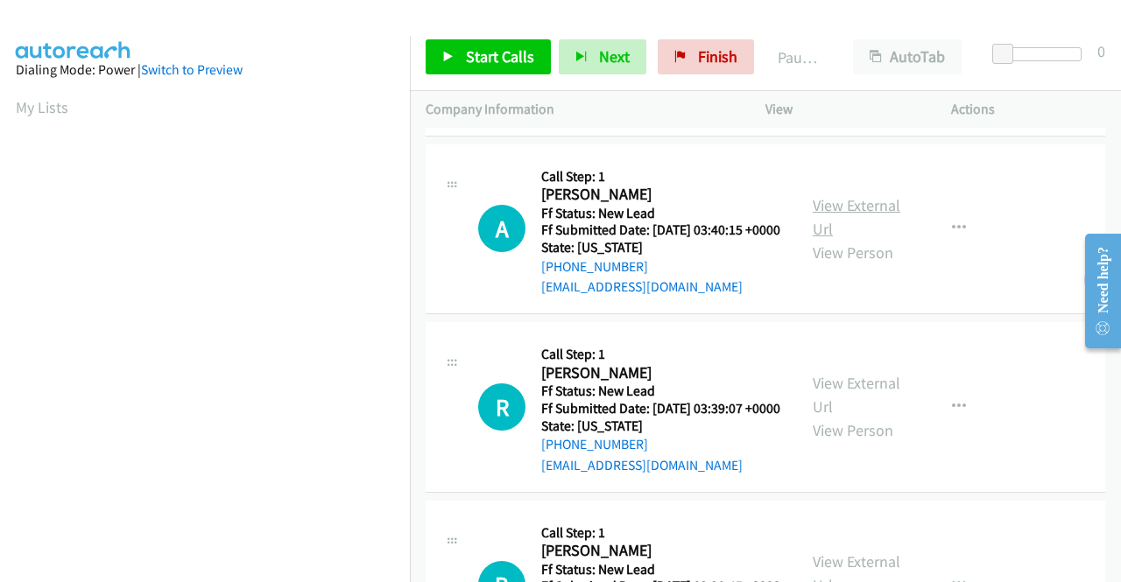
click at [814, 239] on link "View External Url" at bounding box center [857, 217] width 88 height 44
click at [849, 417] on link "View External Url" at bounding box center [857, 395] width 88 height 44
click at [489, 60] on span "Start Calls" at bounding box center [500, 56] width 68 height 20
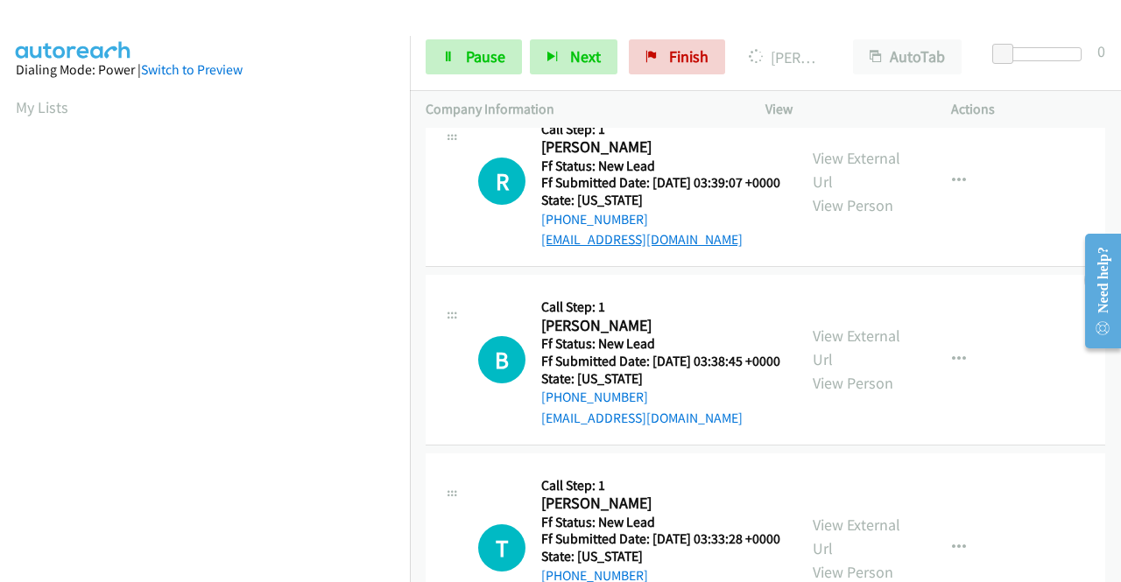
scroll to position [1138, 0]
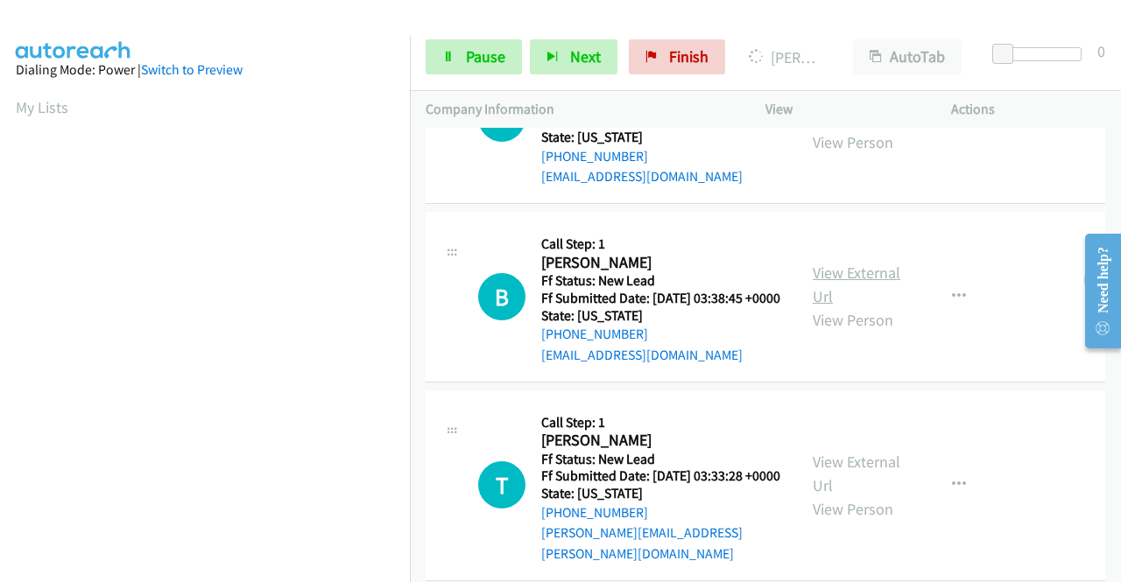
click at [845, 306] on link "View External Url" at bounding box center [857, 285] width 88 height 44
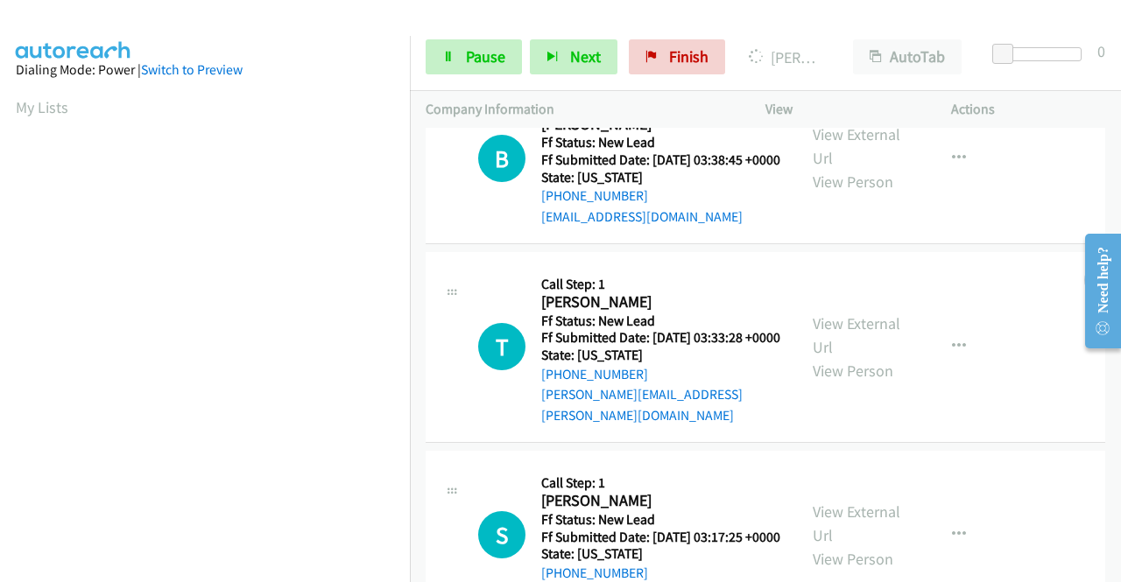
scroll to position [1313, 0]
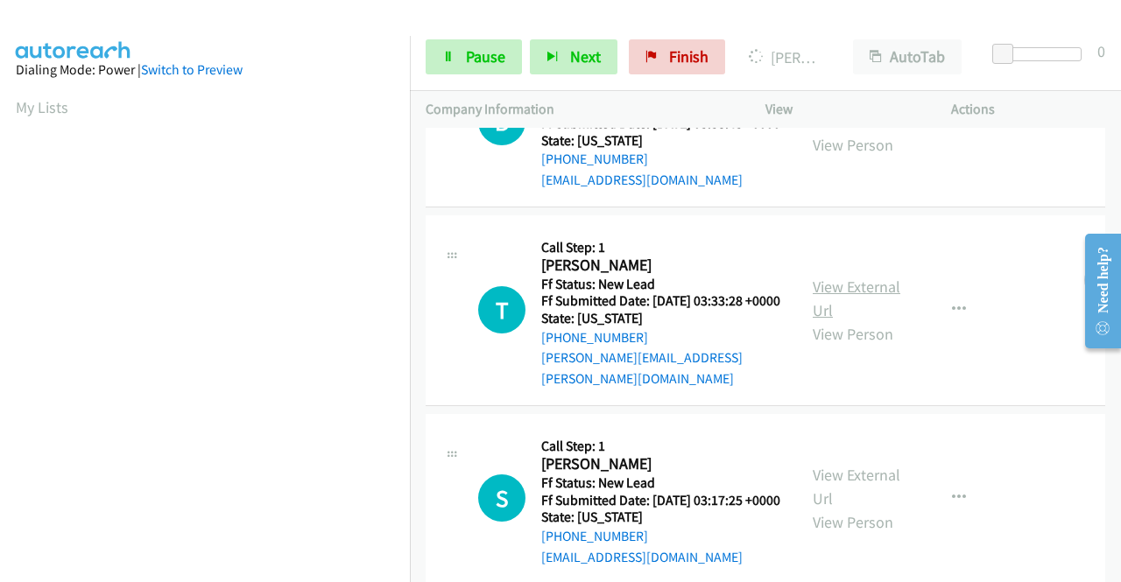
click at [856, 320] on link "View External Url" at bounding box center [857, 299] width 88 height 44
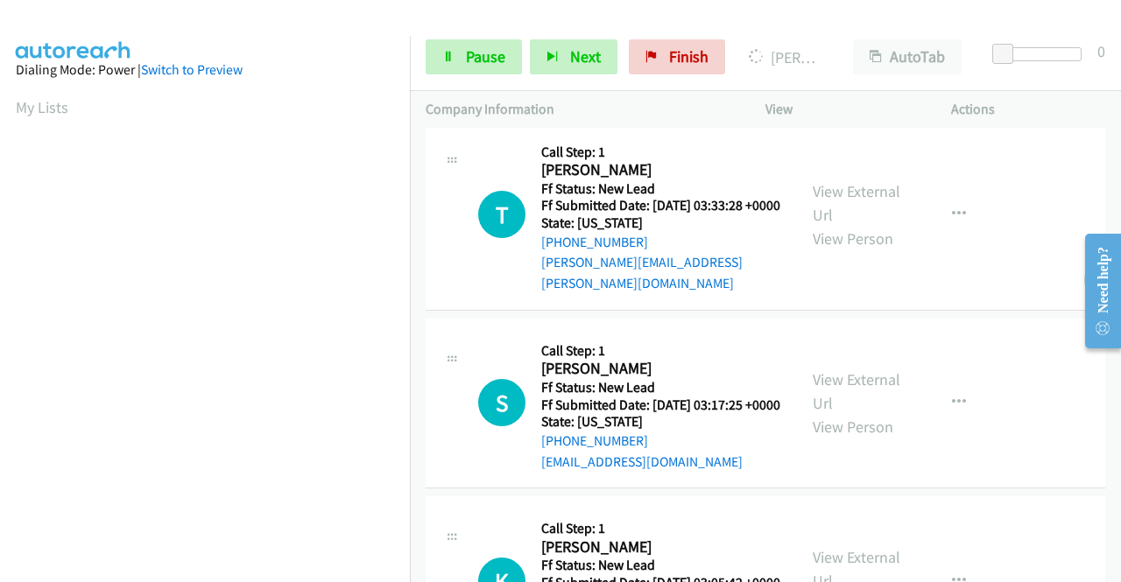
scroll to position [1489, 0]
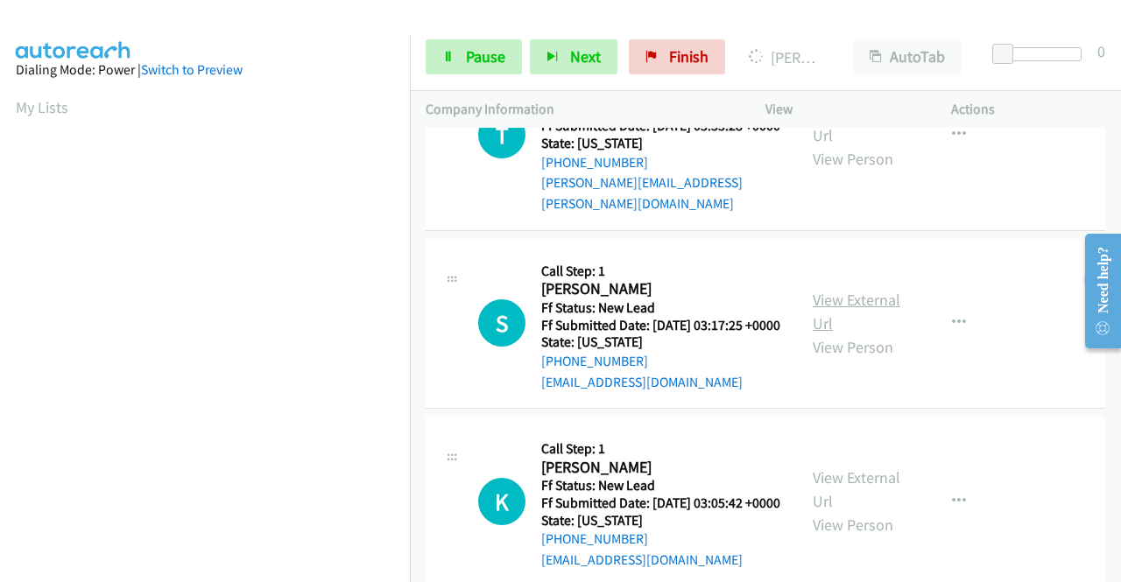
click at [863, 334] on link "View External Url" at bounding box center [857, 312] width 88 height 44
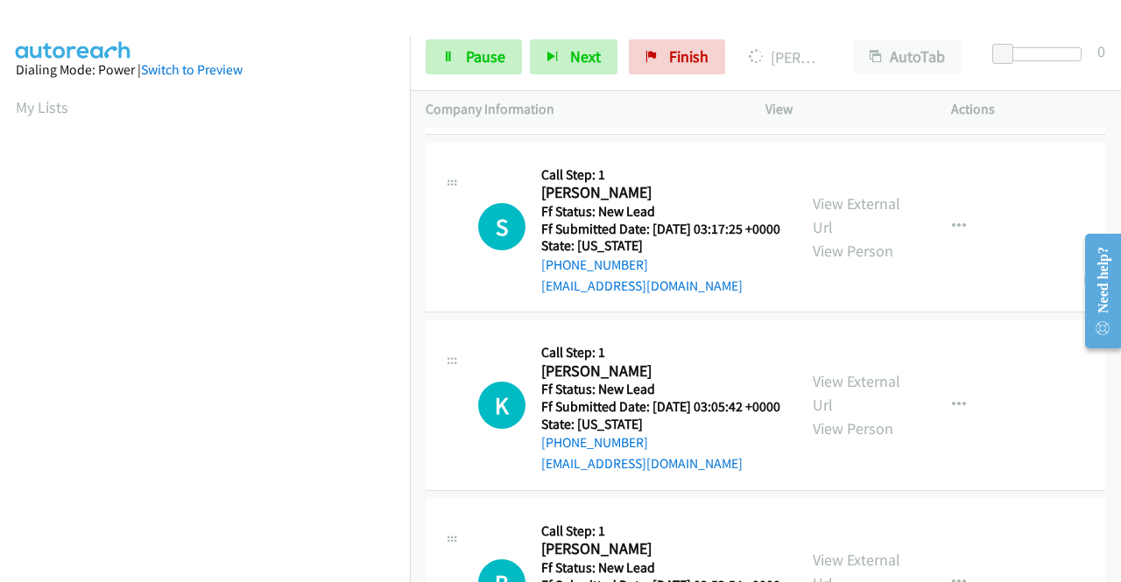
scroll to position [1664, 0]
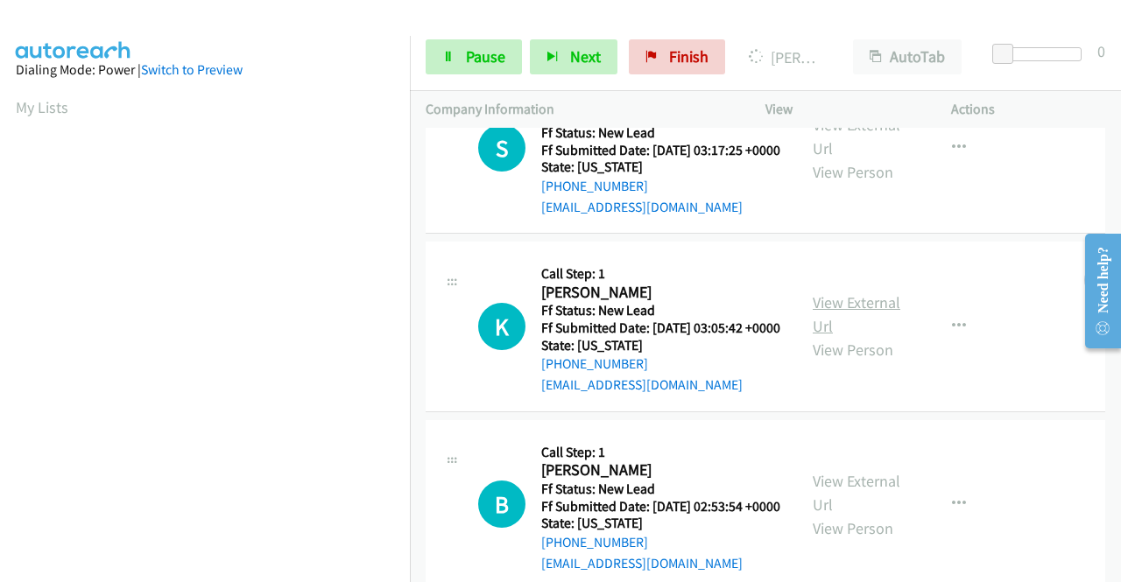
click at [883, 336] on link "View External Url" at bounding box center [857, 314] width 88 height 44
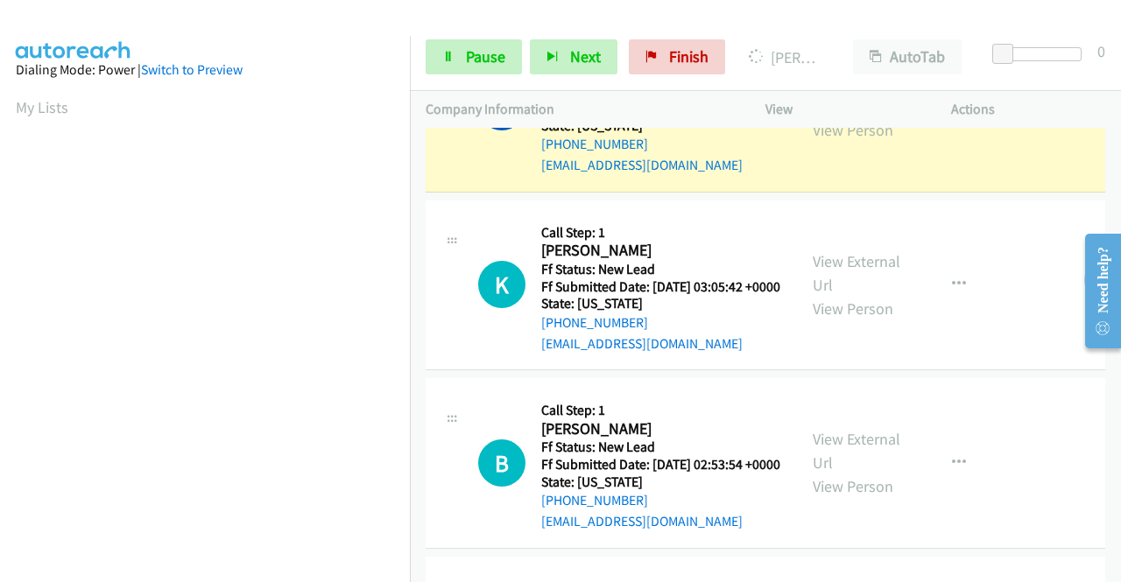
scroll to position [2014, 0]
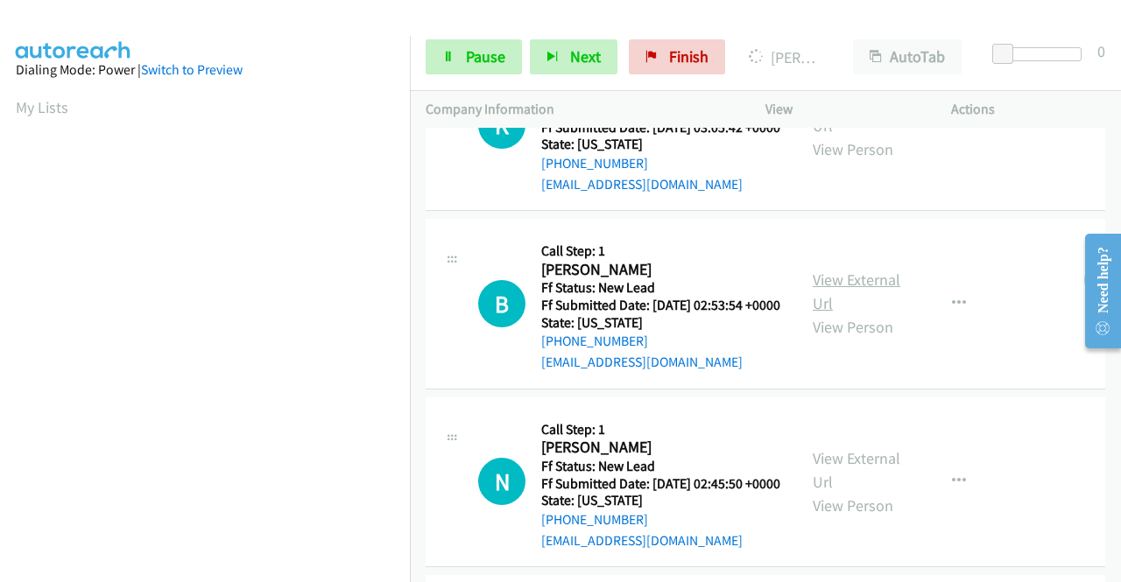
click at [841, 313] on link "View External Url" at bounding box center [857, 292] width 88 height 44
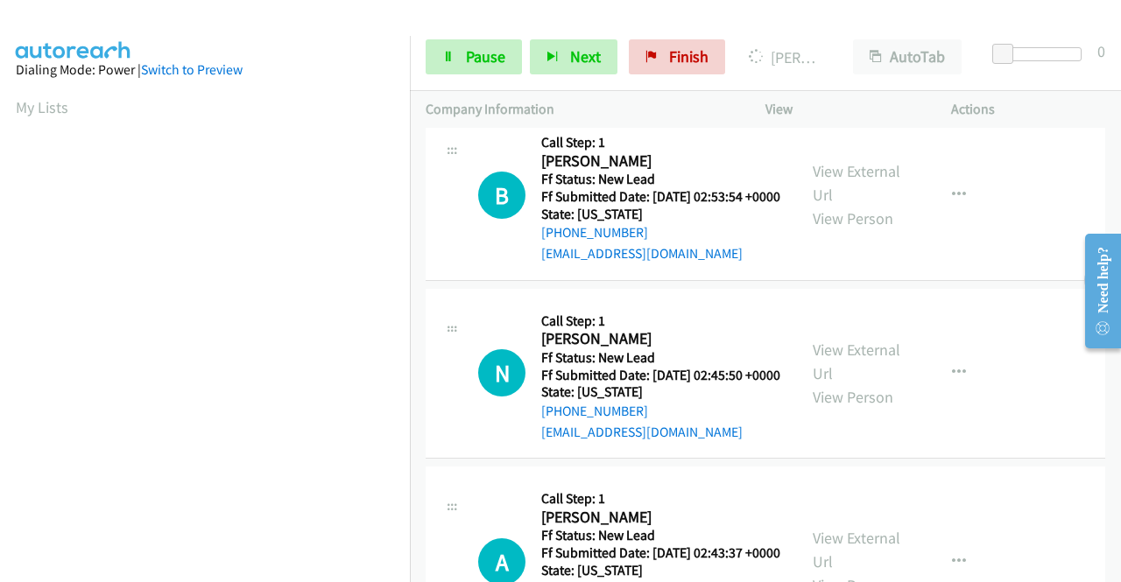
scroll to position [2277, 0]
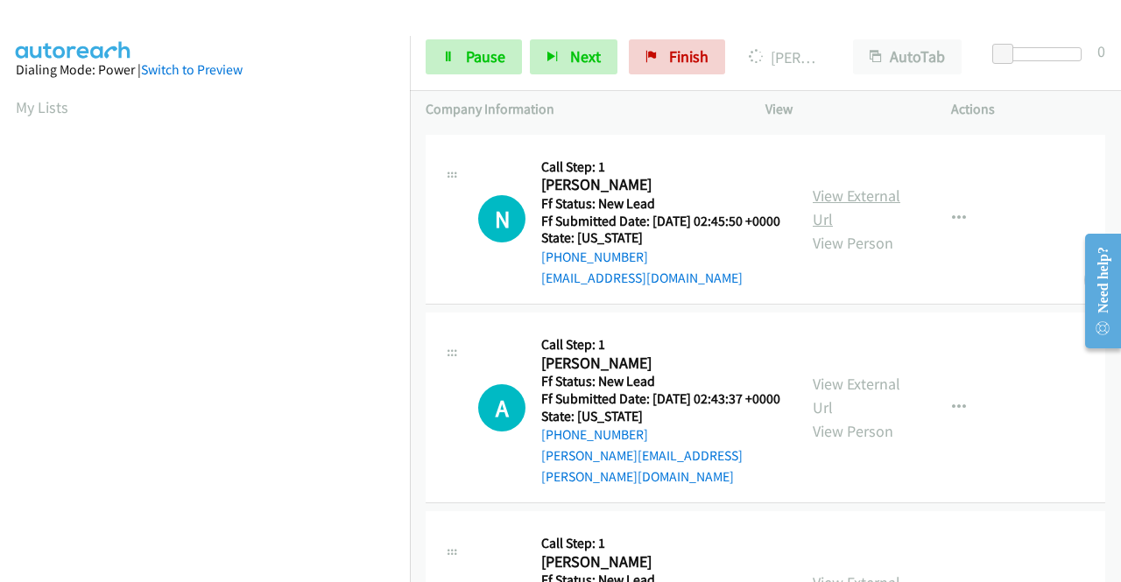
click at [850, 229] on link "View External Url" at bounding box center [857, 208] width 88 height 44
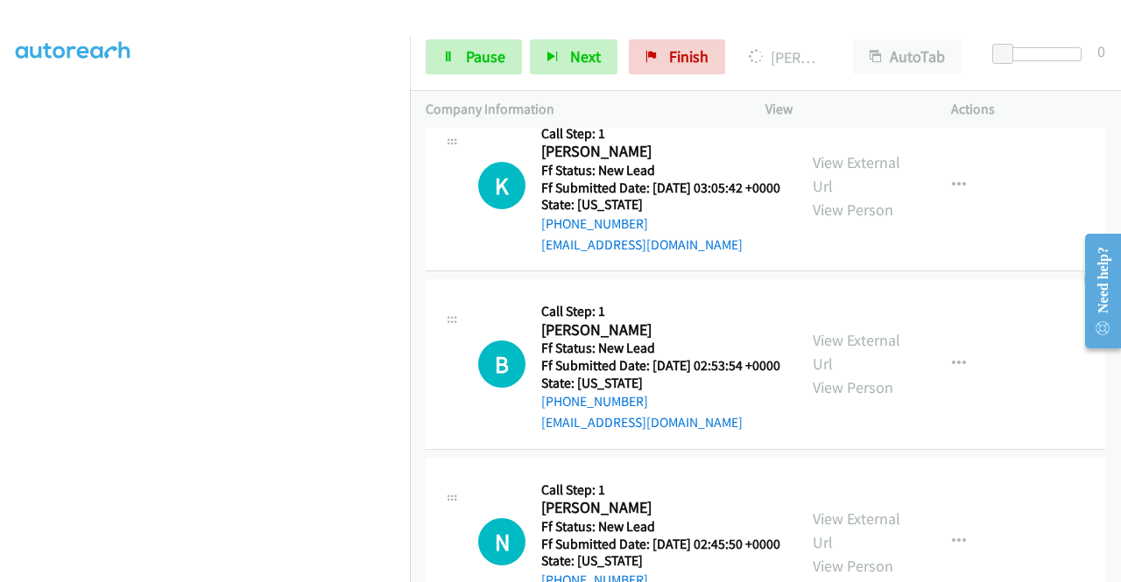
scroll to position [1839, 0]
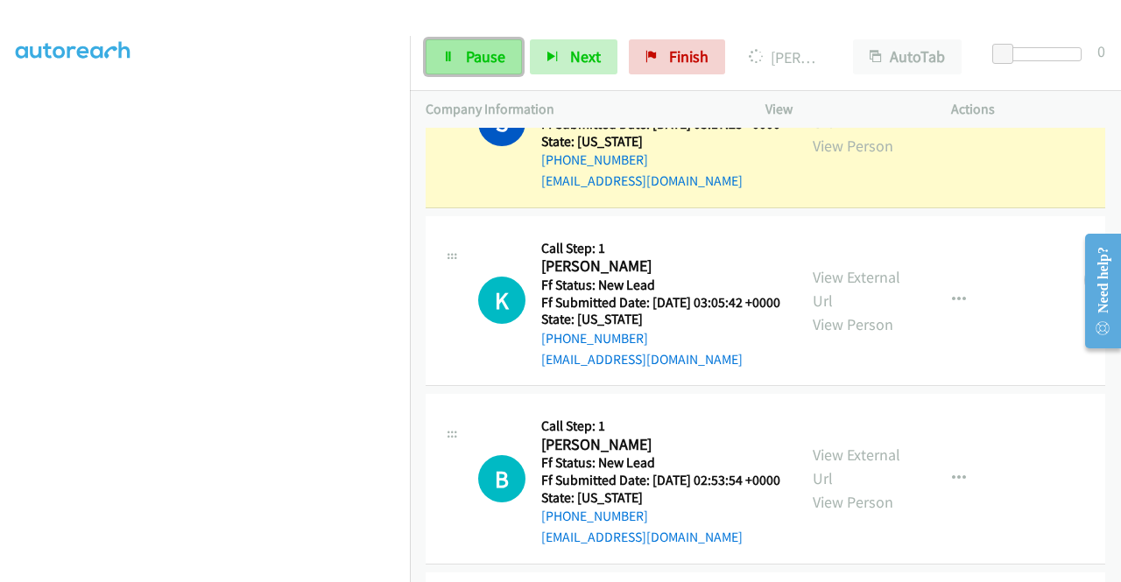
click at [465, 60] on link "Pause" at bounding box center [474, 56] width 96 height 35
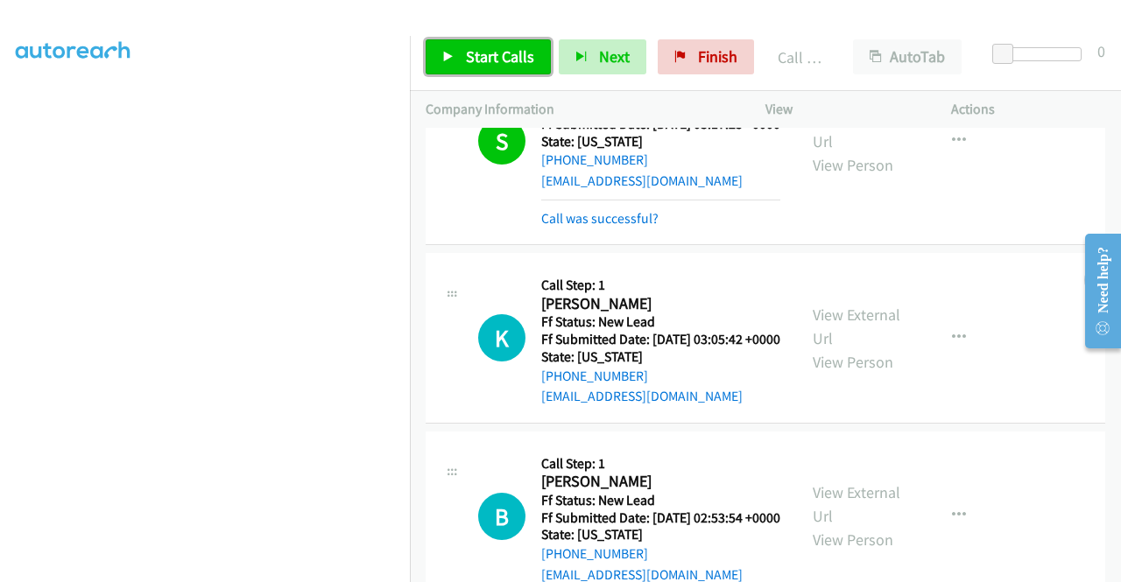
click at [489, 62] on span "Start Calls" at bounding box center [500, 56] width 68 height 20
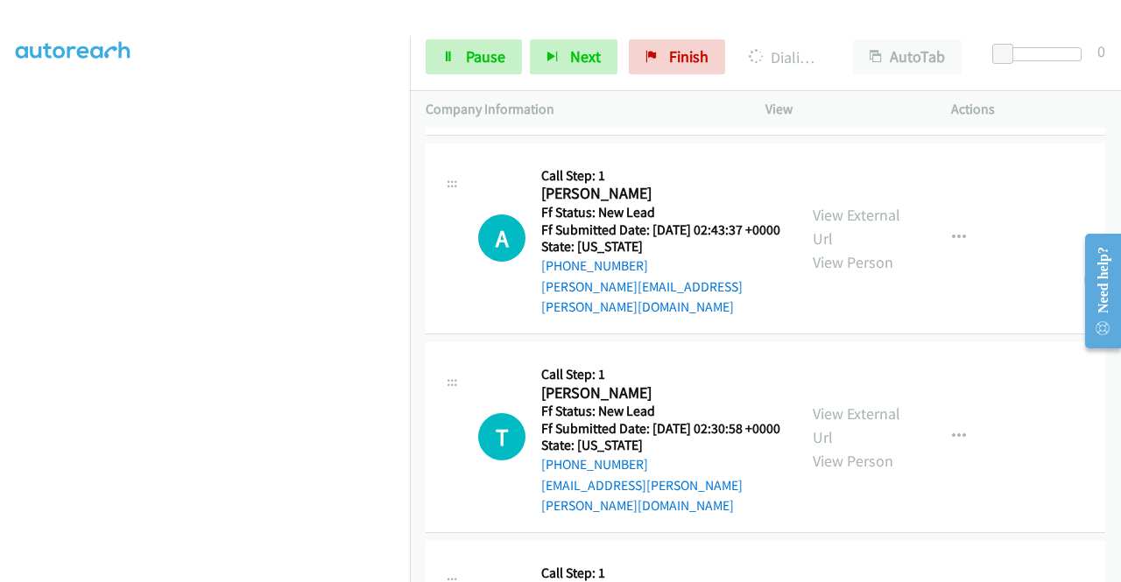
scroll to position [2539, 0]
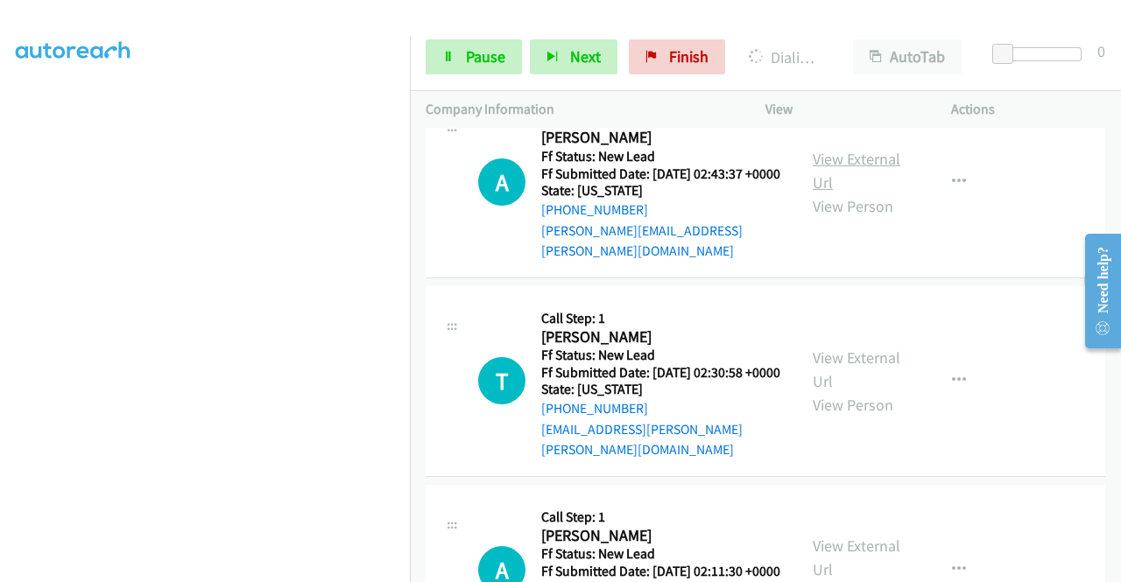
click at [825, 193] on link "View External Url" at bounding box center [857, 171] width 88 height 44
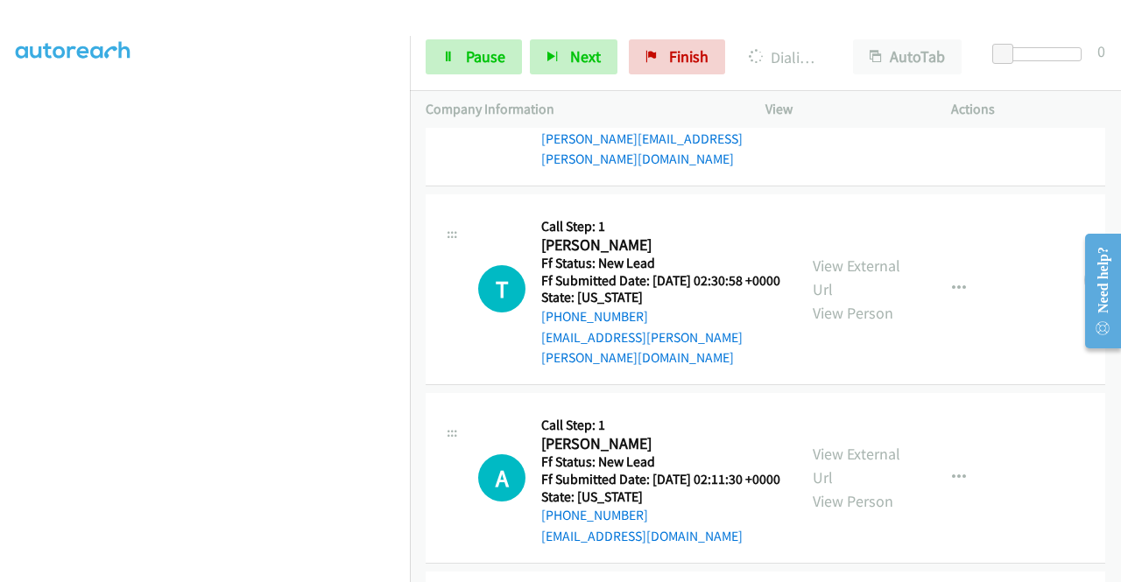
scroll to position [2714, 0]
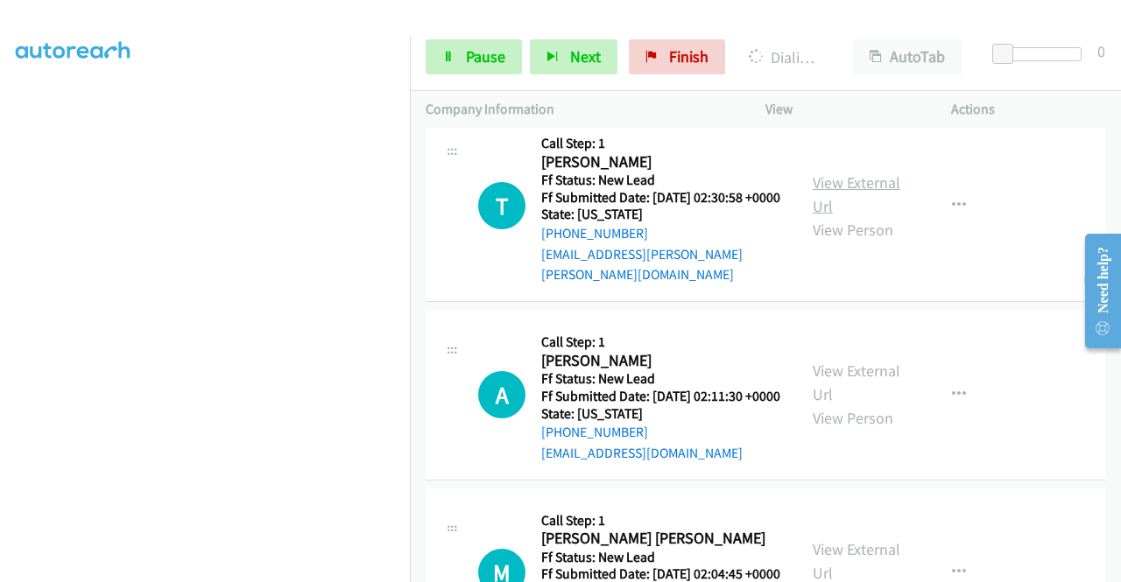
click at [861, 216] on link "View External Url" at bounding box center [857, 194] width 88 height 44
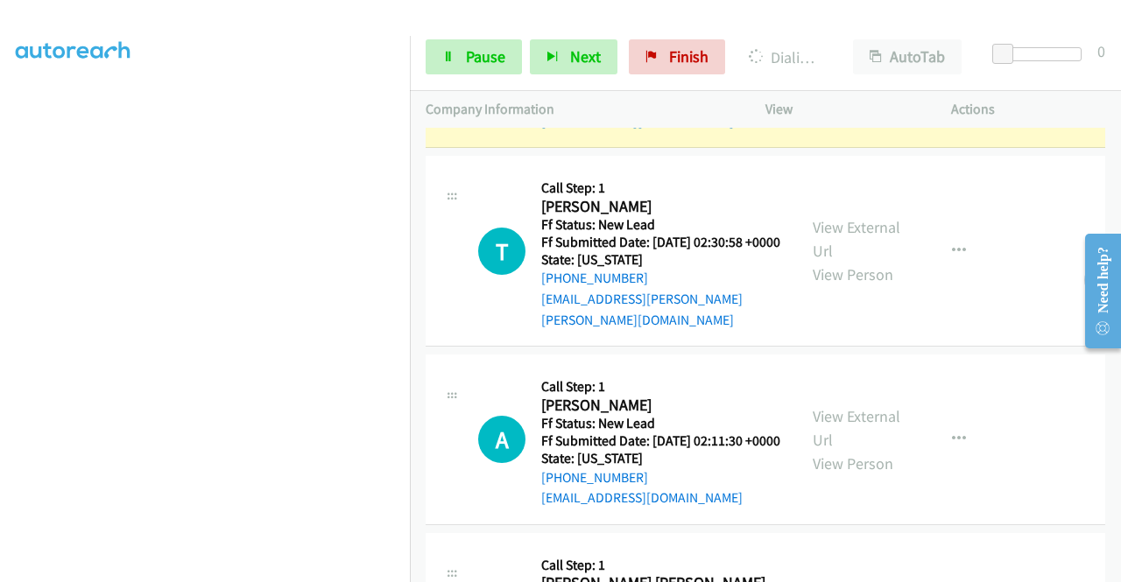
scroll to position [2664, 0]
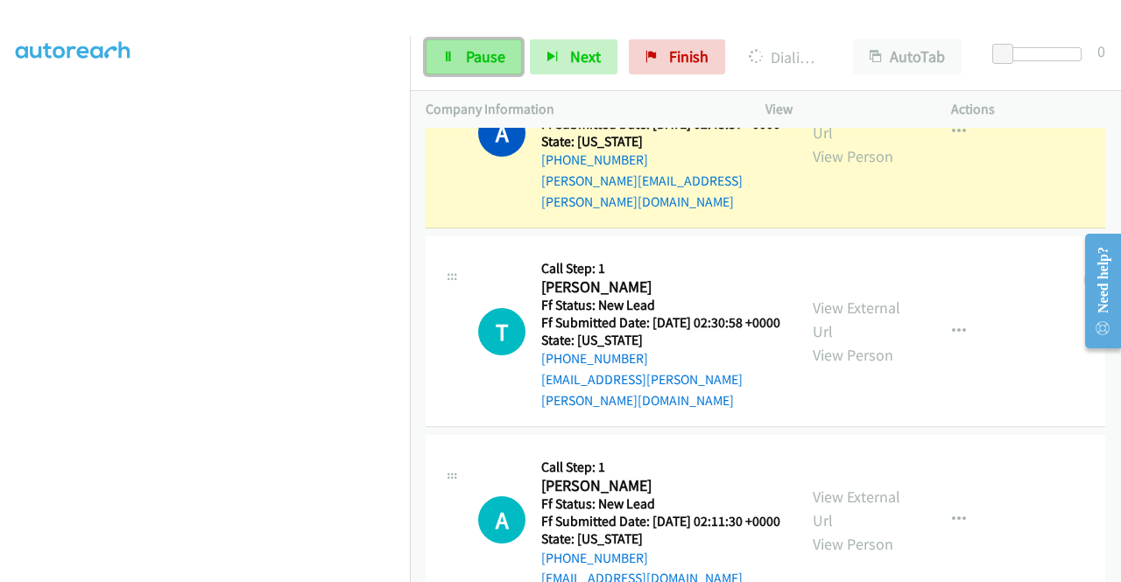
click at [473, 56] on span "Pause" at bounding box center [485, 56] width 39 height 20
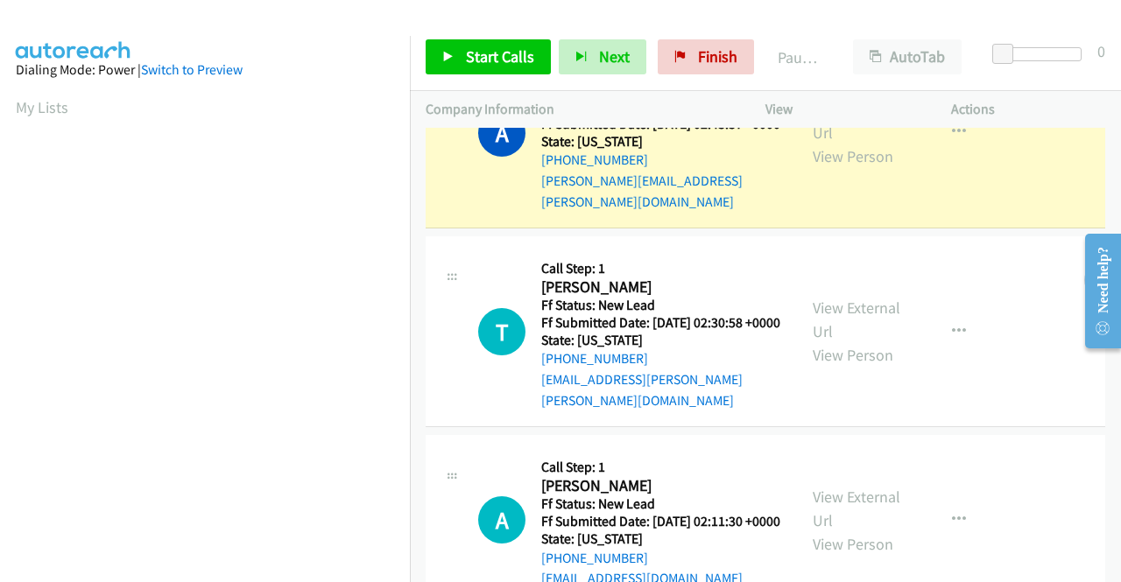
scroll to position [399, 0]
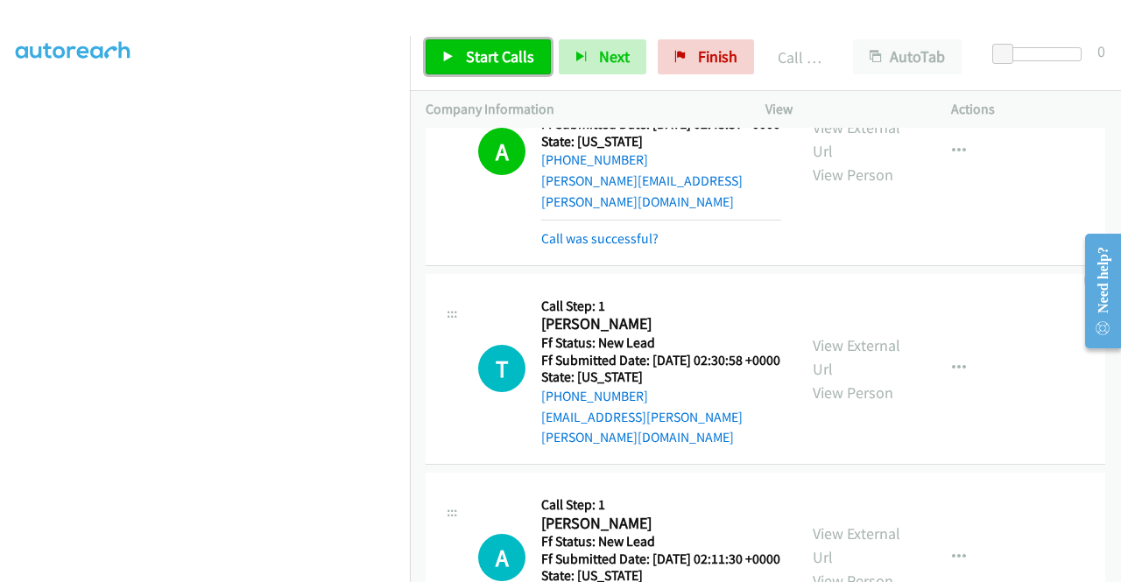
click at [482, 64] on span "Start Calls" at bounding box center [500, 56] width 68 height 20
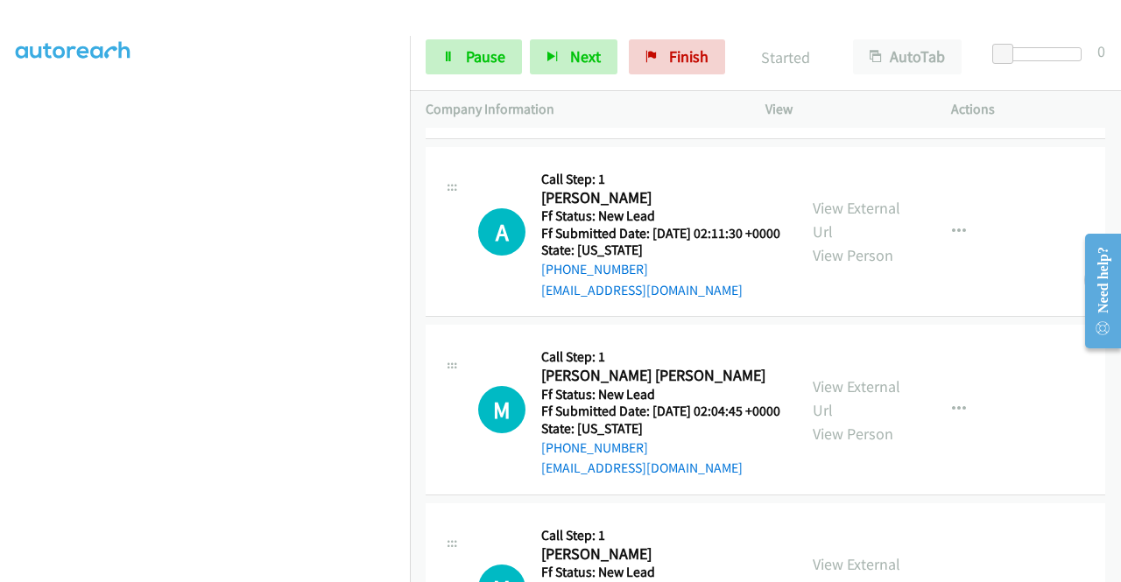
scroll to position [3014, 0]
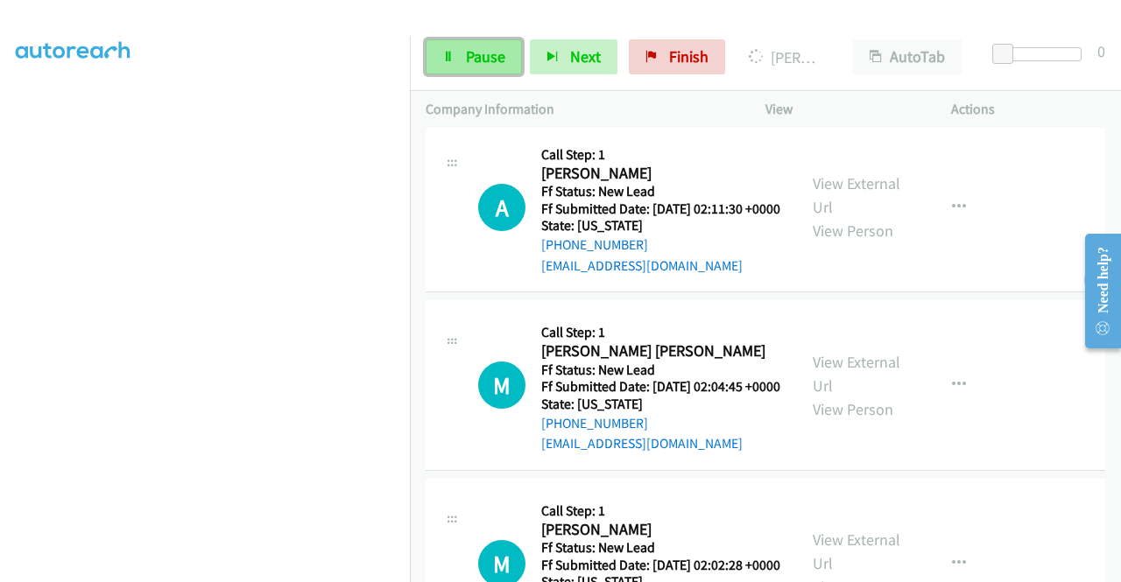
click at [458, 53] on link "Pause" at bounding box center [474, 56] width 96 height 35
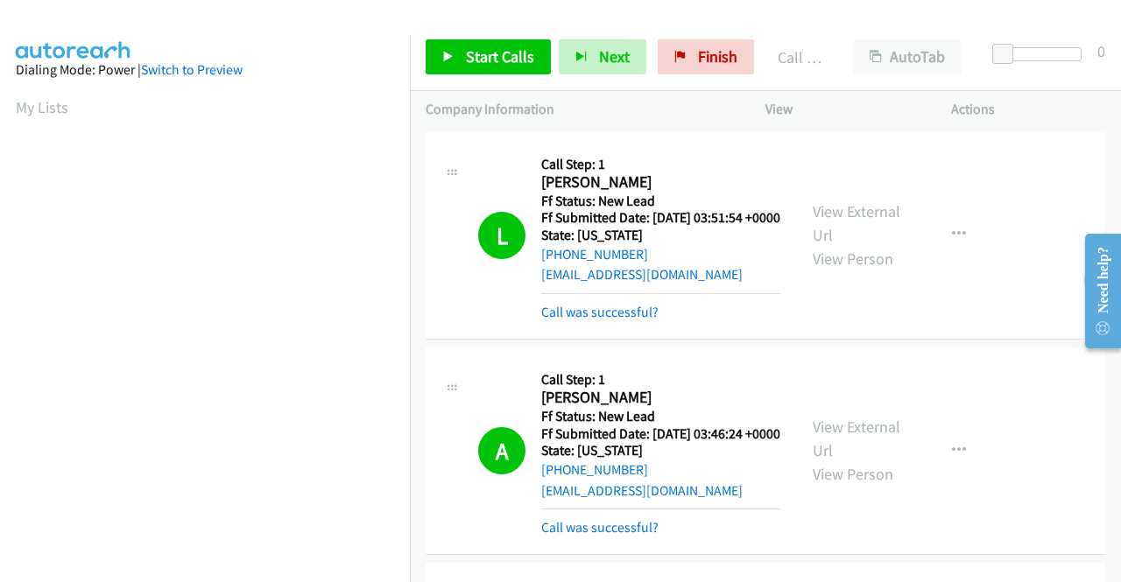
scroll to position [399, 0]
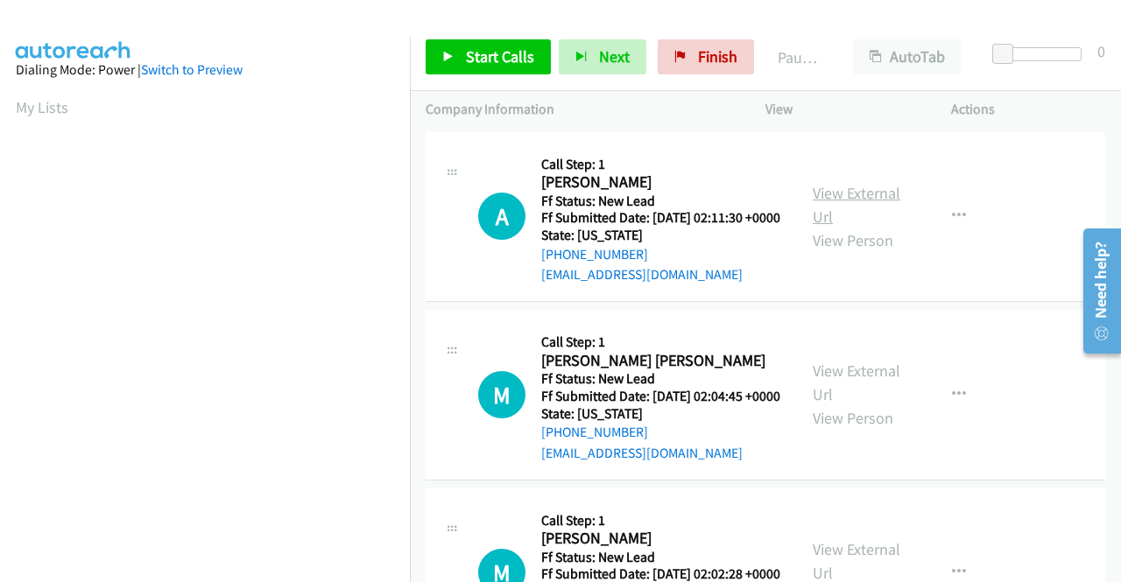
click at [855, 207] on link "View External Url" at bounding box center [857, 205] width 88 height 44
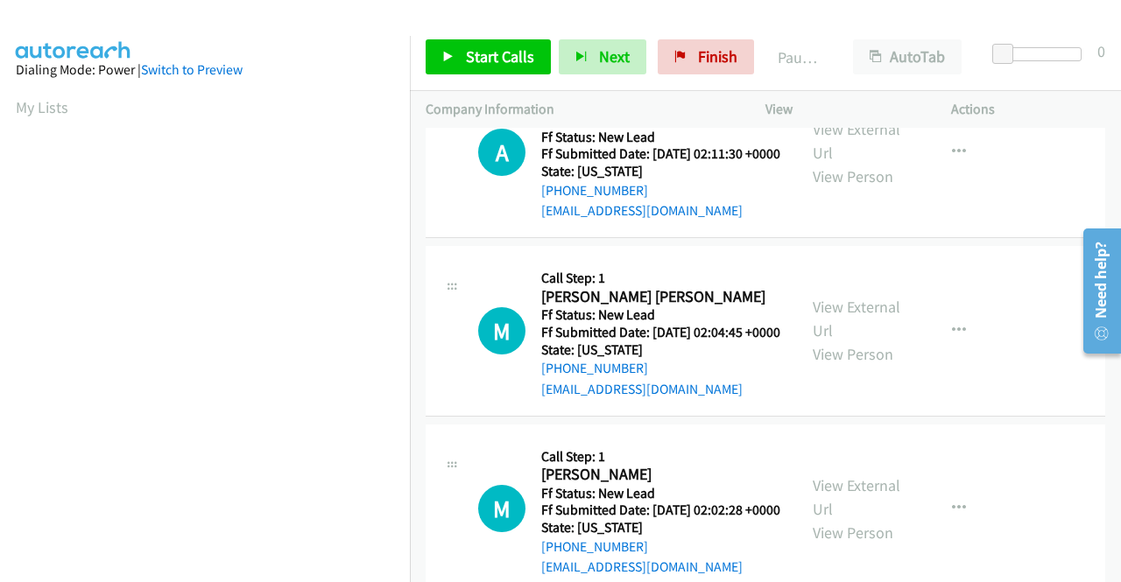
scroll to position [88, 0]
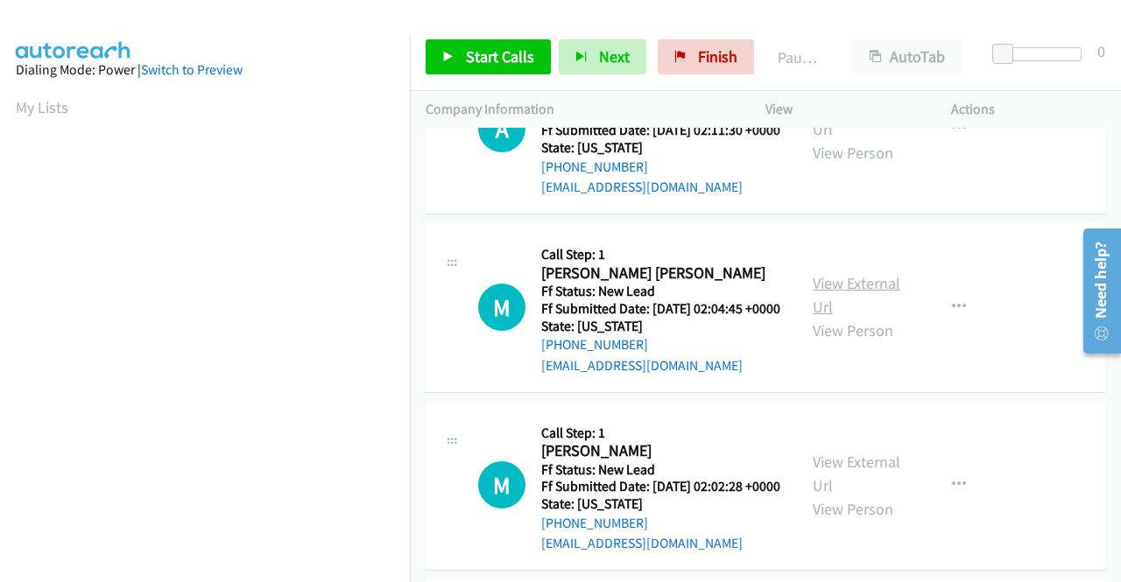
click at [846, 311] on link "View External Url" at bounding box center [857, 295] width 88 height 44
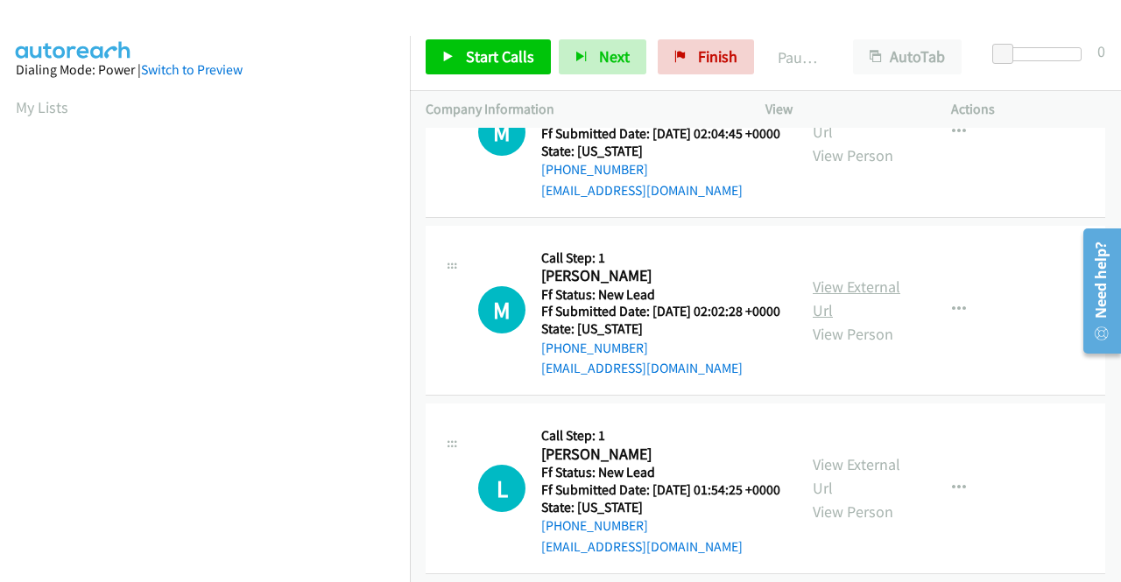
click at [873, 320] on link "View External Url" at bounding box center [857, 299] width 88 height 44
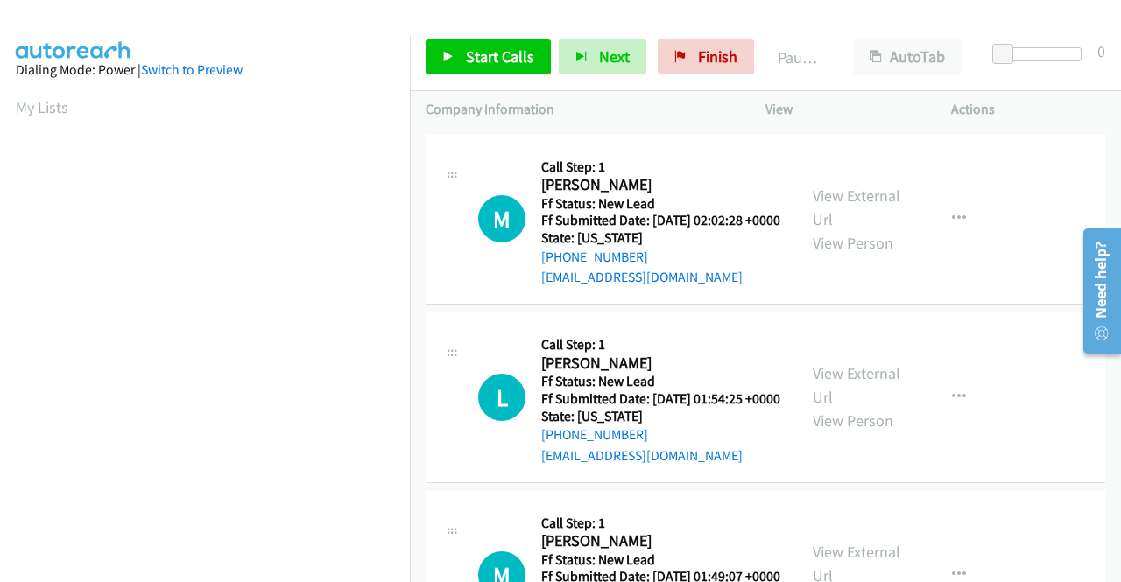
scroll to position [438, 0]
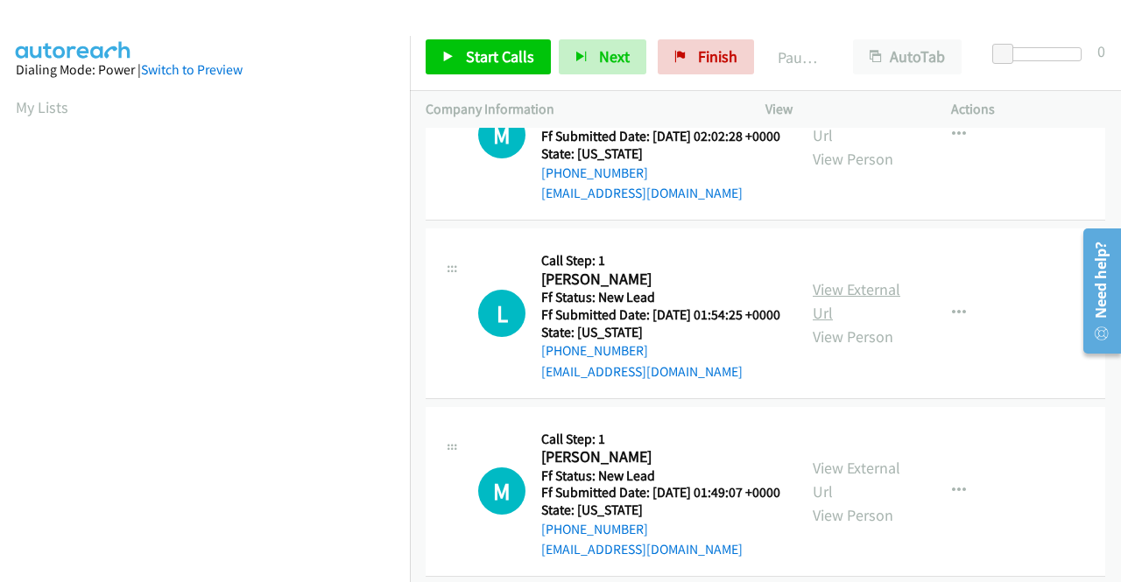
click at [866, 323] on link "View External Url" at bounding box center [857, 301] width 88 height 44
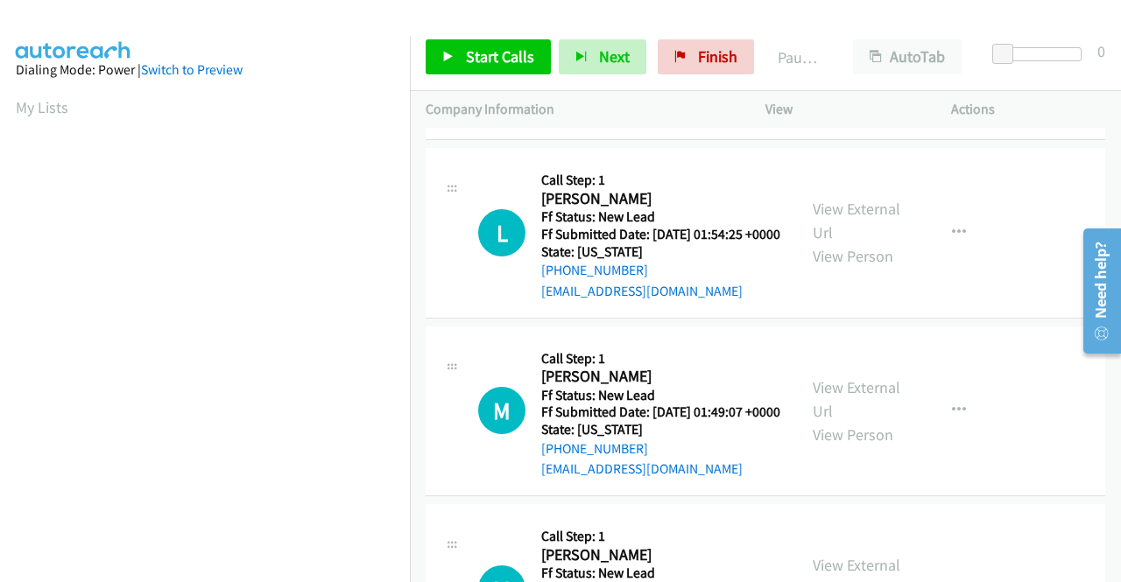
scroll to position [613, 0]
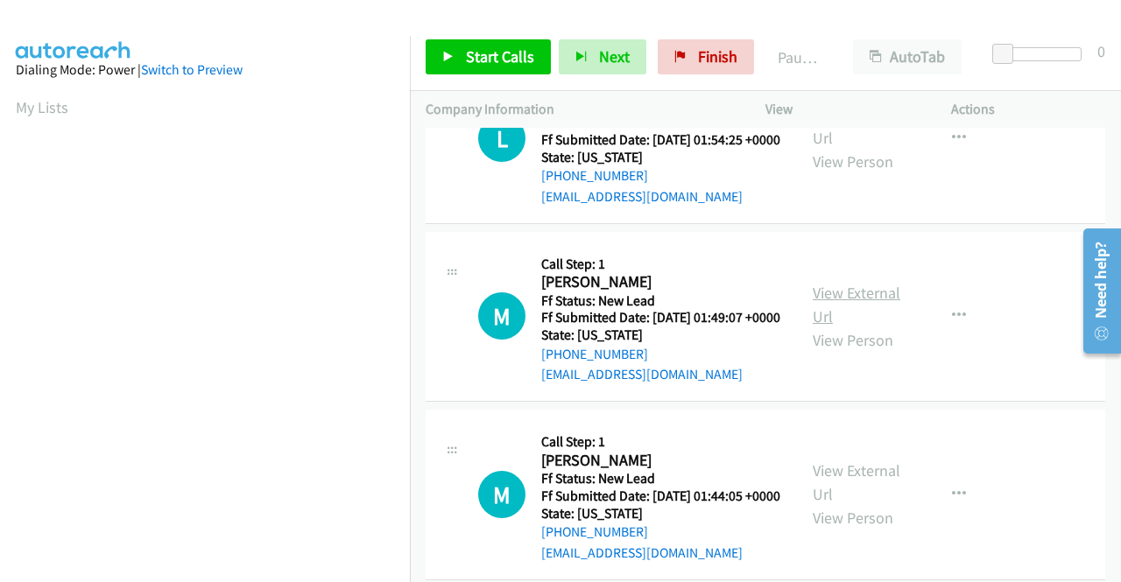
click at [832, 327] on link "View External Url" at bounding box center [857, 305] width 88 height 44
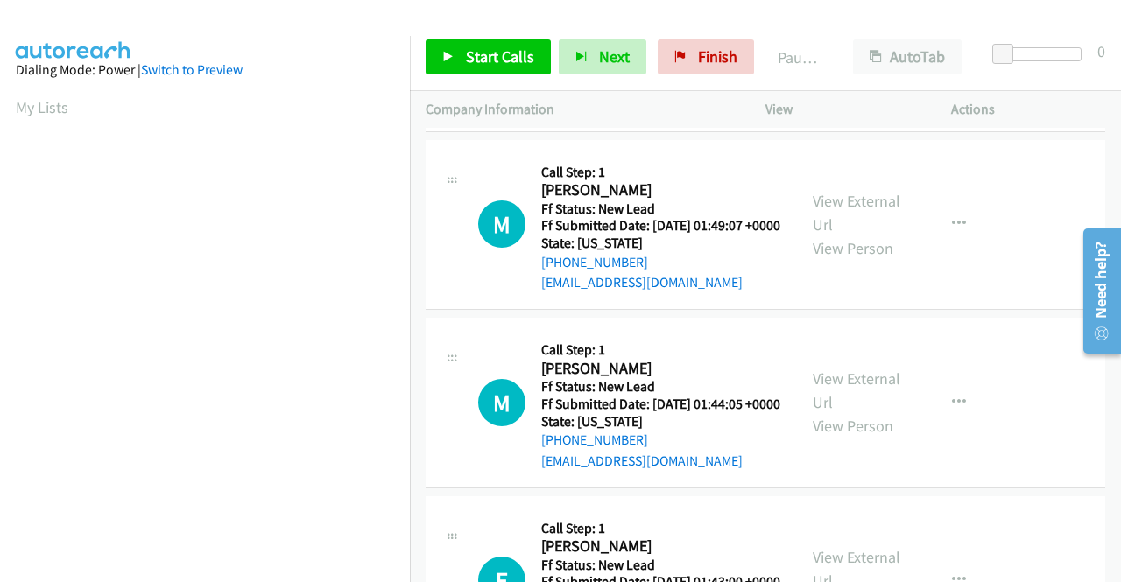
scroll to position [788, 0]
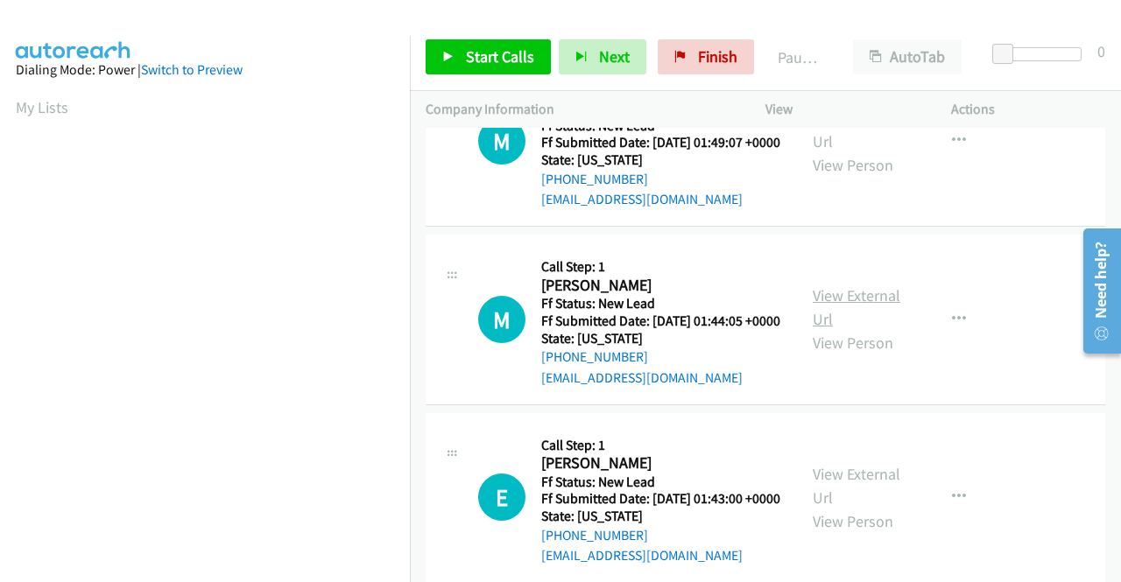
click at [858, 329] on link "View External Url" at bounding box center [857, 307] width 88 height 44
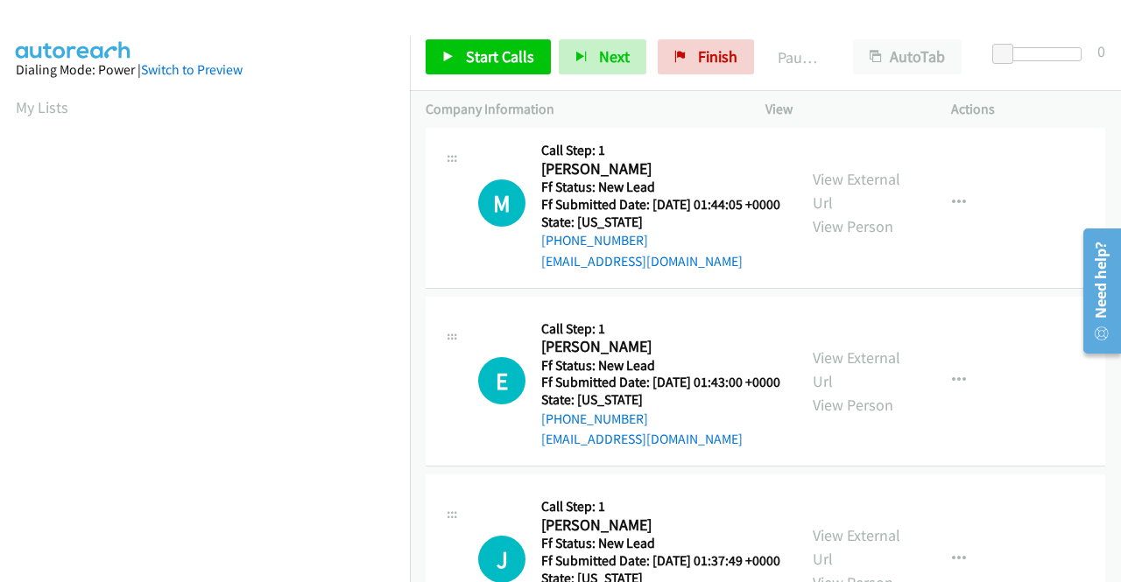
scroll to position [1051, 0]
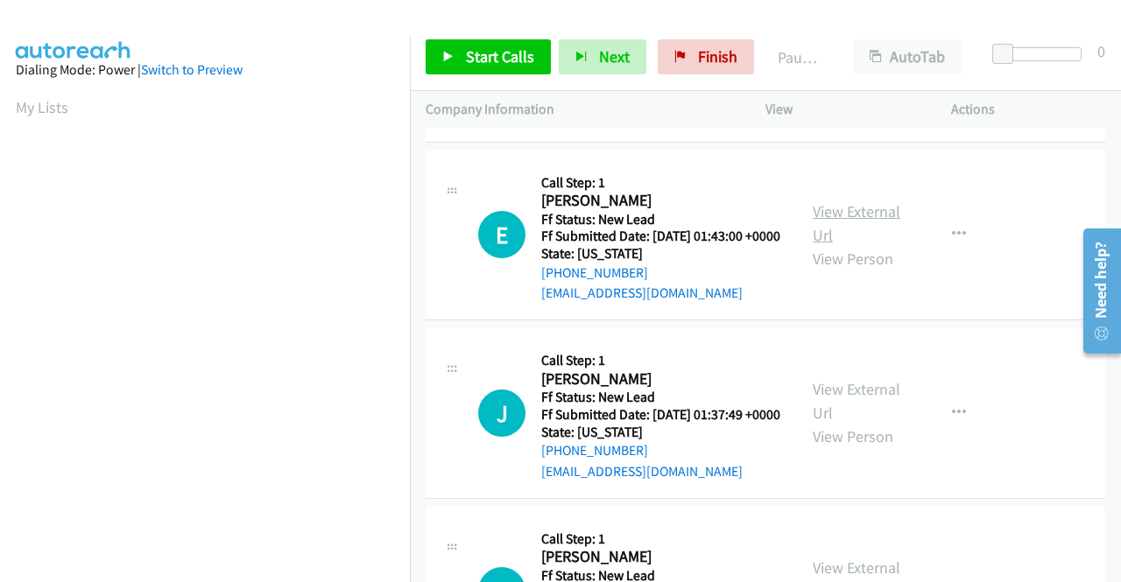
click at [830, 245] on link "View External Url" at bounding box center [857, 223] width 88 height 44
click at [475, 56] on span "Start Calls" at bounding box center [500, 56] width 68 height 20
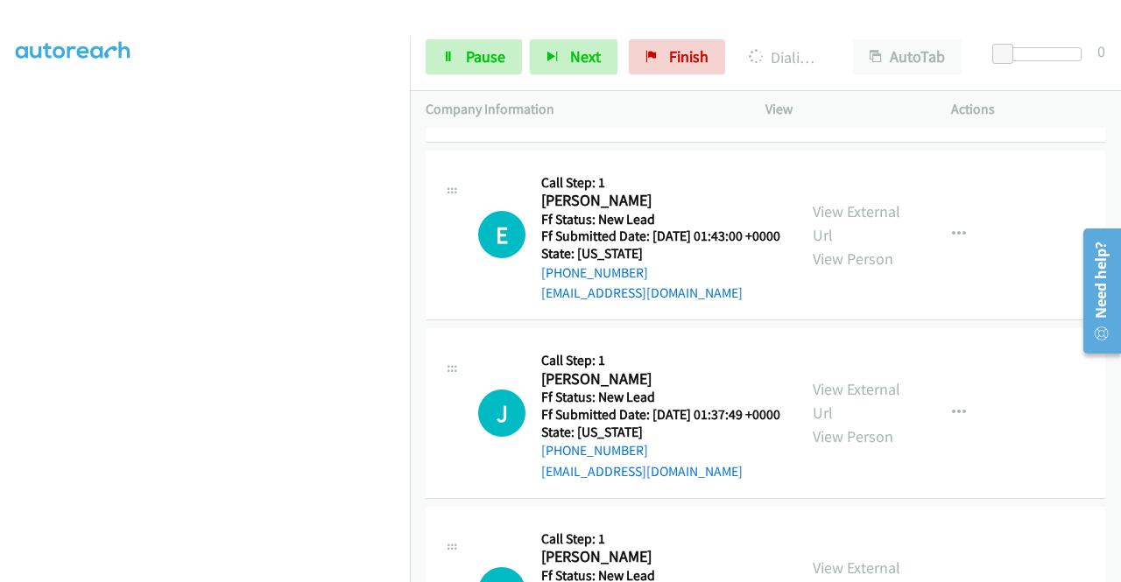
scroll to position [350, 0]
click at [459, 57] on link "Pause" at bounding box center [474, 56] width 96 height 35
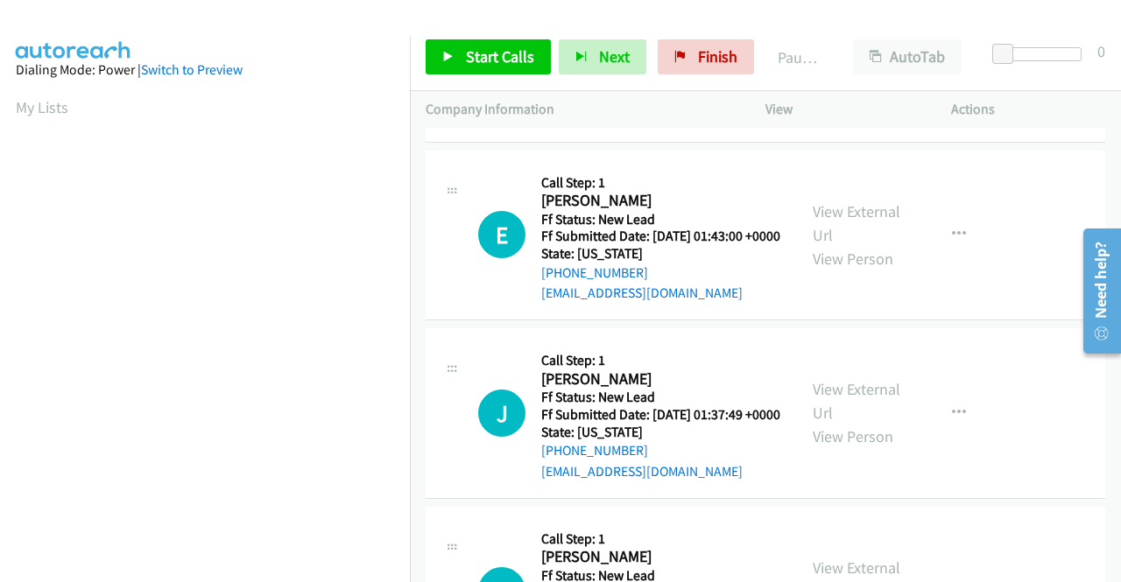
scroll to position [1087, 0]
click at [473, 46] on span "Start Calls" at bounding box center [500, 56] width 68 height 20
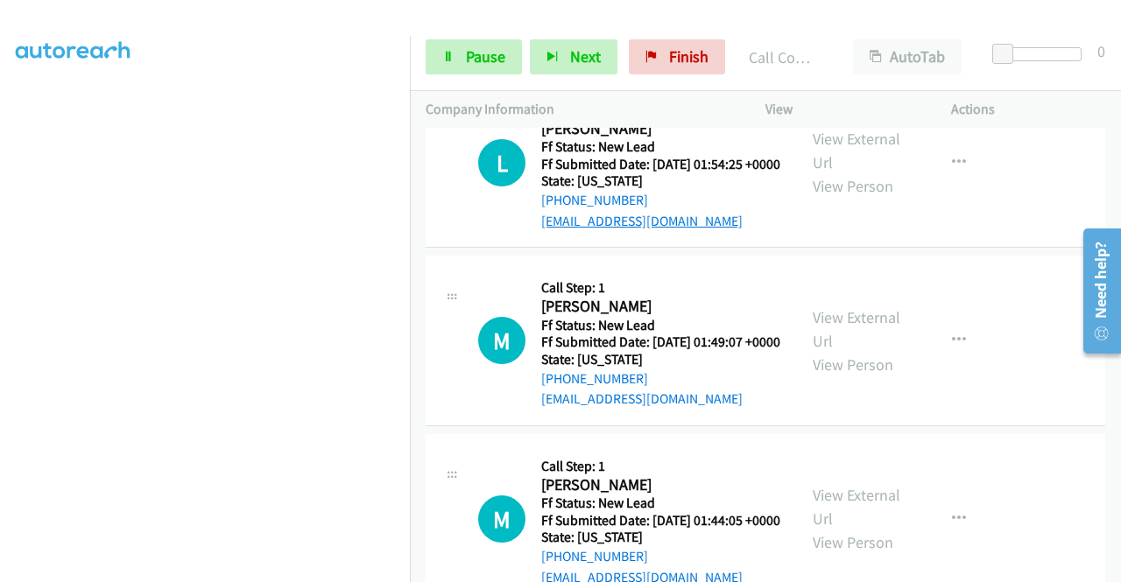
scroll to position [613, 0]
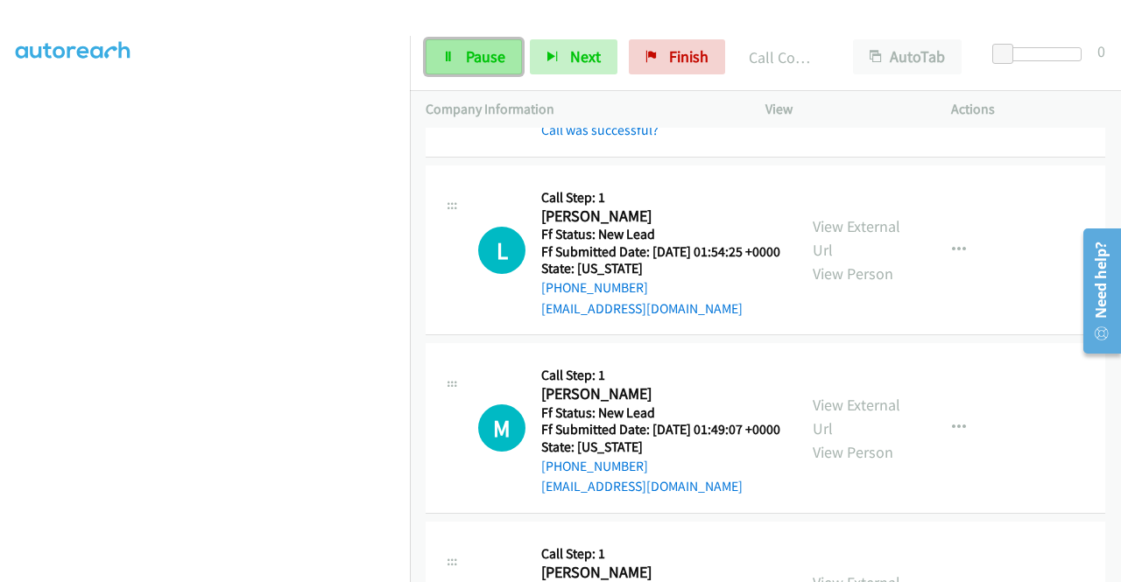
drag, startPoint x: 475, startPoint y: 57, endPoint x: 487, endPoint y: 72, distance: 19.3
click at [475, 57] on span "Pause" at bounding box center [485, 56] width 39 height 20
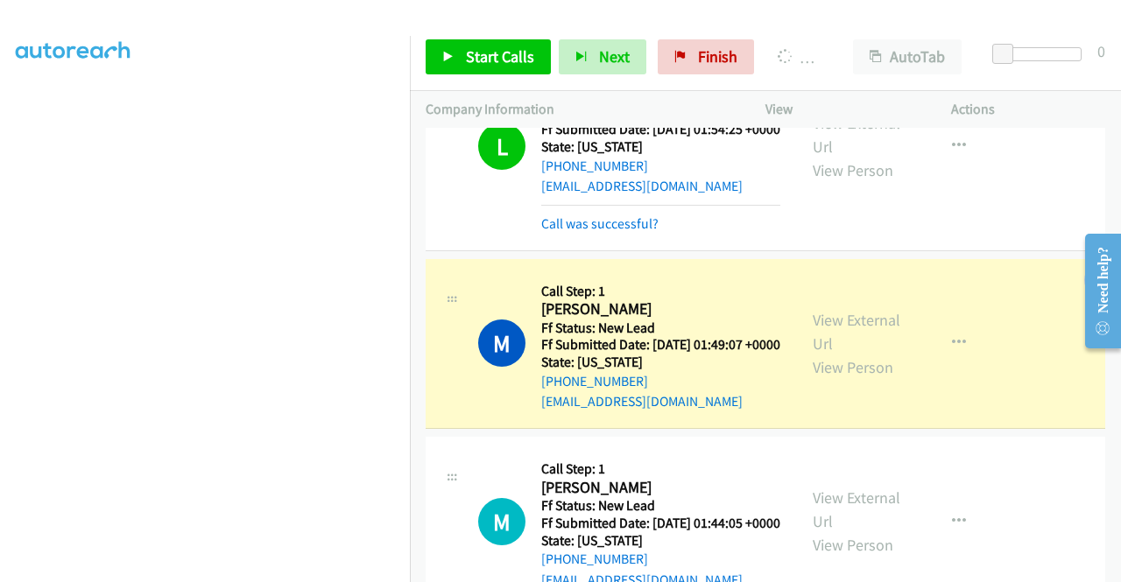
scroll to position [399, 0]
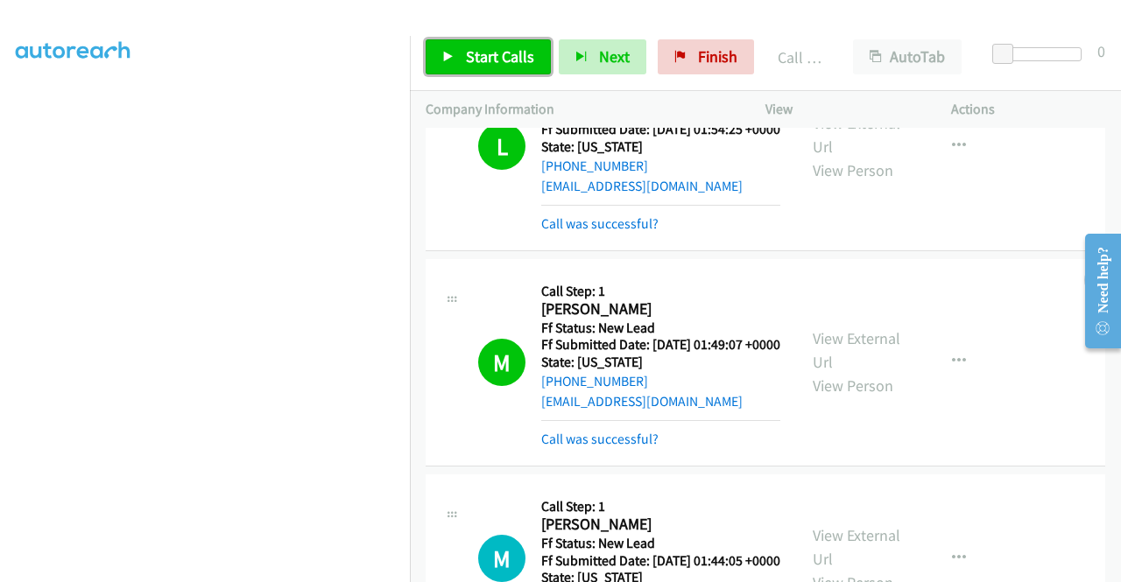
click at [474, 53] on span "Start Calls" at bounding box center [500, 56] width 68 height 20
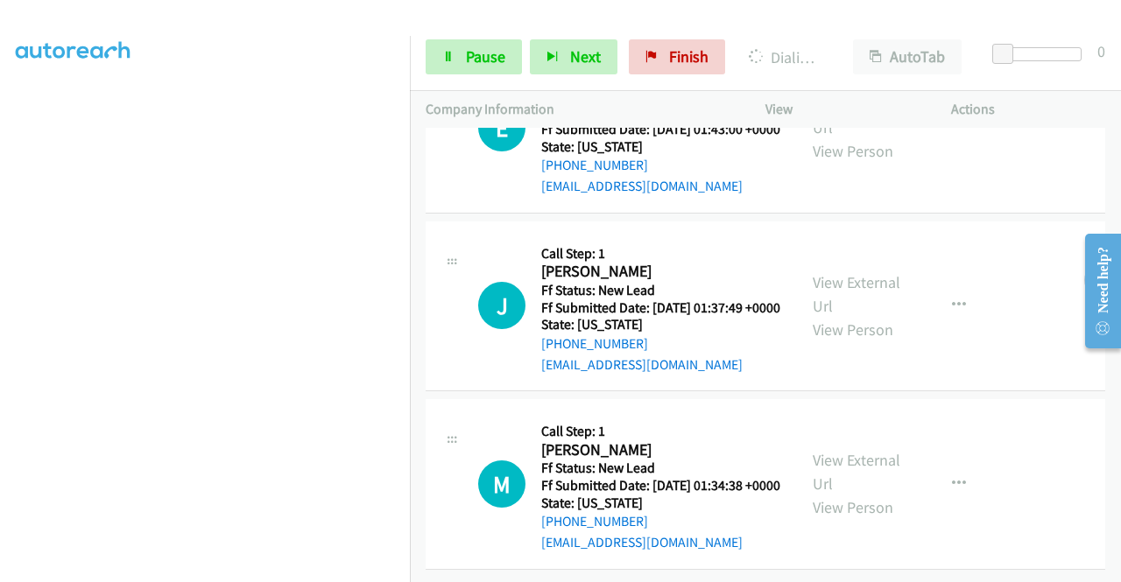
scroll to position [2373, 0]
click at [487, 48] on span "Pause" at bounding box center [485, 56] width 39 height 20
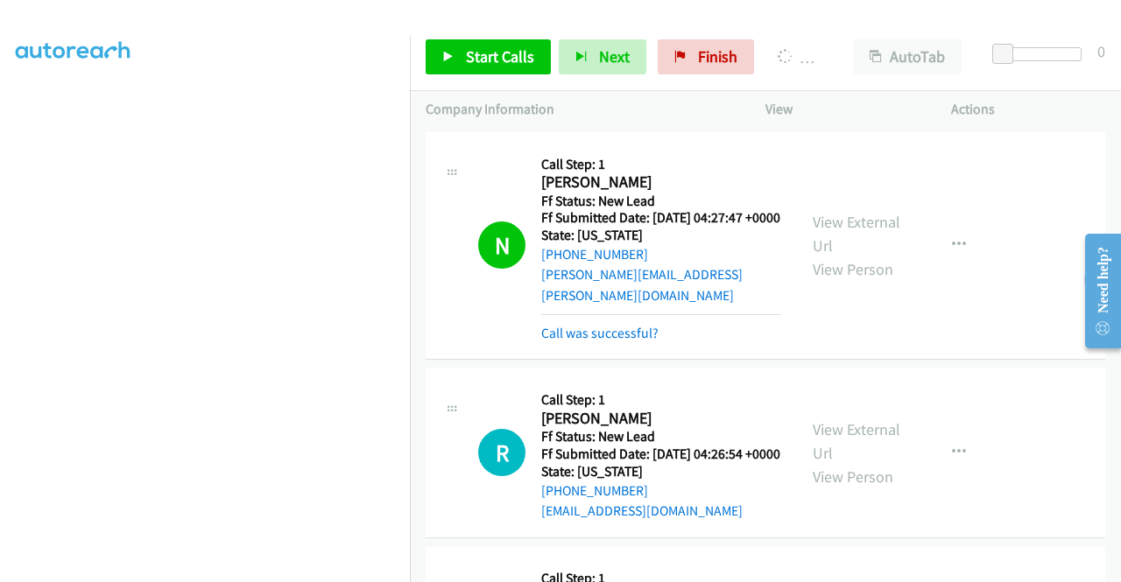
scroll to position [399, 0]
click at [674, 57] on icon at bounding box center [680, 58] width 12 height 12
